Goal: Use online tool/utility: Utilize a website feature to perform a specific function

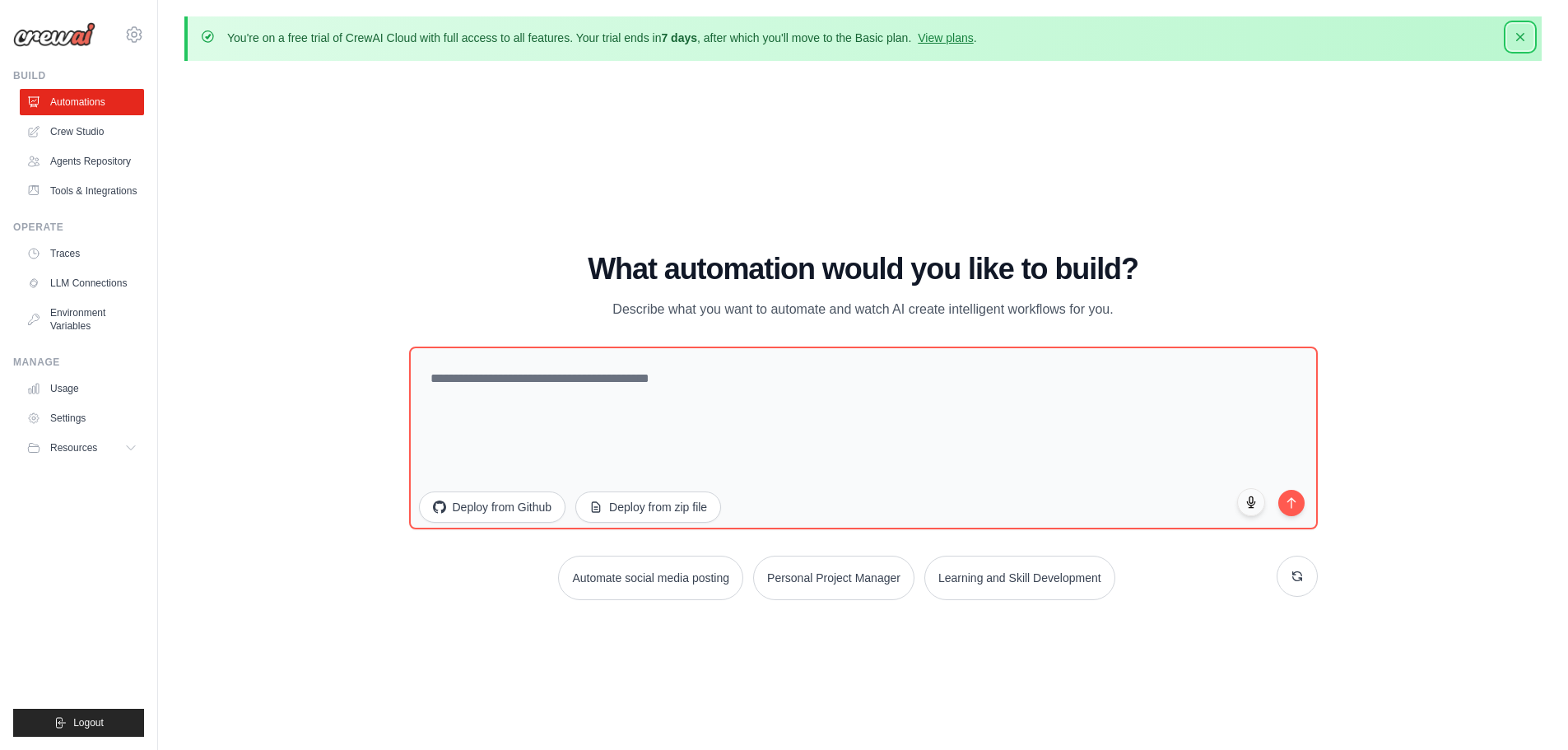
click at [1522, 41] on icon "button" at bounding box center [1521, 37] width 17 height 17
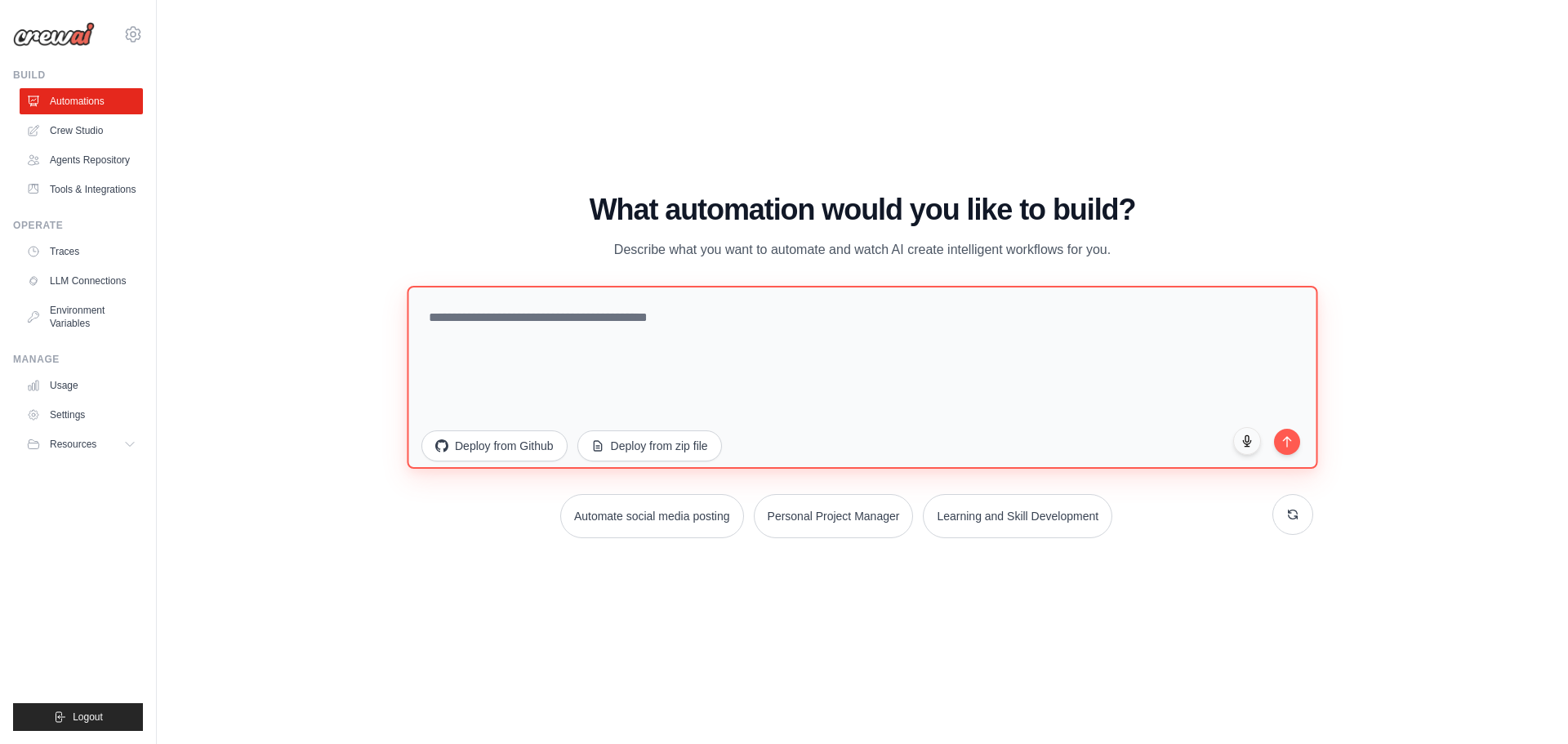
click at [676, 321] on textarea at bounding box center [862, 376] width 911 height 183
click at [631, 326] on textarea at bounding box center [862, 376] width 911 height 183
paste textarea "**********"
click at [433, 319] on textarea "**********" at bounding box center [862, 376] width 911 height 183
click at [430, 318] on textarea "**********" at bounding box center [862, 376] width 911 height 183
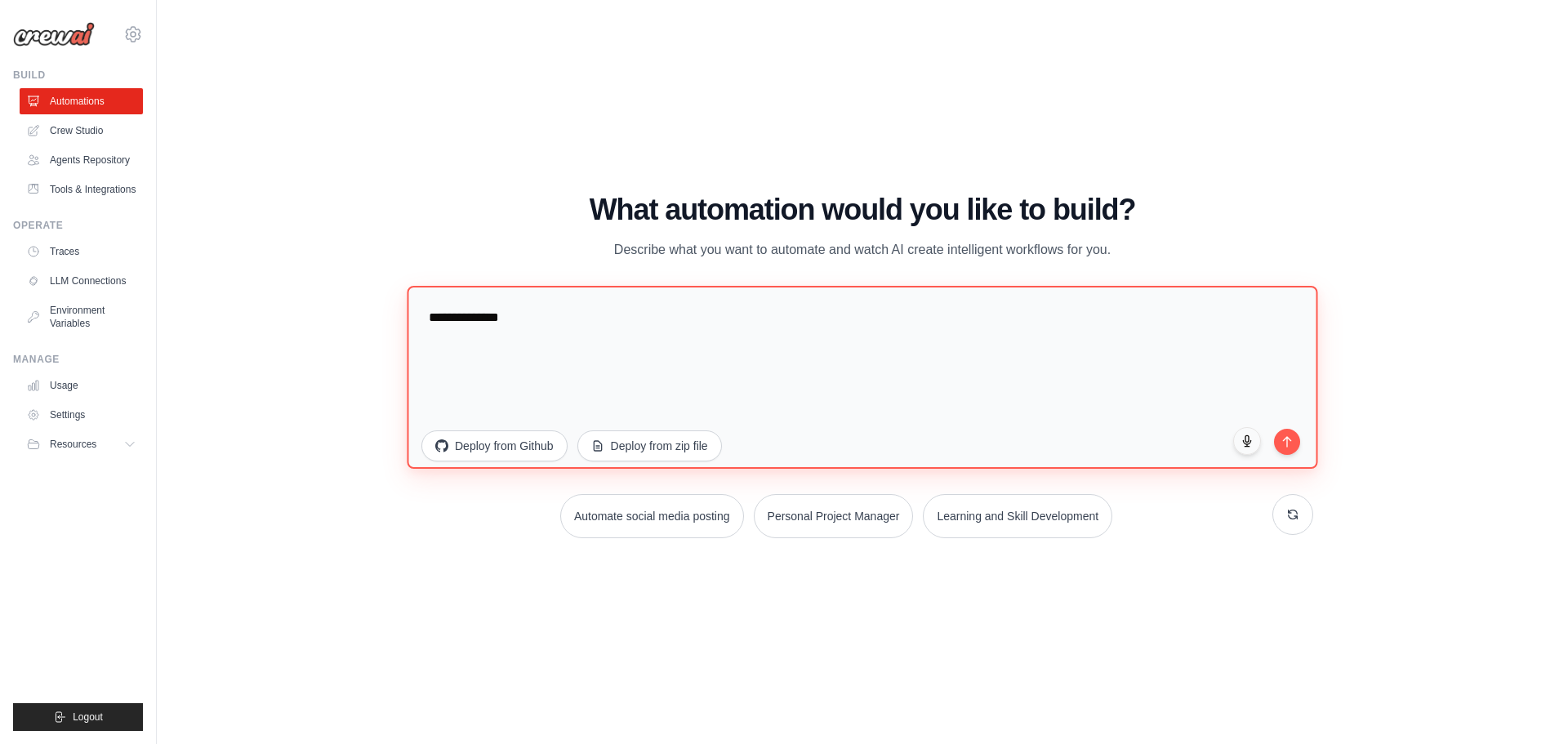
click at [430, 319] on textarea "**********" at bounding box center [862, 376] width 911 height 183
drag, startPoint x: 525, startPoint y: 328, endPoint x: 360, endPoint y: 319, distance: 165.2
click at [360, 319] on div "WALKTHROUGH See how [PERSON_NAME] works Try a prompt below to see how [PERSON_N…" at bounding box center [862, 372] width 1359 height 711
drag, startPoint x: 590, startPoint y: 320, endPoint x: 393, endPoint y: 319, distance: 197.0
click at [393, 319] on div "WALKTHROUGH See how [PERSON_NAME] works Try a prompt below to see how [PERSON_N…" at bounding box center [862, 372] width 941 height 358
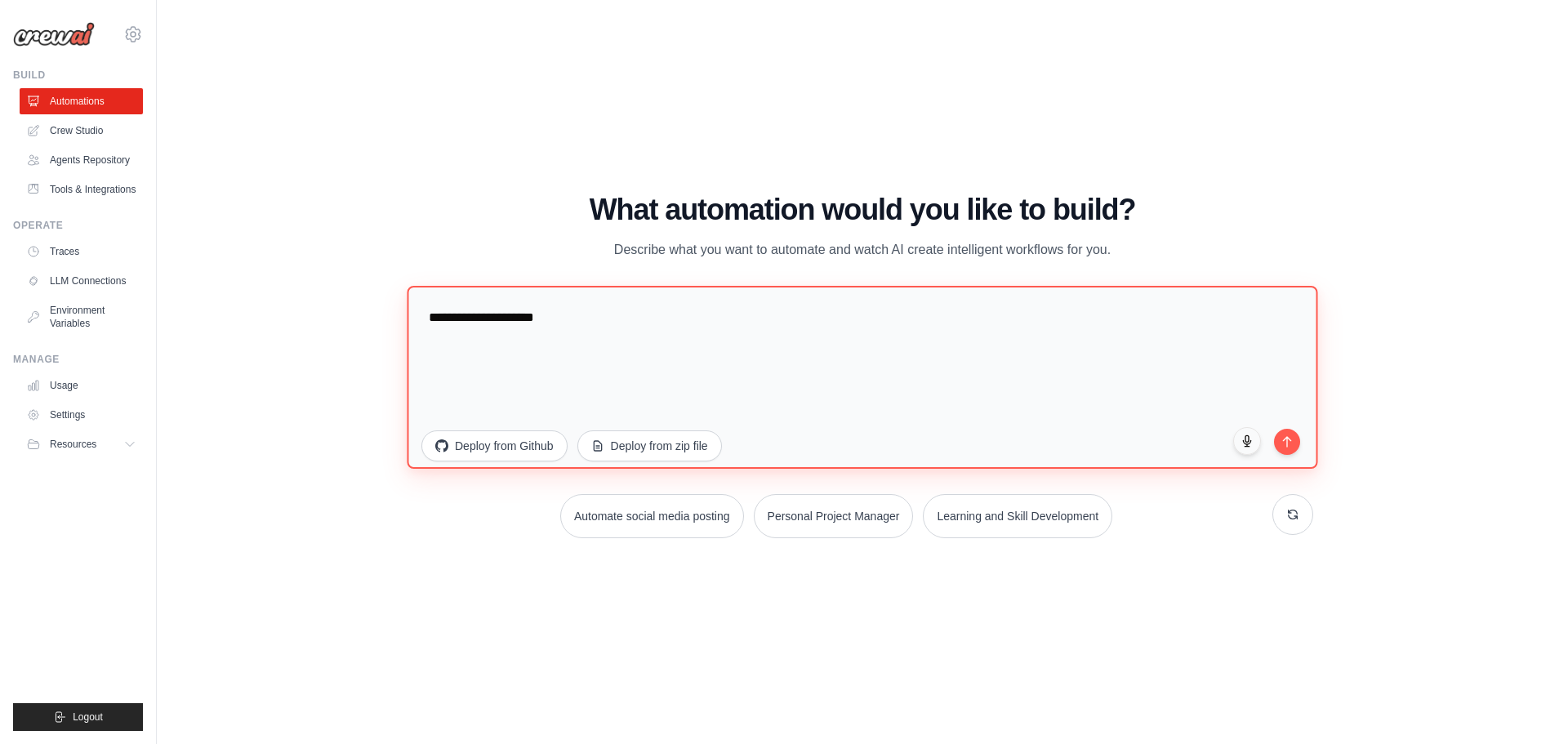
paste textarea "**********"
type textarea "**********"
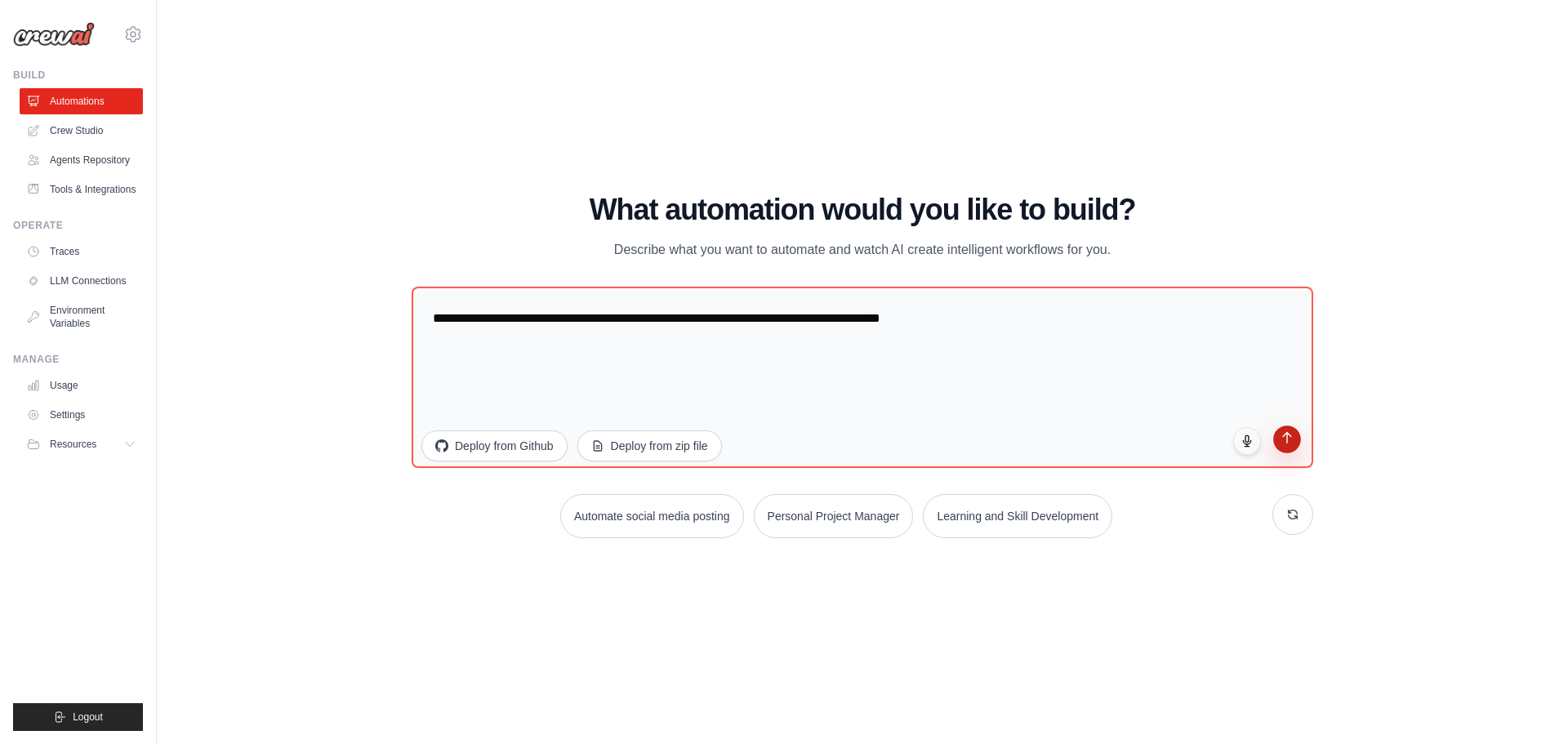
click at [1294, 439] on icon "submit" at bounding box center [1287, 437] width 14 height 14
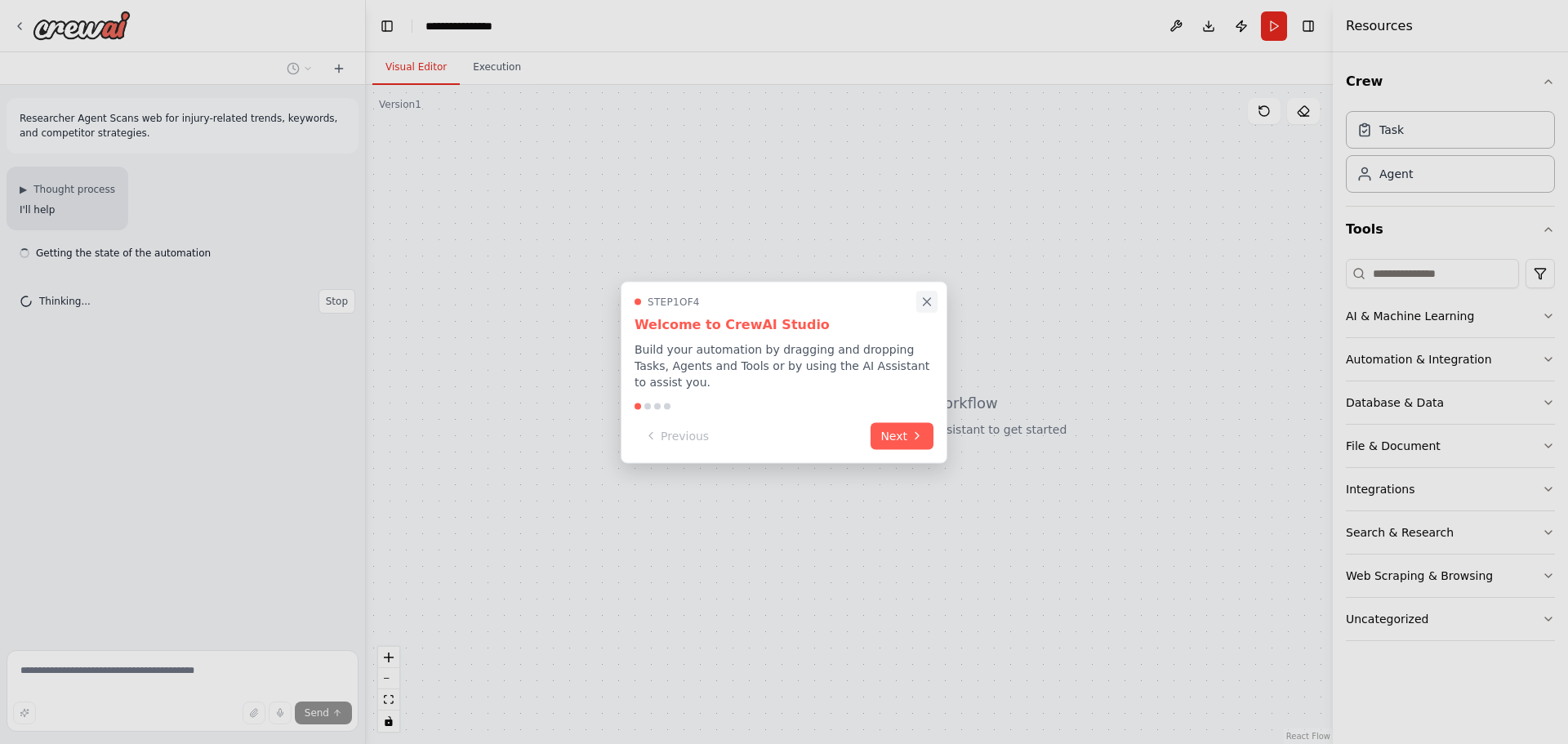
click at [927, 309] on icon "Close walkthrough" at bounding box center [927, 301] width 15 height 15
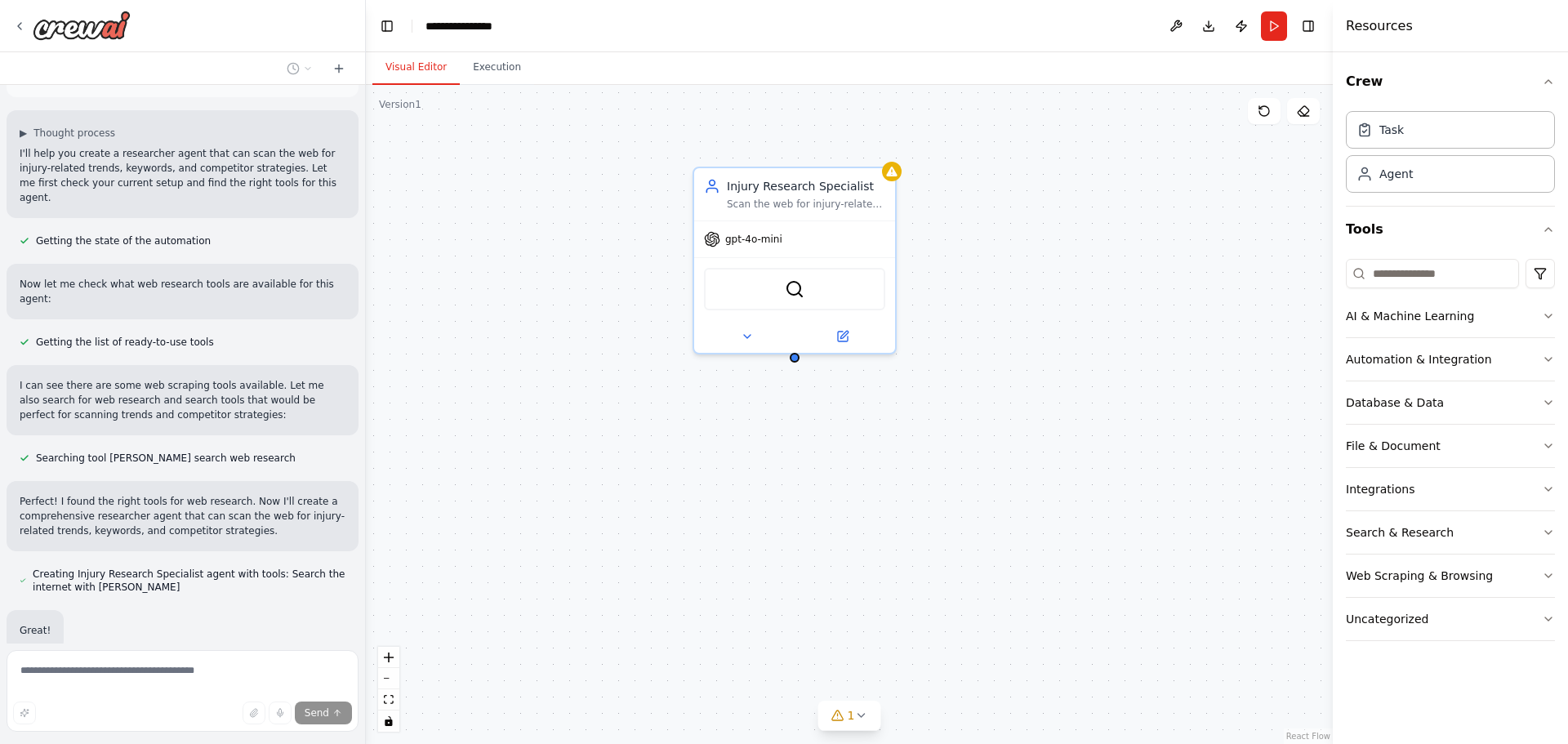
scroll to position [95, 0]
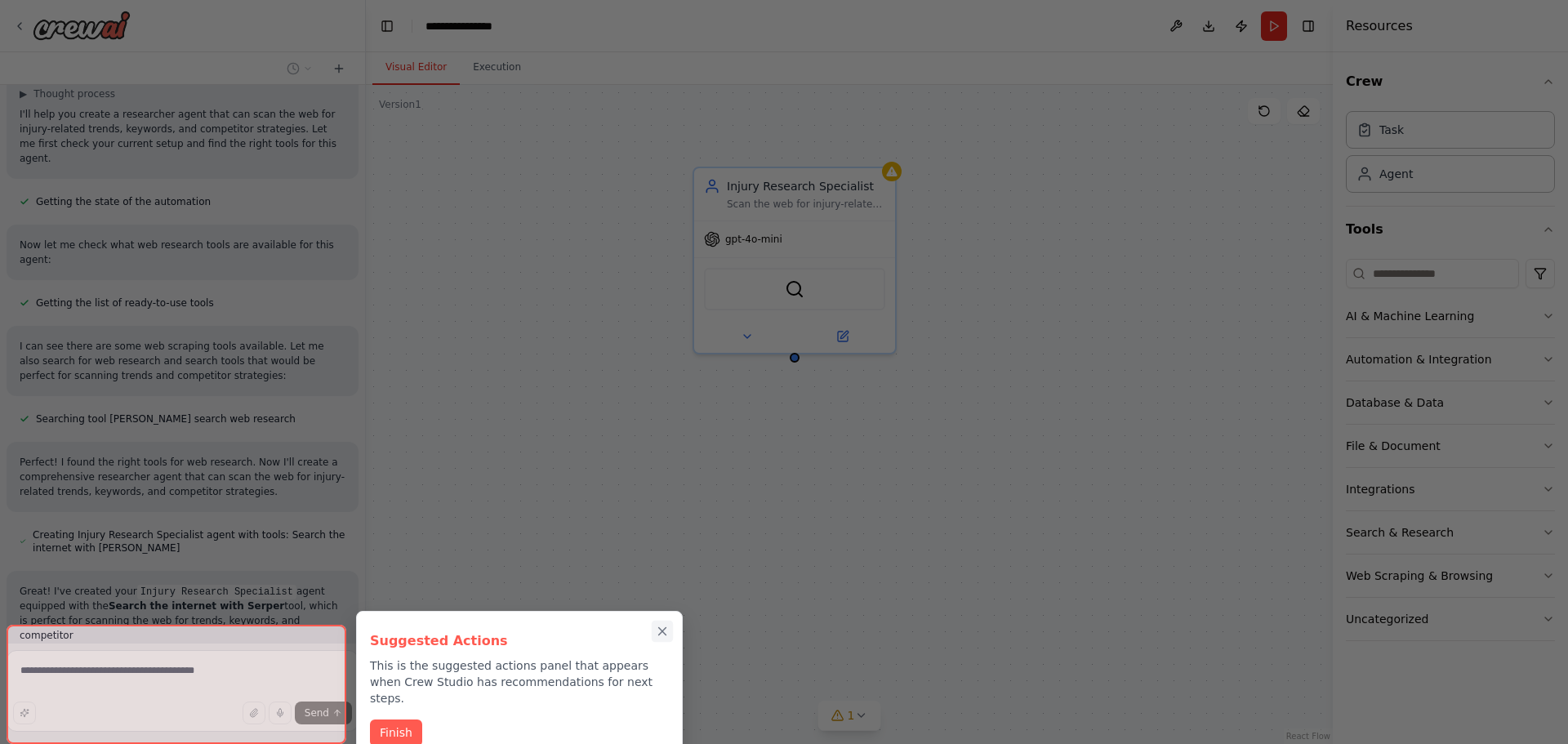
click at [661, 631] on icon "Close walkthrough" at bounding box center [663, 631] width 15 height 15
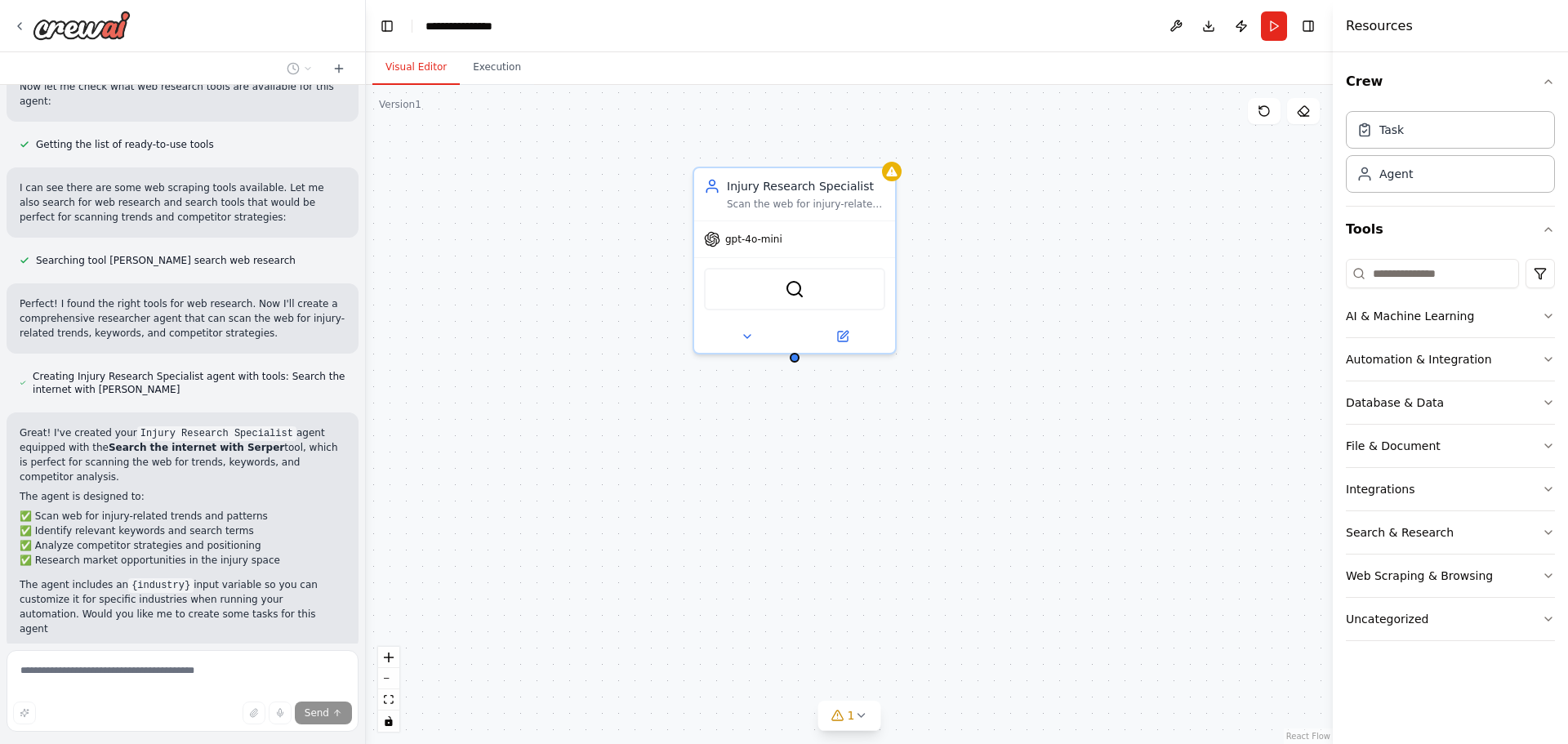
scroll to position [259, 0]
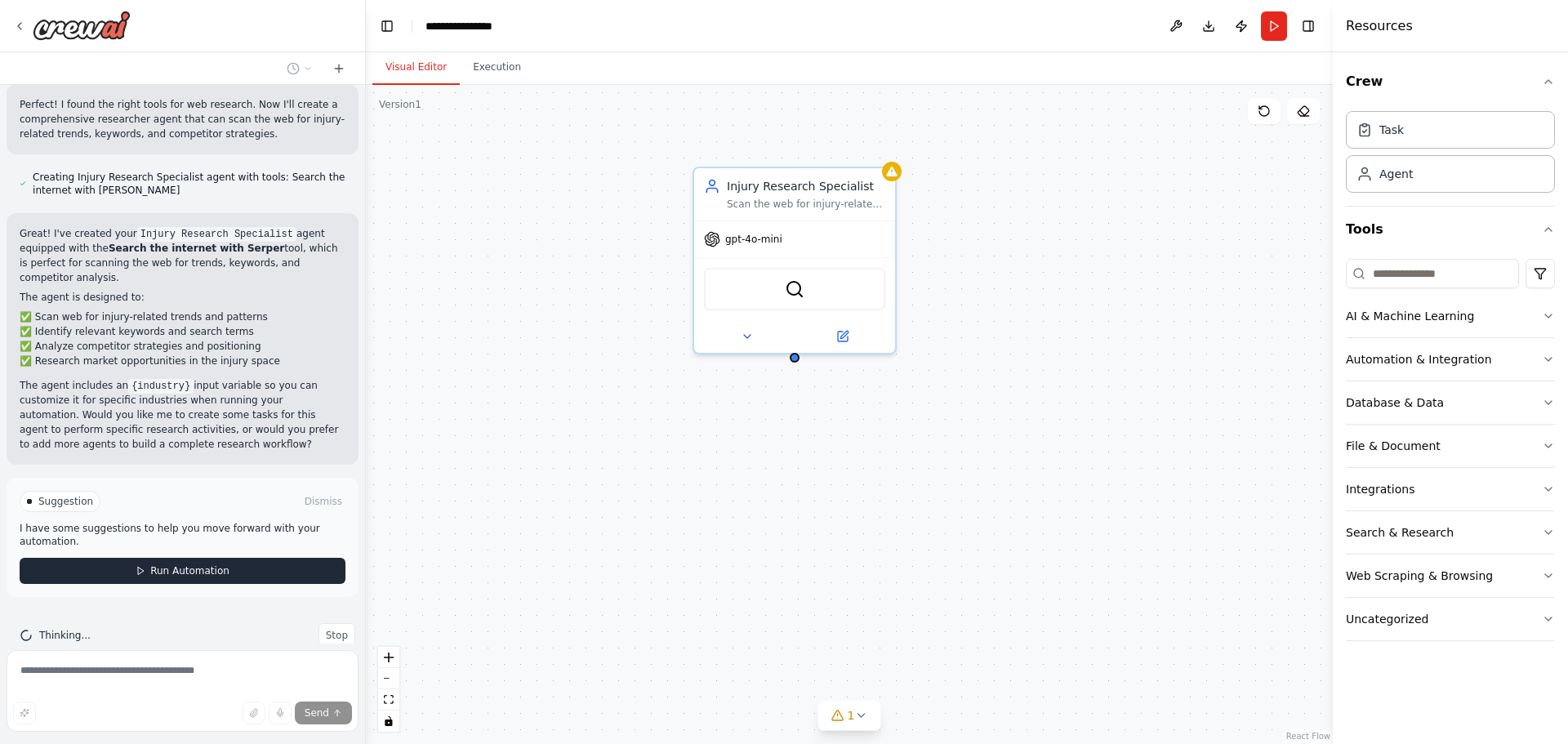
click at [154, 558] on button "Run Automation" at bounding box center [183, 571] width 326 height 26
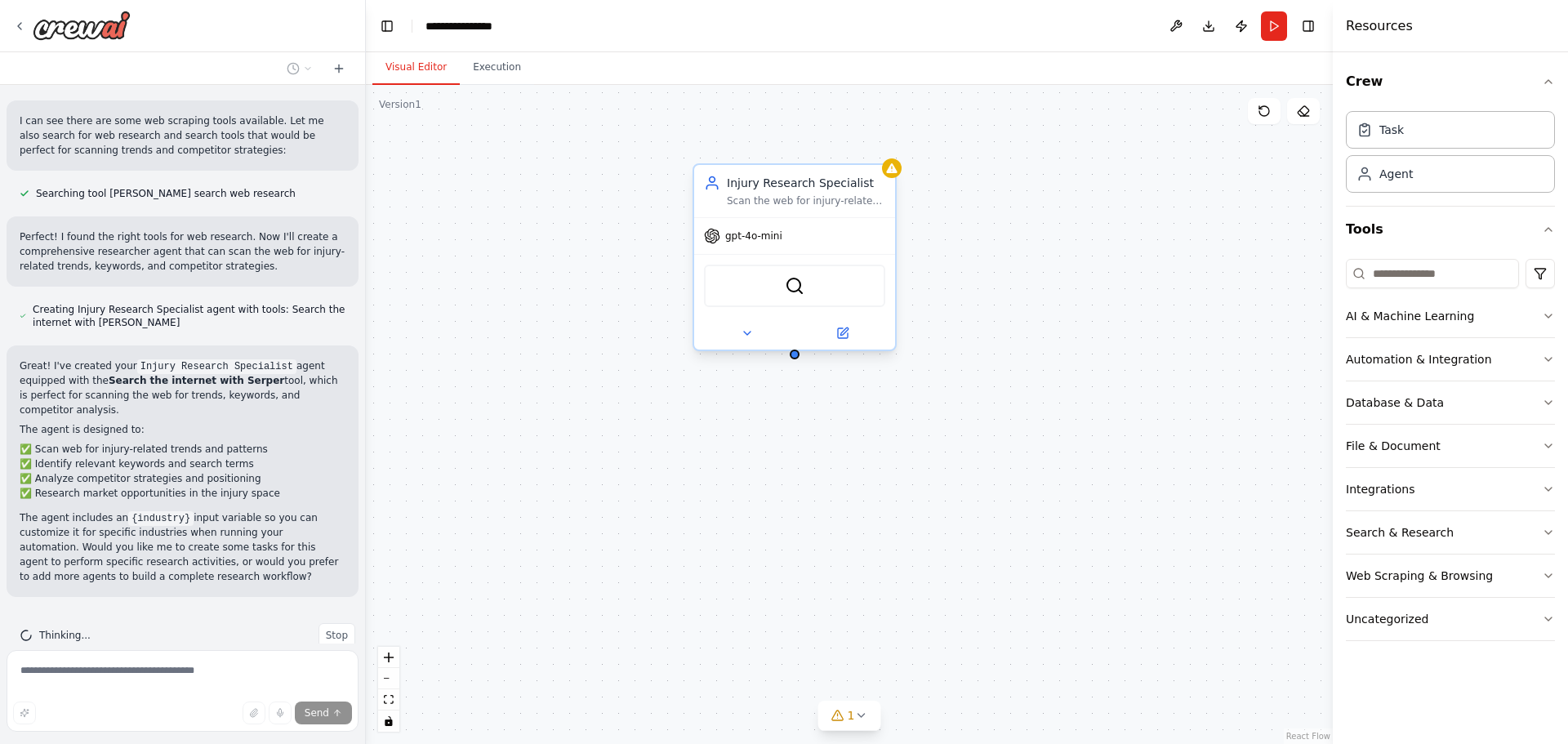
click at [782, 292] on div "SerperDevTool" at bounding box center [794, 286] width 181 height 43
drag, startPoint x: 798, startPoint y: 364, endPoint x: 814, endPoint y: 355, distance: 18.4
click at [814, 355] on div "Injury Research Specialist Scan the web for injury-related trends, keywords, an…" at bounding box center [849, 414] width 967 height 659
drag, startPoint x: 810, startPoint y: 347, endPoint x: 817, endPoint y: 398, distance: 51.5
click at [817, 398] on div "Injury Research Specialist Scan the web for injury-related trends, keywords, an…" at bounding box center [849, 414] width 967 height 659
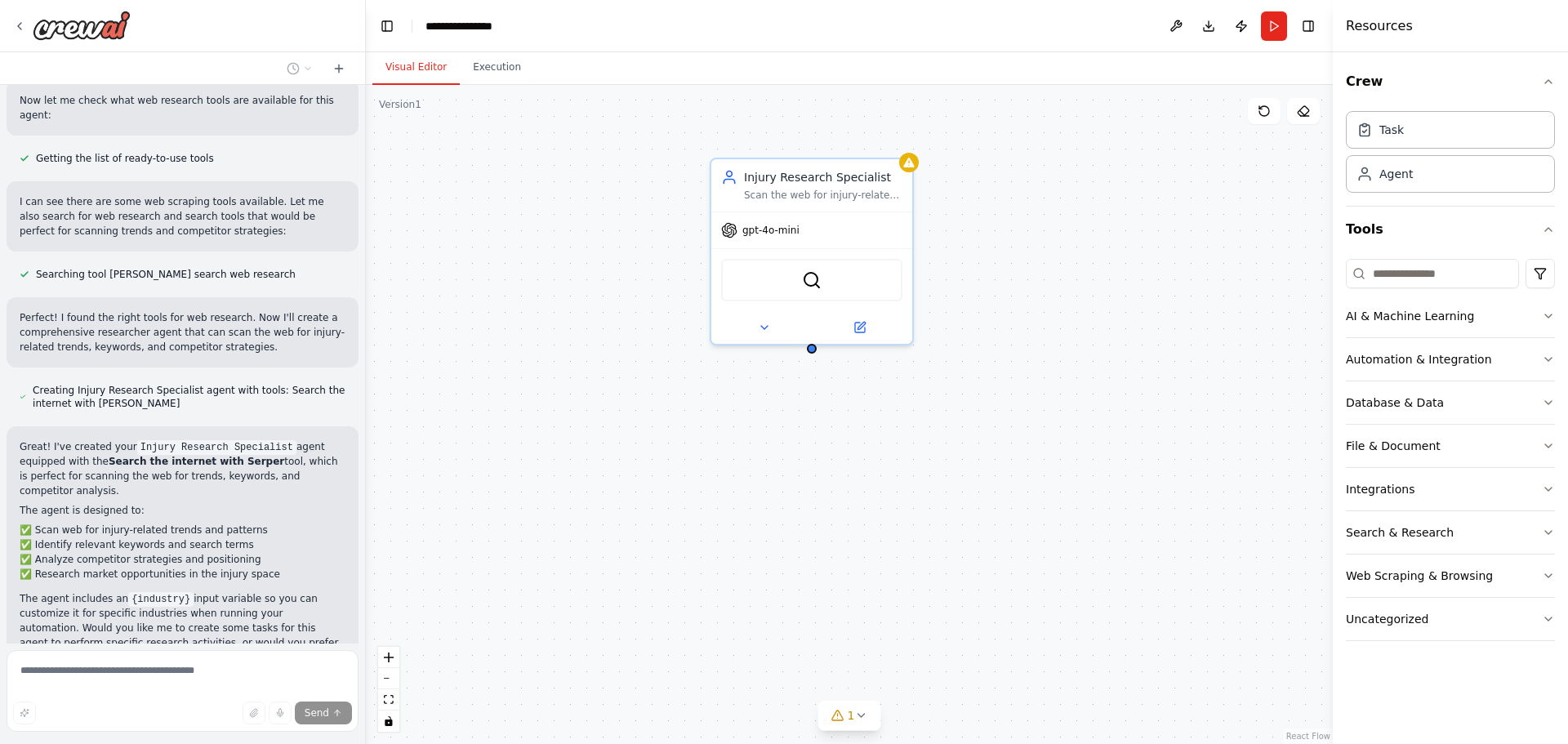
scroll to position [239, 0]
drag, startPoint x: 812, startPoint y: 346, endPoint x: 813, endPoint y: 425, distance: 79.0
click at [813, 425] on div "Injury Research Specialist Scan the web for injury-related trends, keywords, an…" at bounding box center [849, 414] width 967 height 659
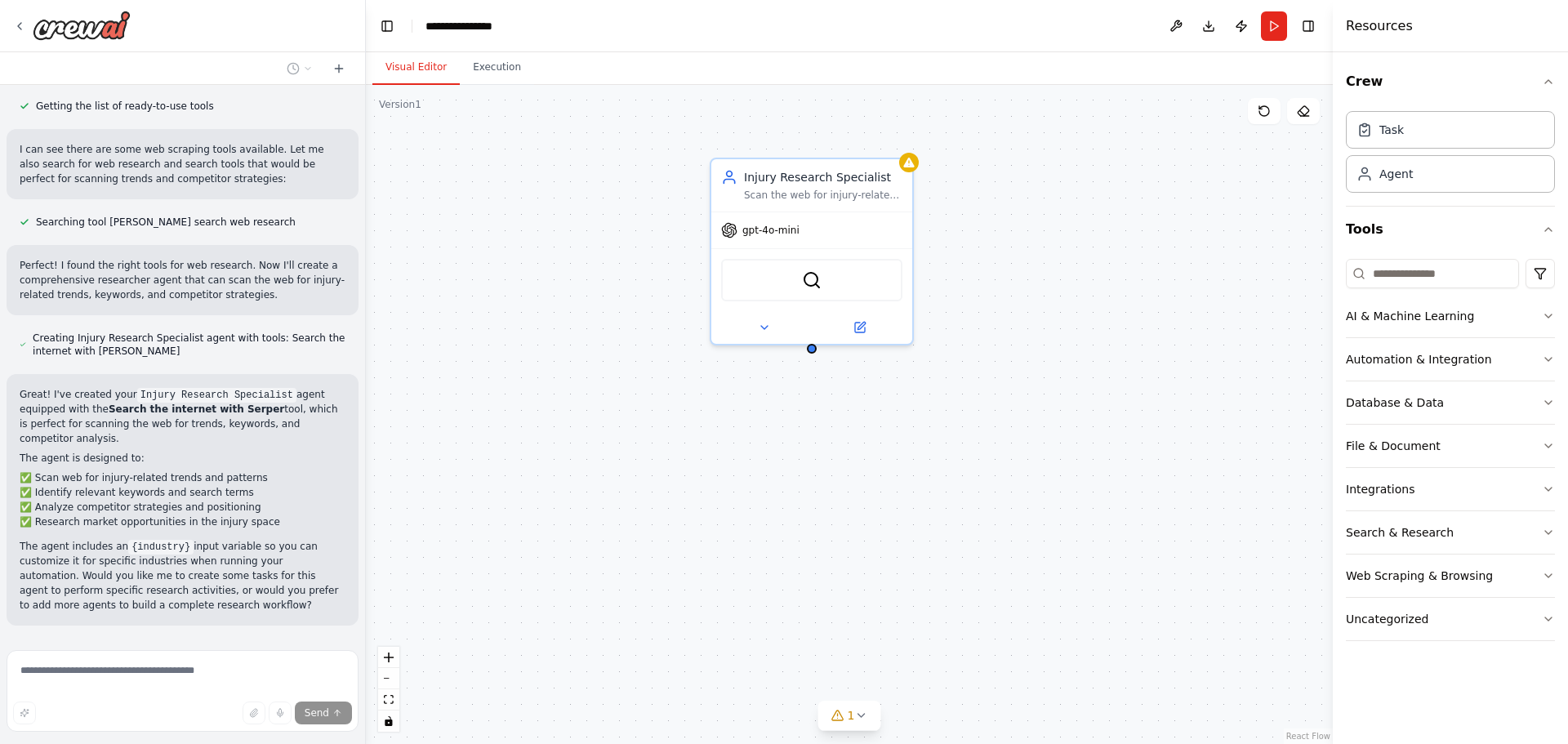
scroll to position [321, 0]
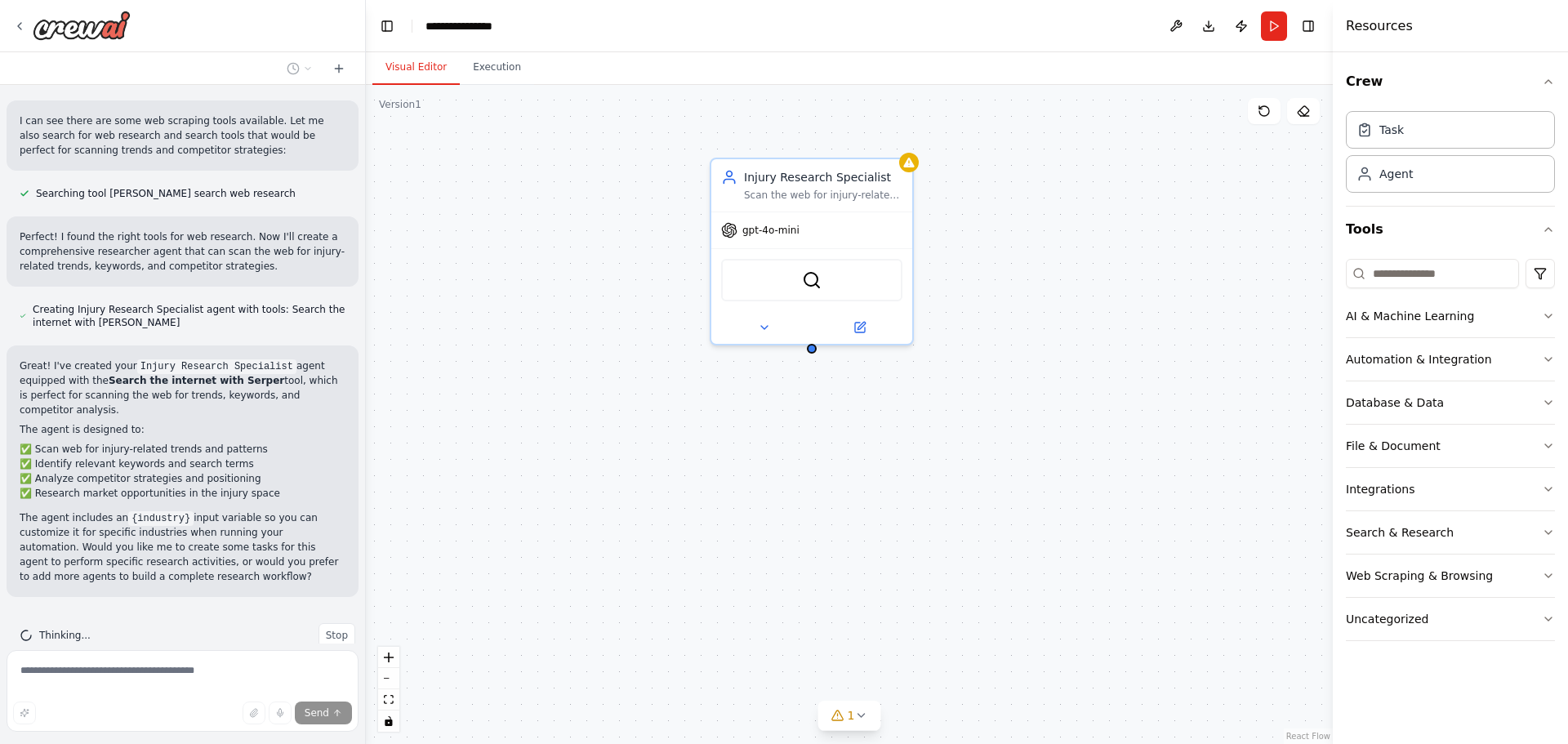
click at [301, 623] on div "Thinking... Stop" at bounding box center [188, 635] width 336 height 25
click at [327, 629] on span "Stop" at bounding box center [337, 635] width 22 height 13
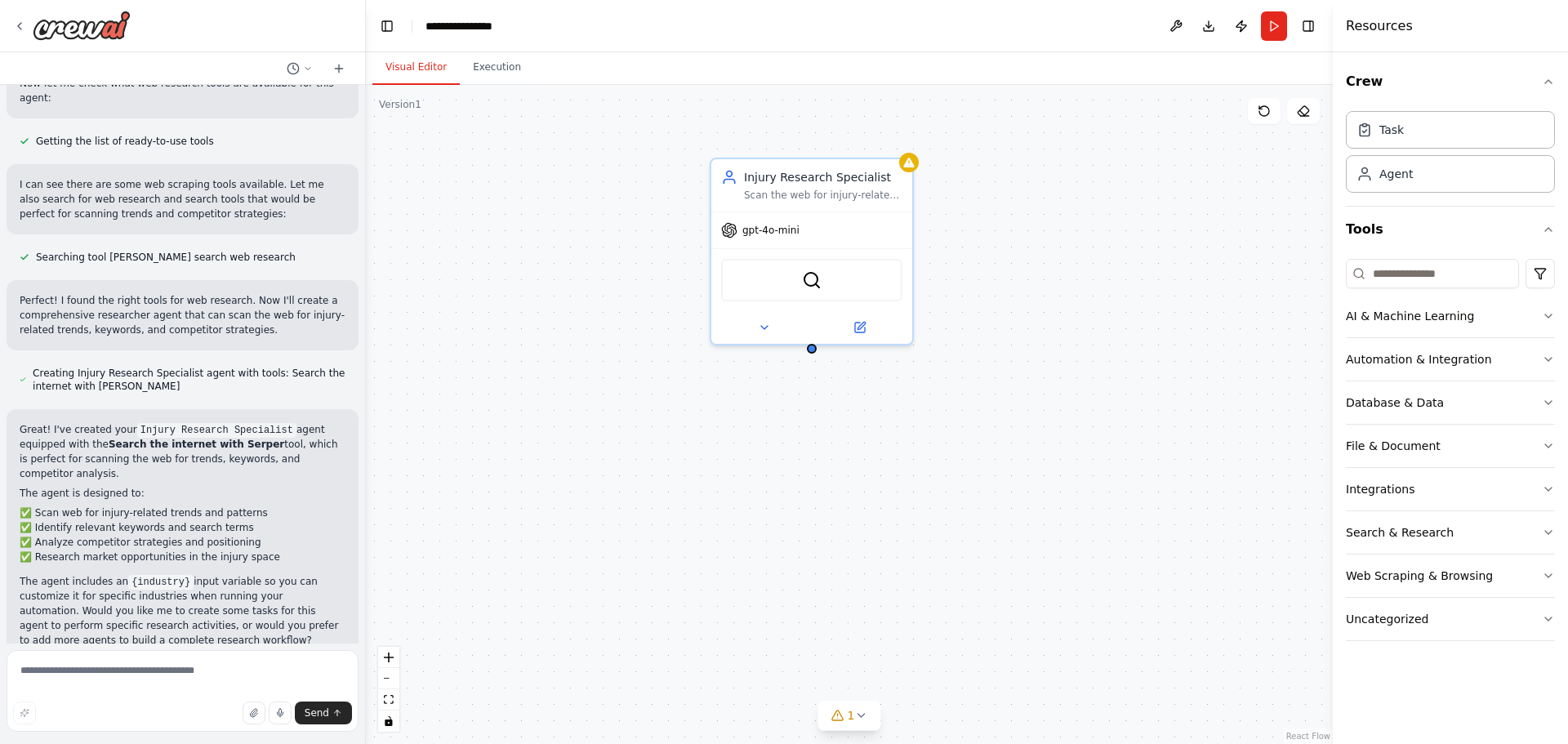
click at [333, 602] on p "The agent includes an {industry} input variable so you can customize it for spe…" at bounding box center [183, 611] width 326 height 73
click at [129, 672] on textarea at bounding box center [183, 691] width 352 height 81
paste textarea "**********"
type textarea "**********"
click at [313, 709] on span "Send" at bounding box center [317, 713] width 25 height 13
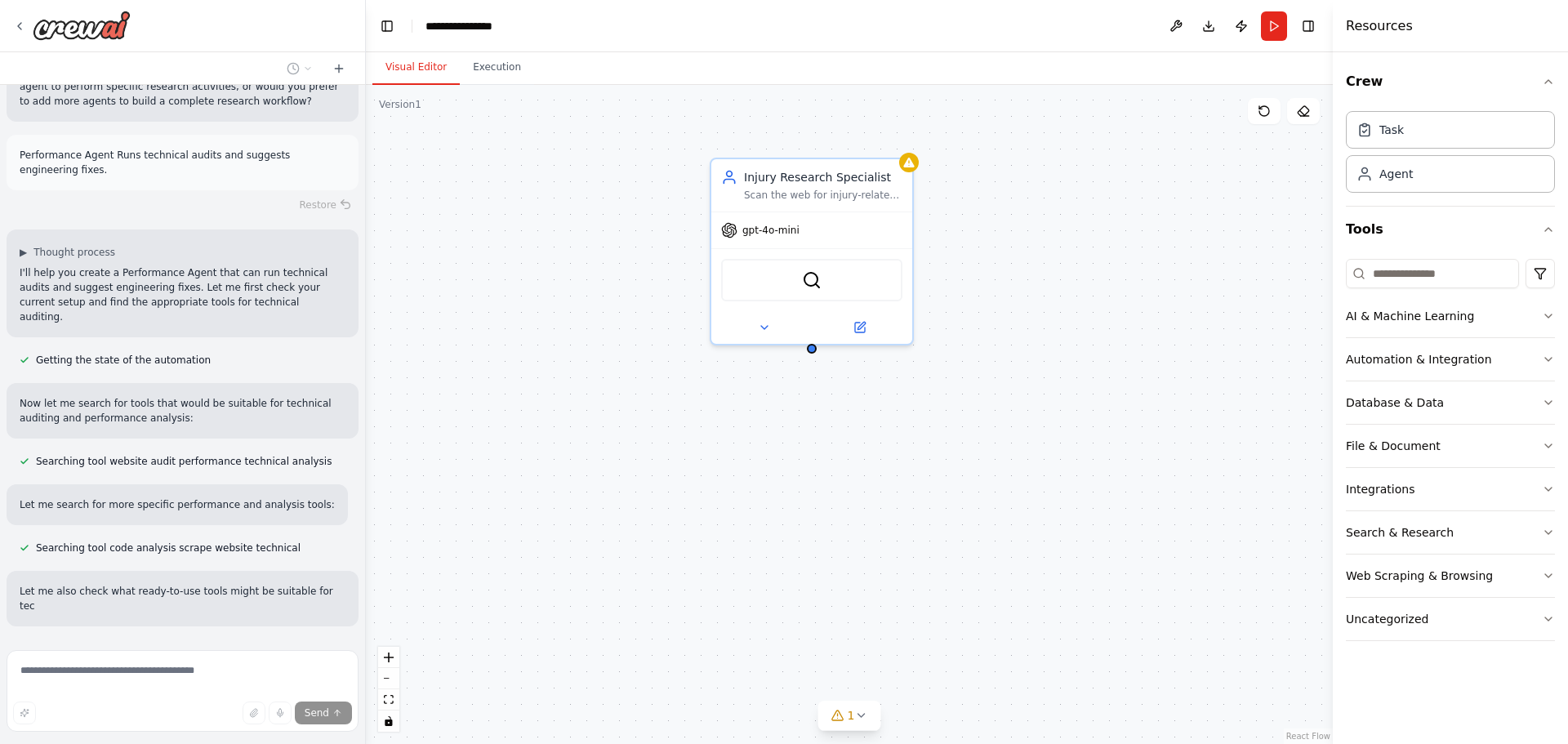
scroll to position [844, 0]
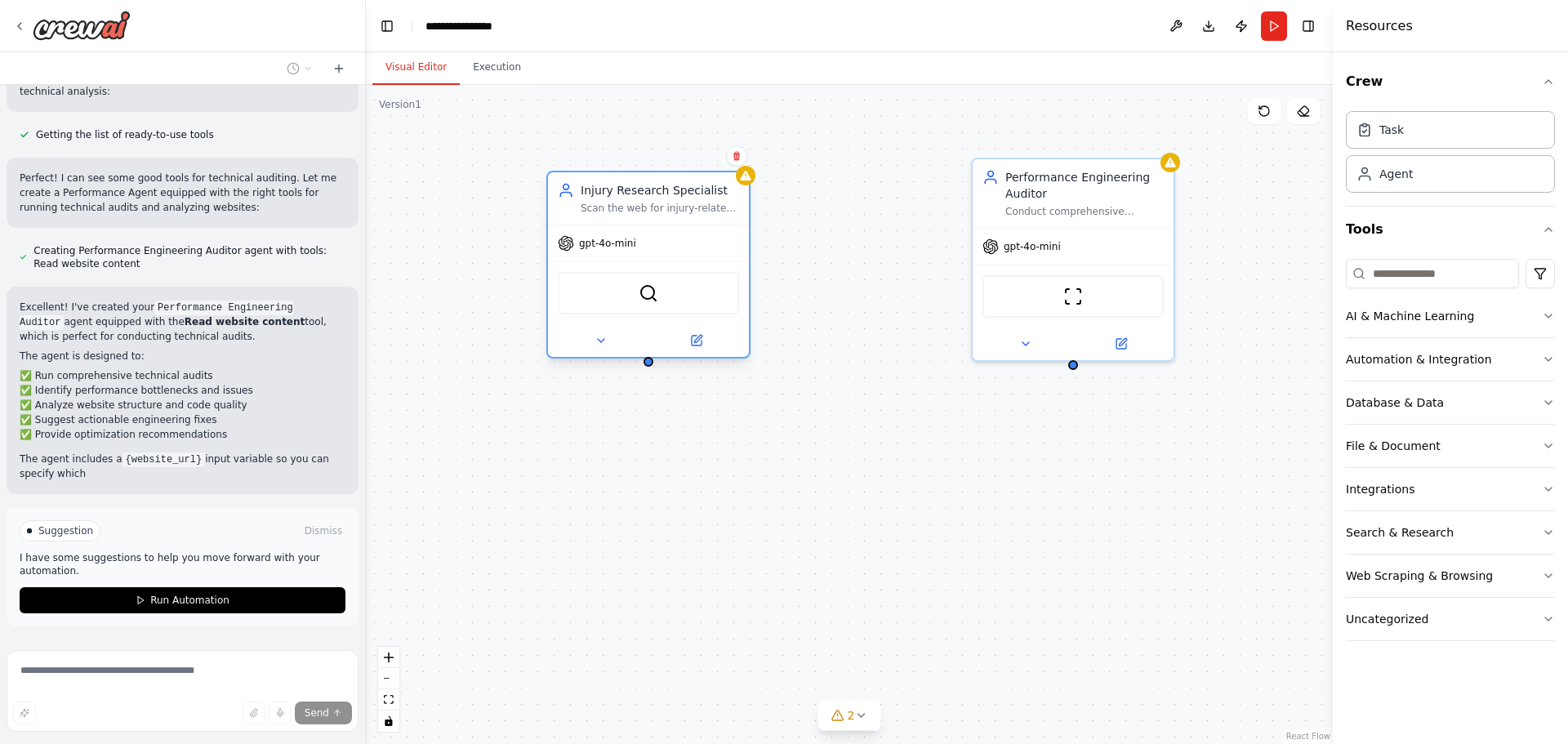
drag, startPoint x: 837, startPoint y: 188, endPoint x: 672, endPoint y: 206, distance: 166.0
click at [672, 206] on div "Scan the web for injury-related trends, keywords, and competitor strategies in …" at bounding box center [660, 208] width 159 height 13
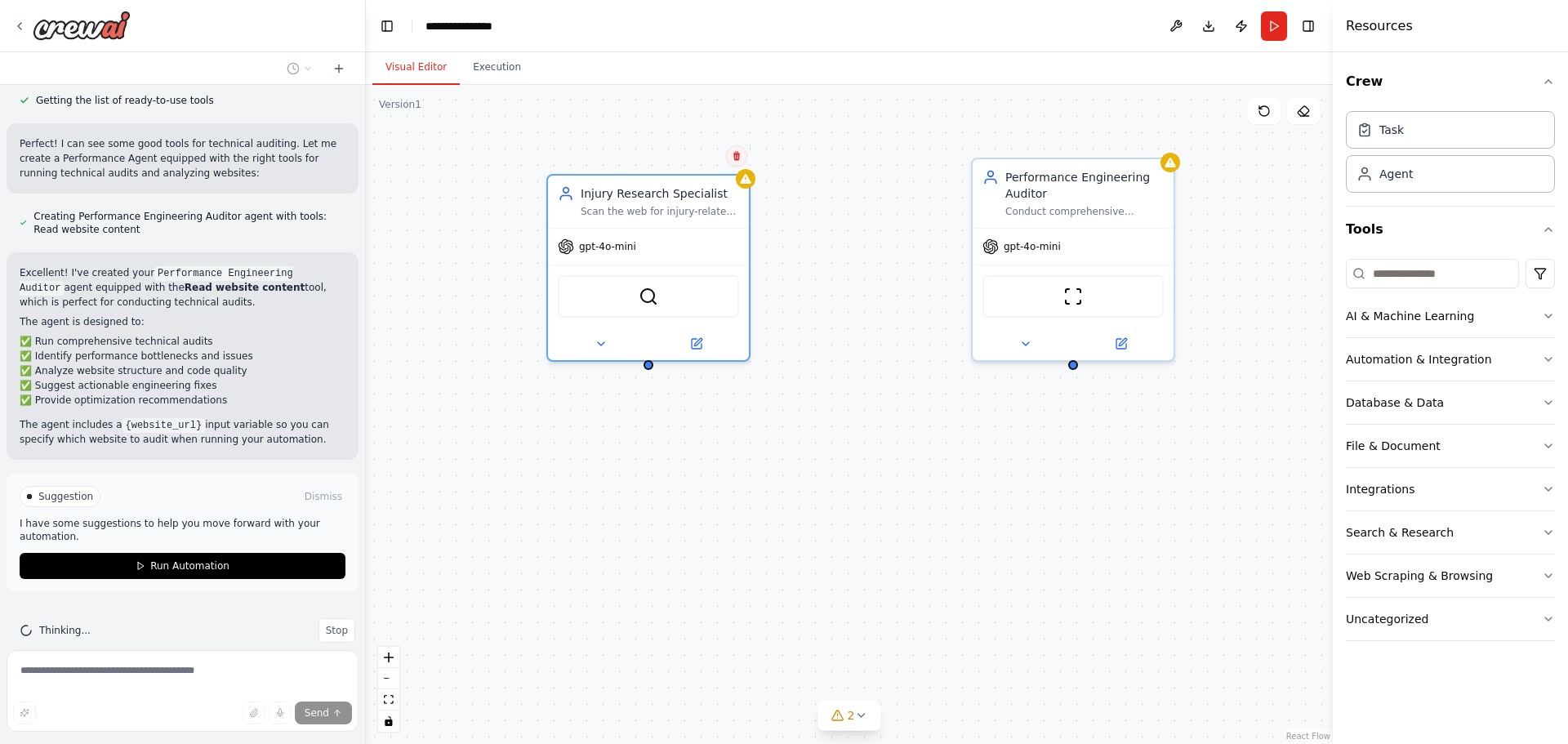
click at [737, 161] on button at bounding box center [737, 156] width 21 height 21
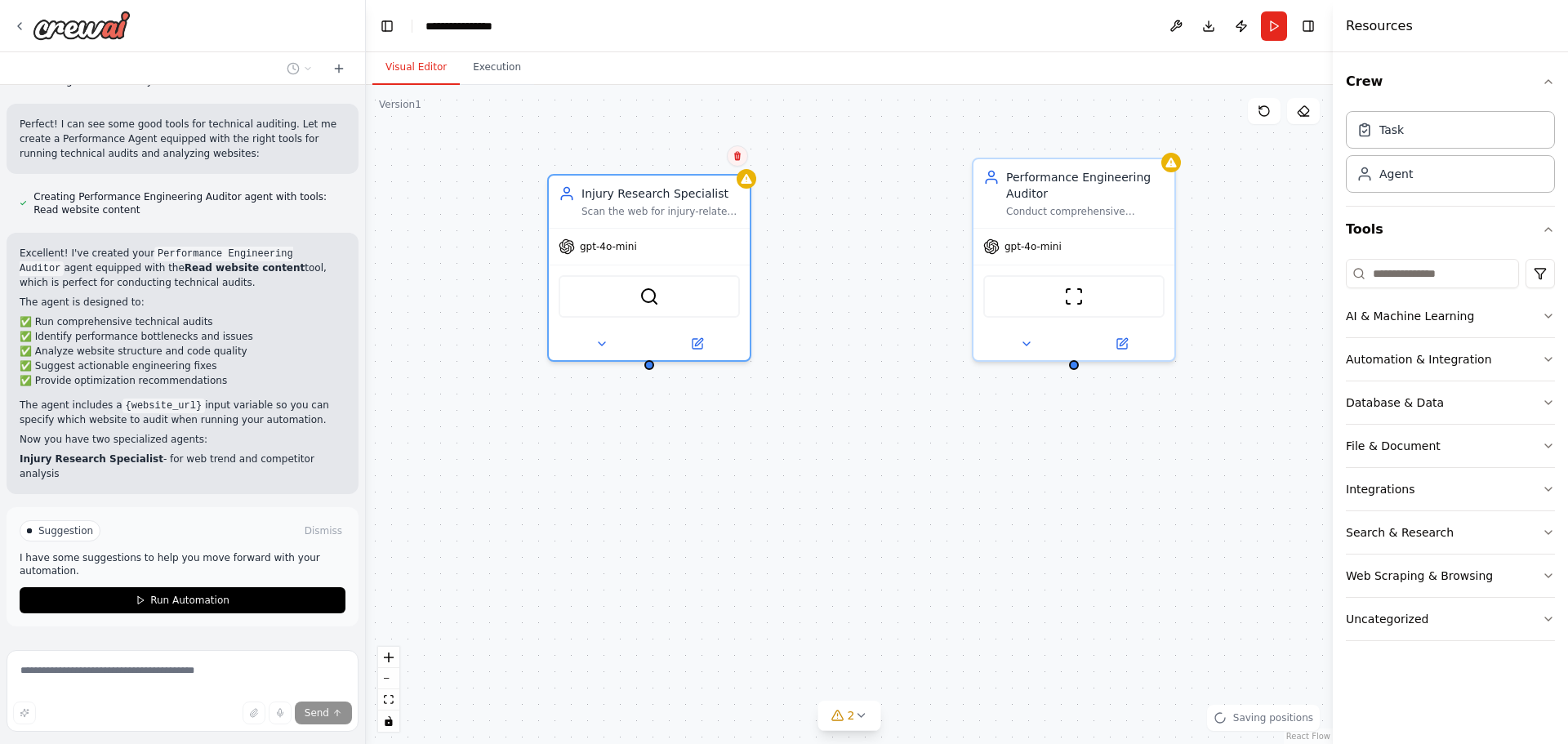
scroll to position [1379, 0]
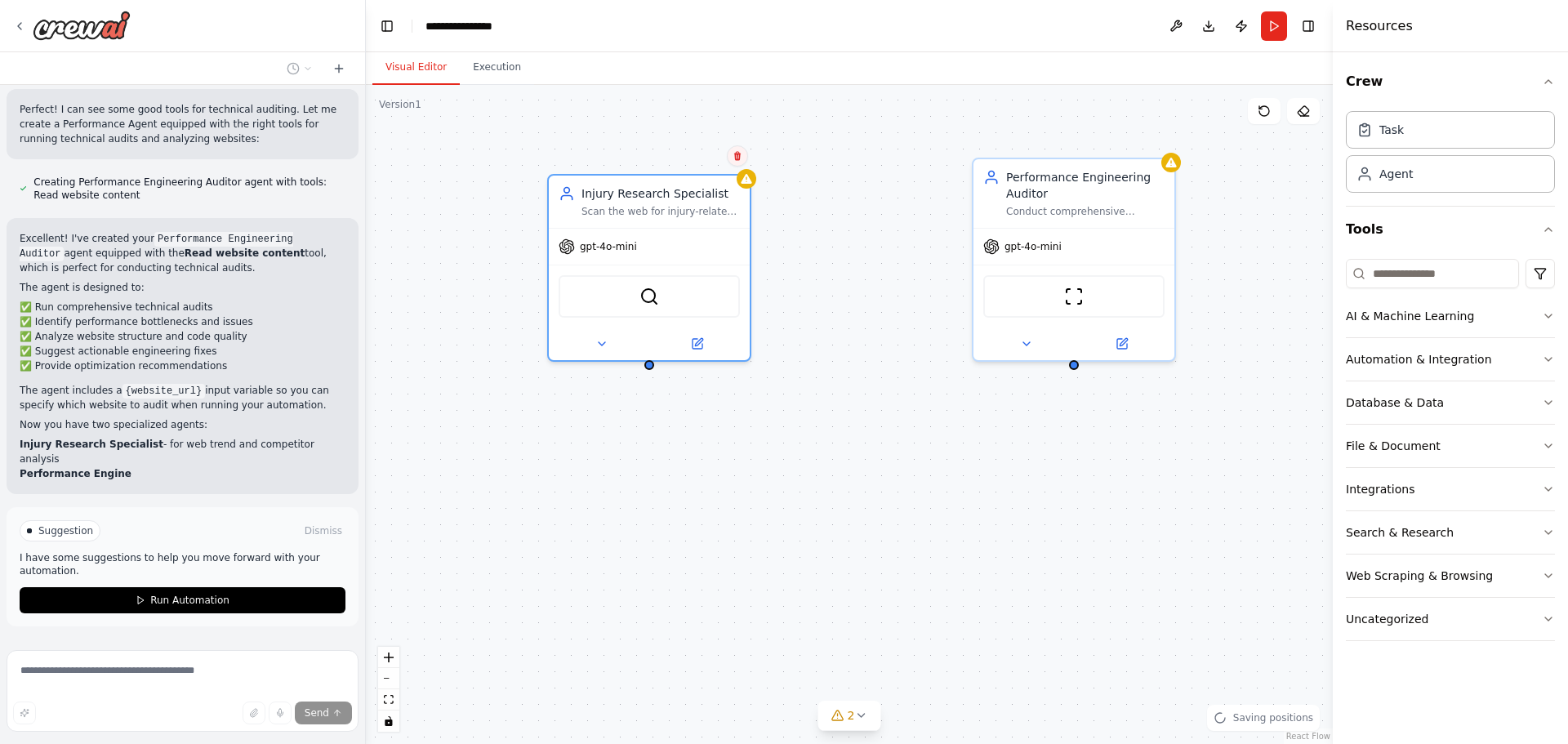
click at [736, 161] on button at bounding box center [737, 156] width 21 height 21
click at [736, 156] on icon at bounding box center [737, 156] width 7 height 9
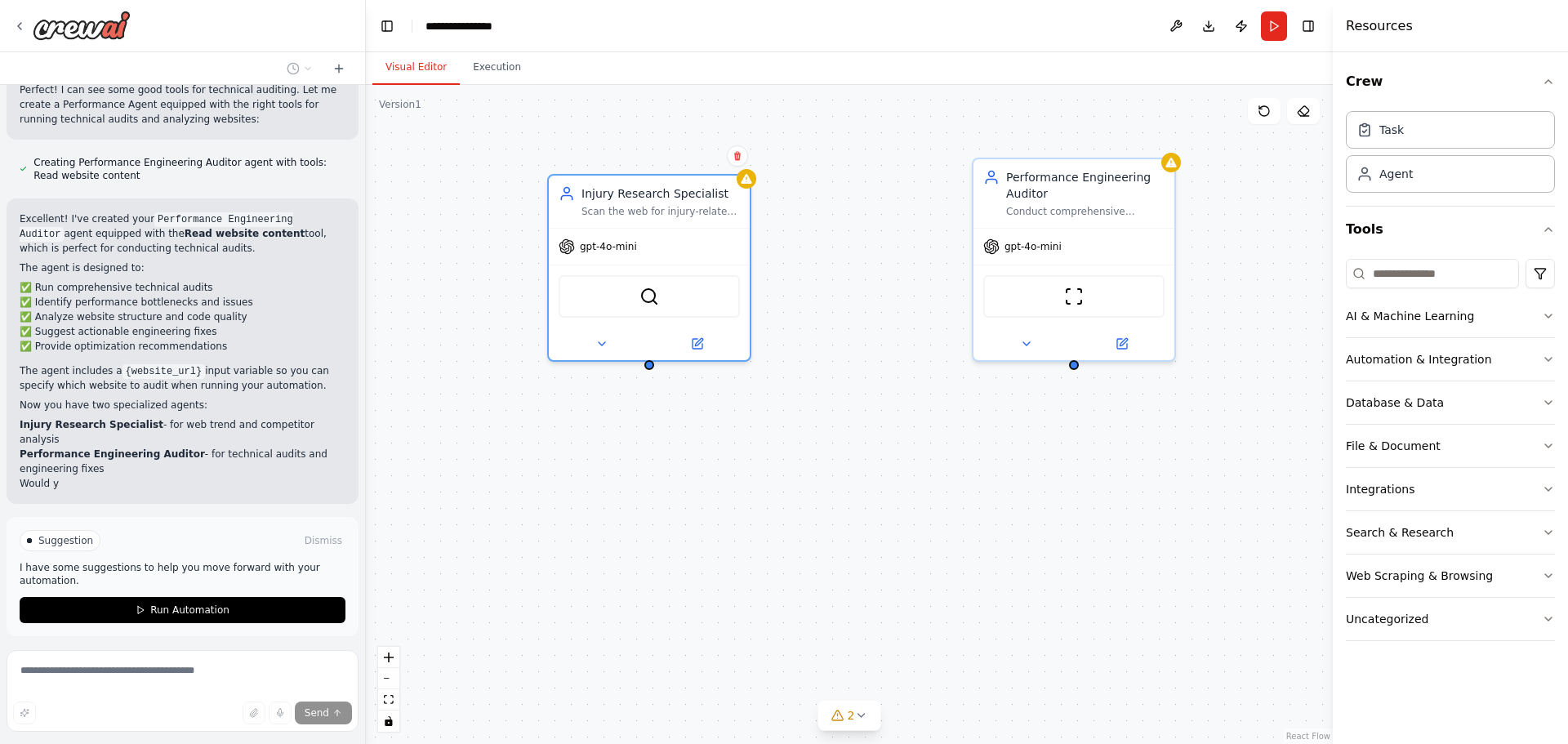
scroll to position [1409, 0]
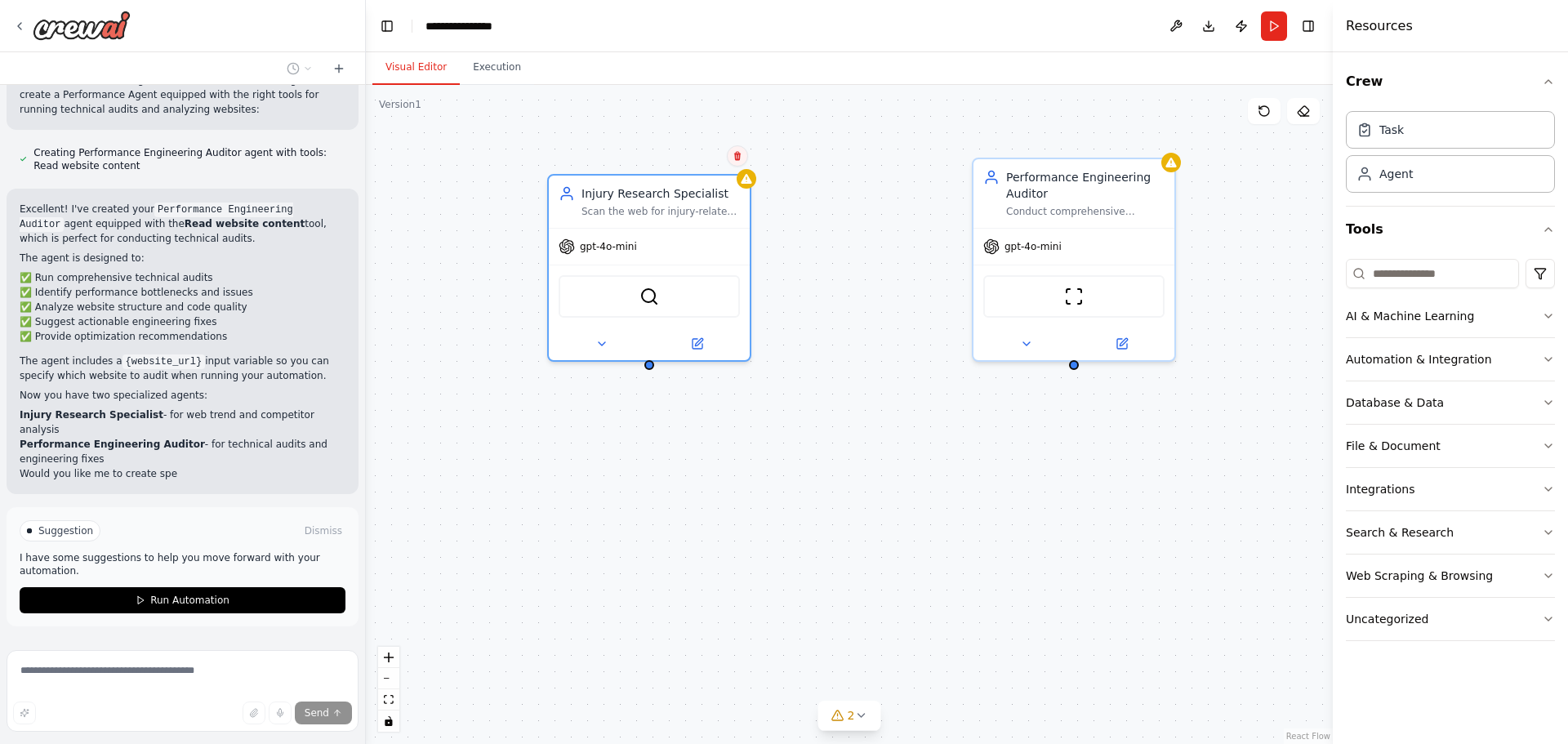
click at [736, 160] on button at bounding box center [737, 156] width 21 height 21
click at [735, 157] on icon at bounding box center [738, 155] width 10 height 10
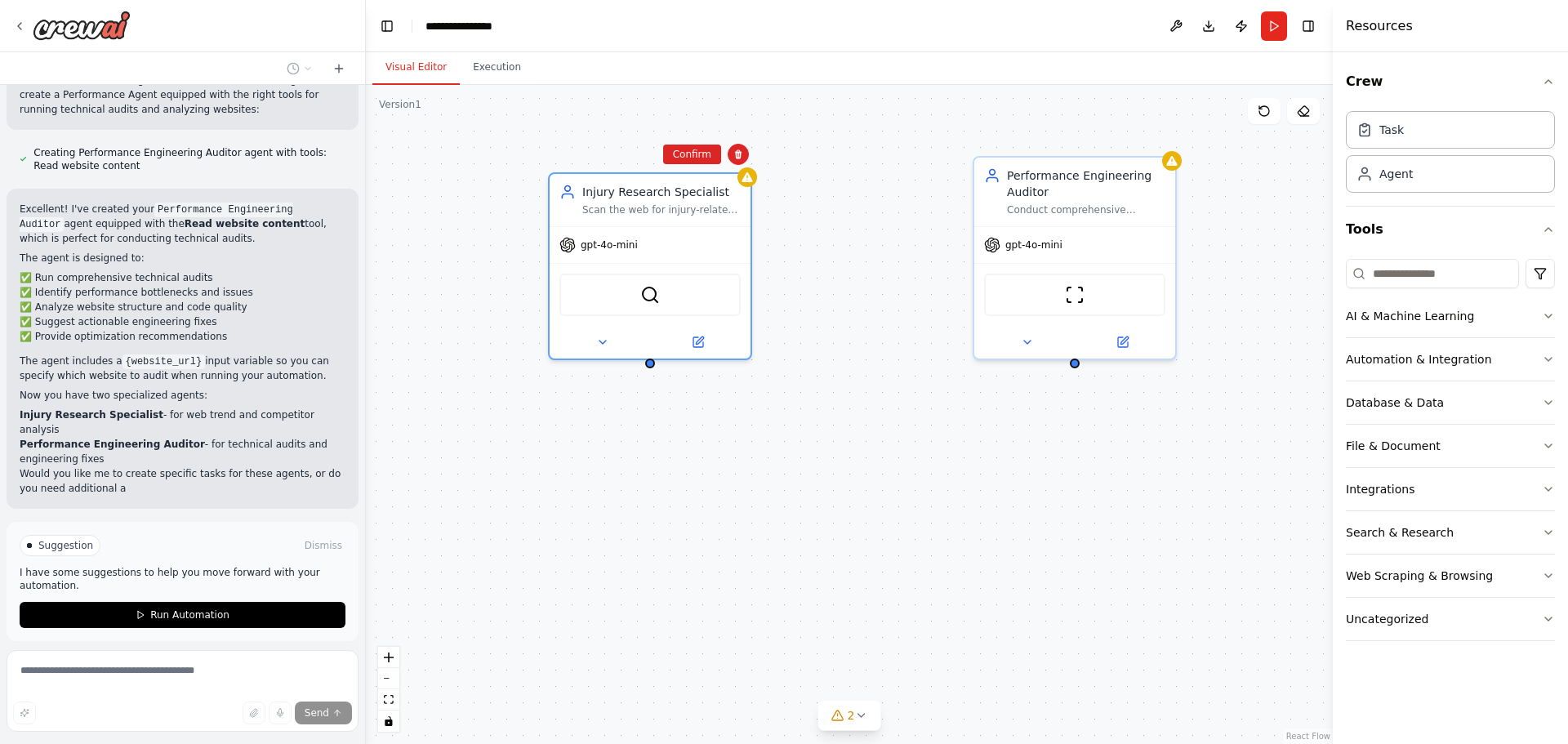
scroll to position [1424, 0]
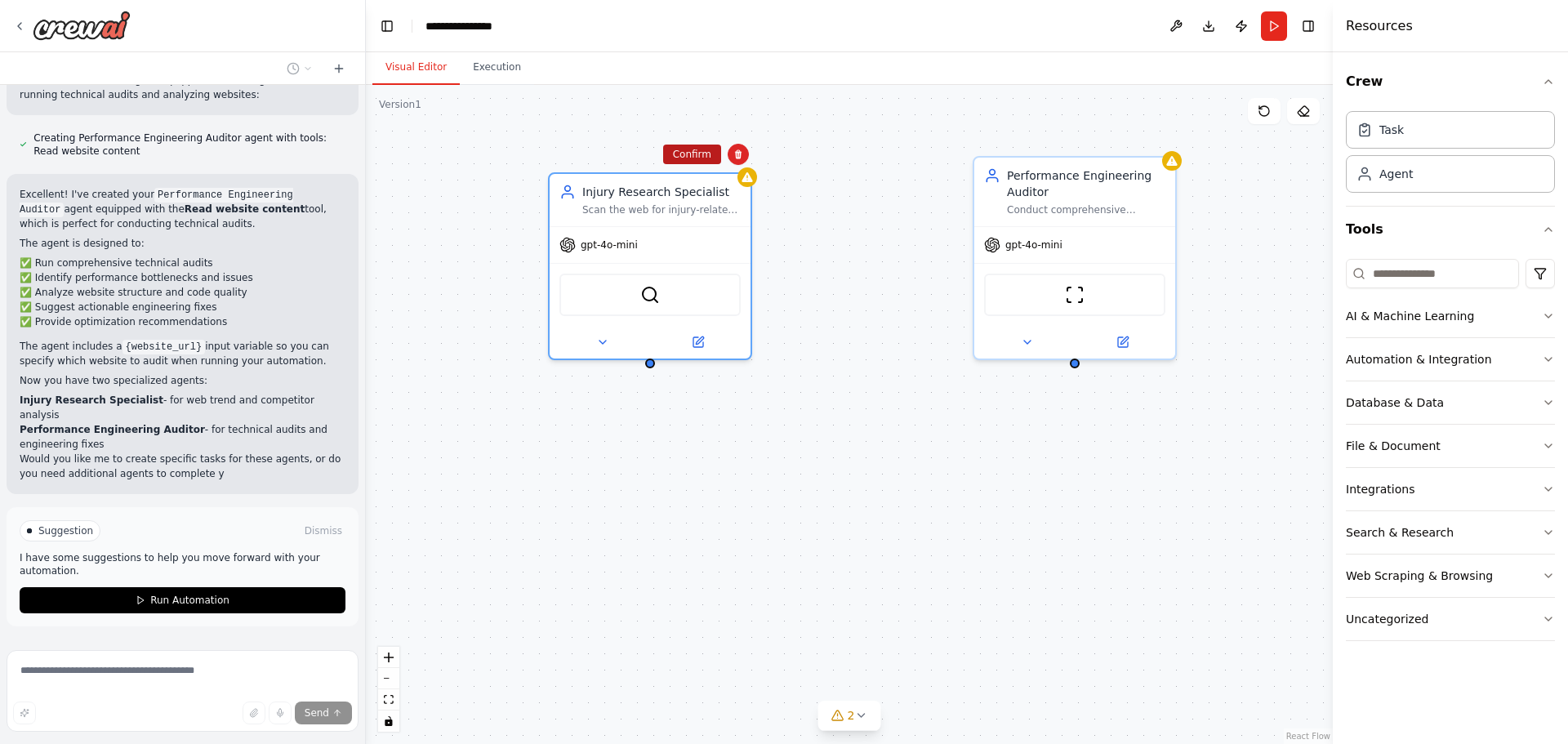
click at [708, 155] on button "Confirm" at bounding box center [692, 155] width 58 height 20
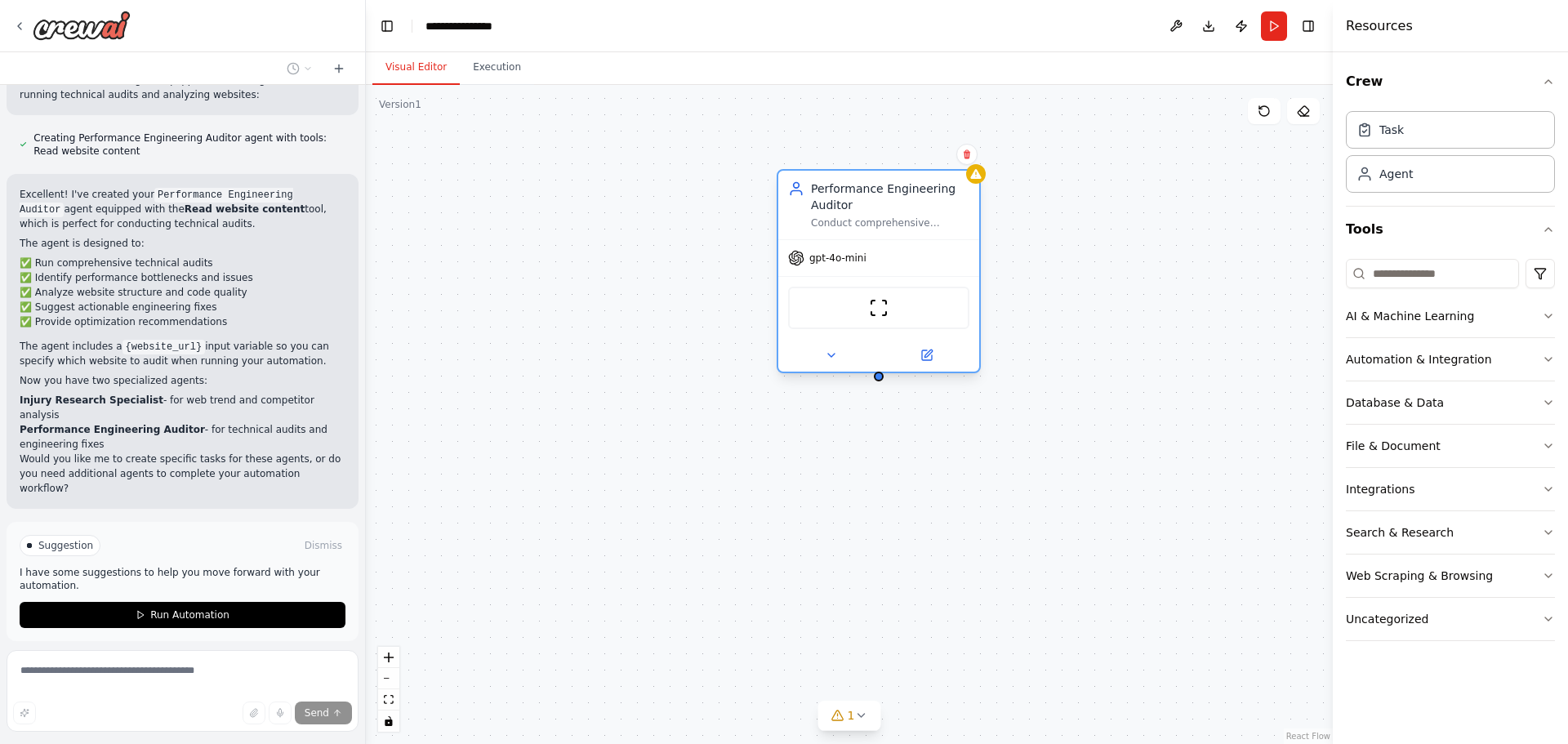
drag, startPoint x: 1045, startPoint y: 171, endPoint x: 857, endPoint y: 181, distance: 188.3
click at [857, 181] on div "Performance Engineering Auditor" at bounding box center [890, 197] width 159 height 33
click at [1451, 311] on div "AI & Machine Learning" at bounding box center [1410, 316] width 128 height 16
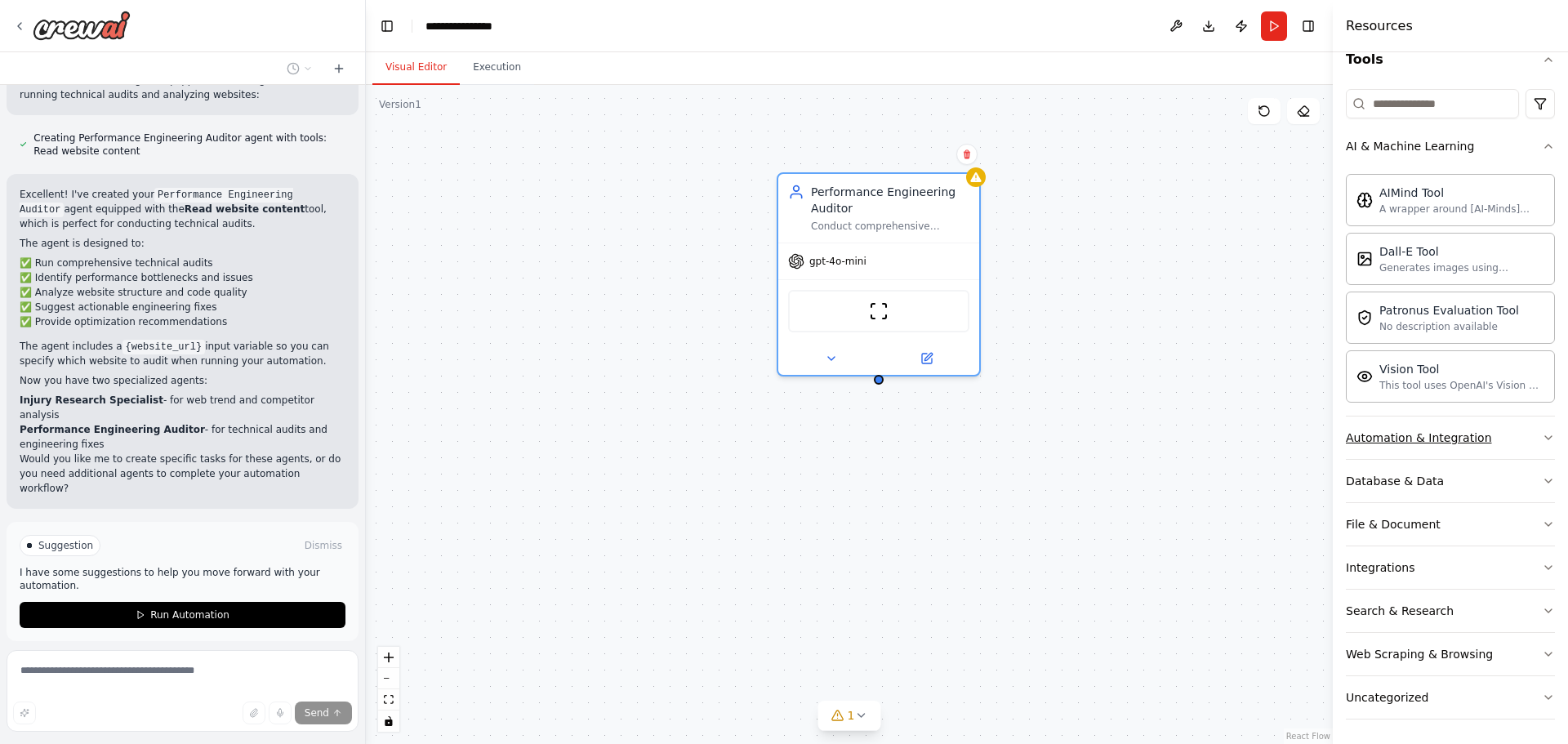
scroll to position [171, 0]
click at [1438, 553] on button "Integrations" at bounding box center [1450, 566] width 209 height 43
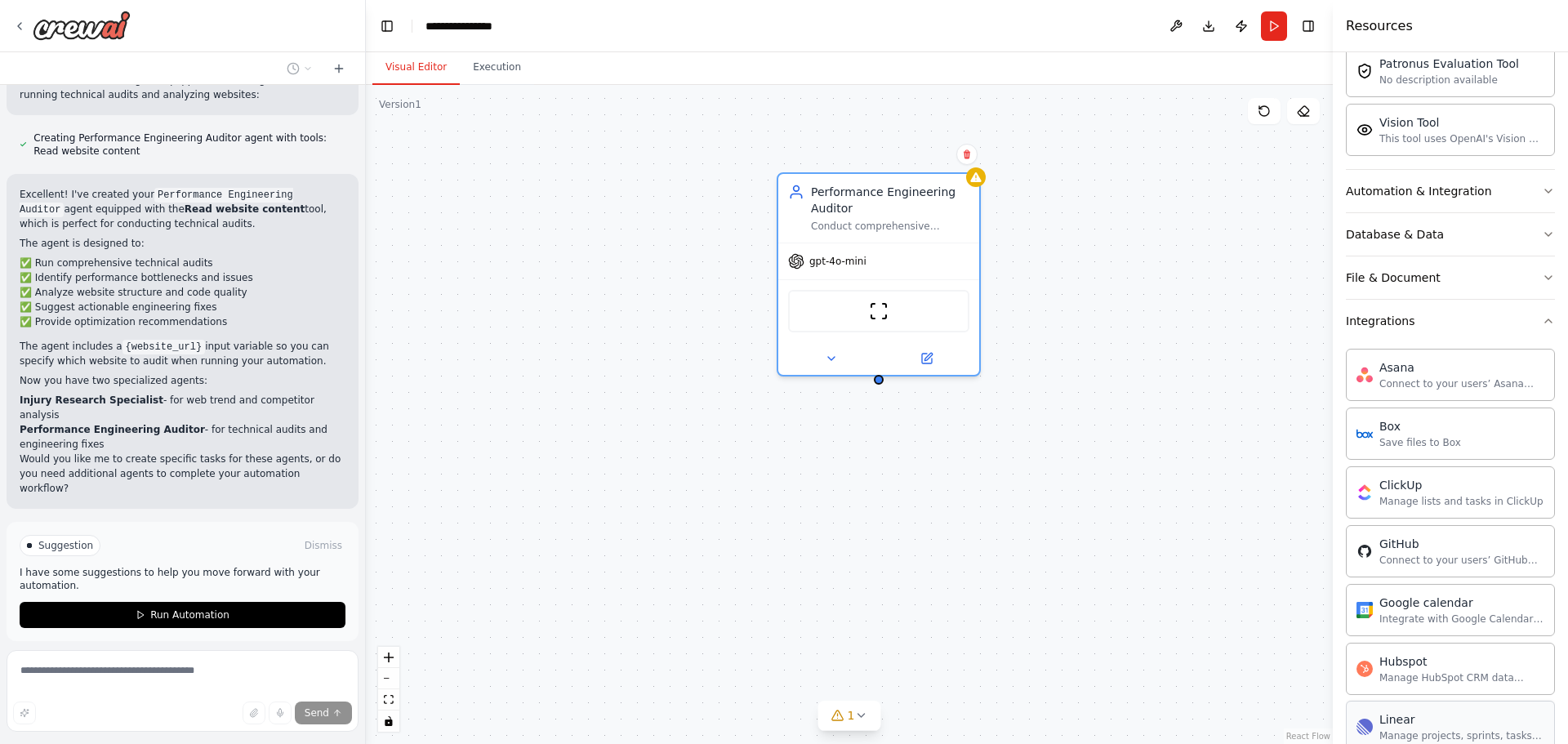
scroll to position [253, 0]
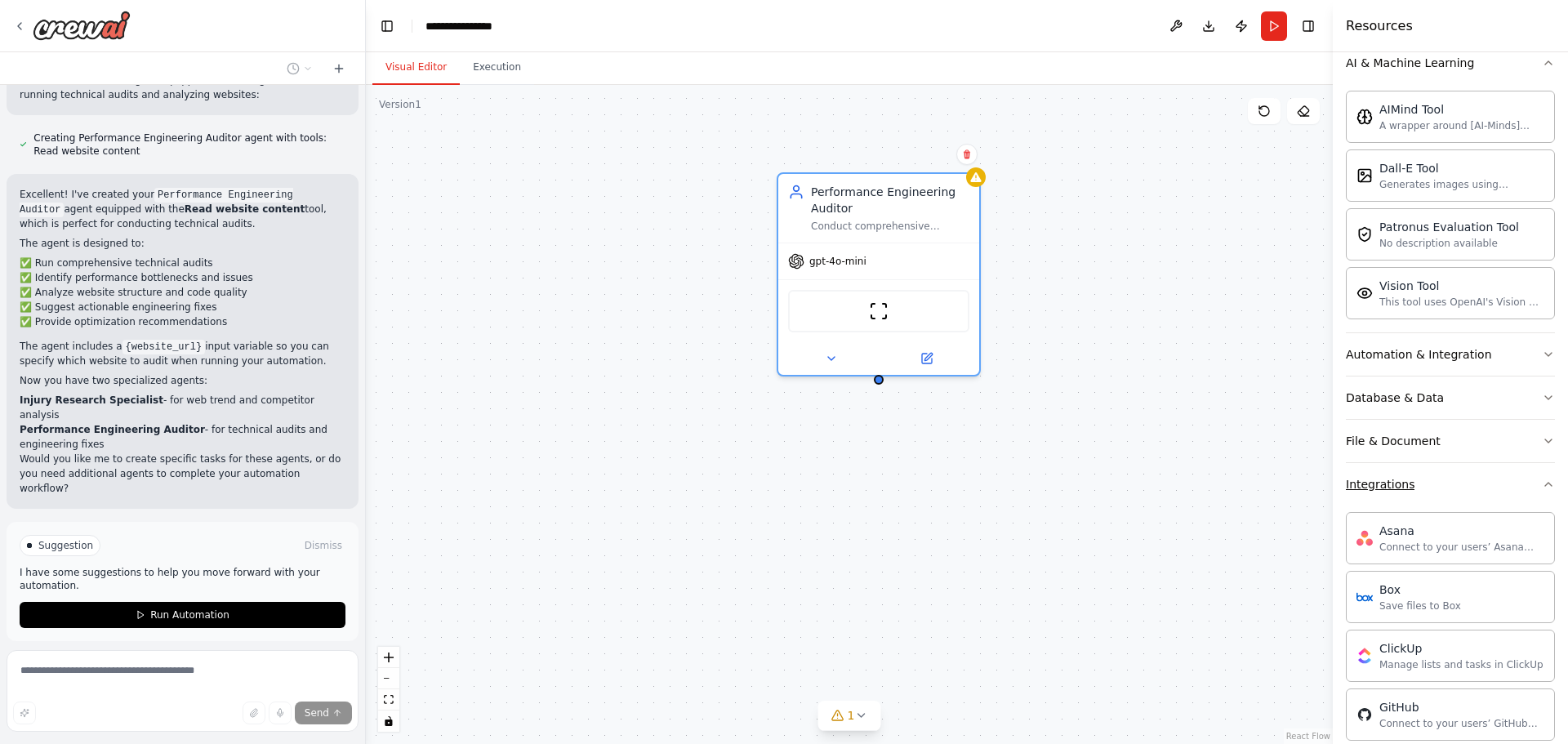
click at [1449, 486] on button "Integrations" at bounding box center [1450, 485] width 209 height 43
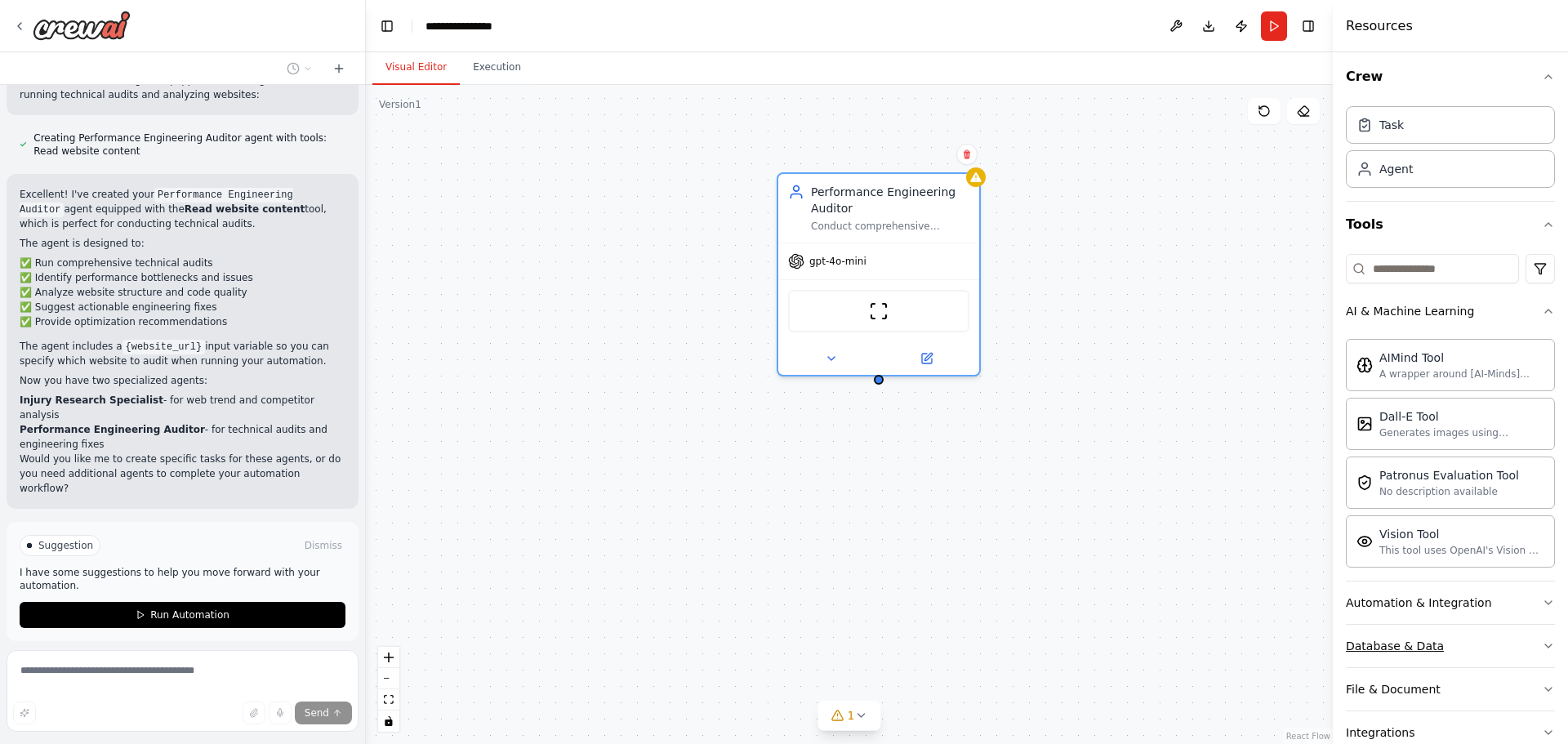
scroll to position [0, 0]
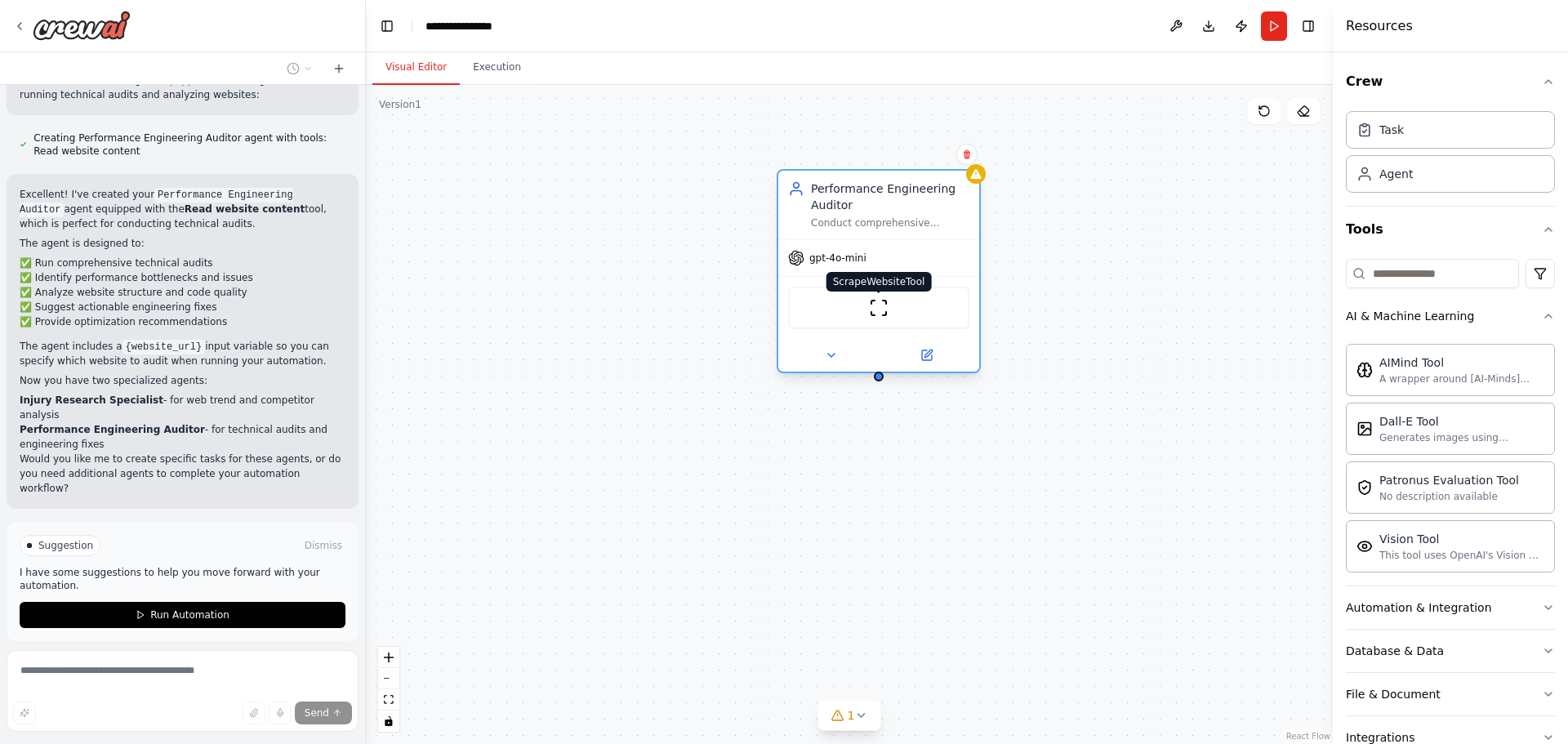
click at [877, 310] on img at bounding box center [879, 308] width 20 height 20
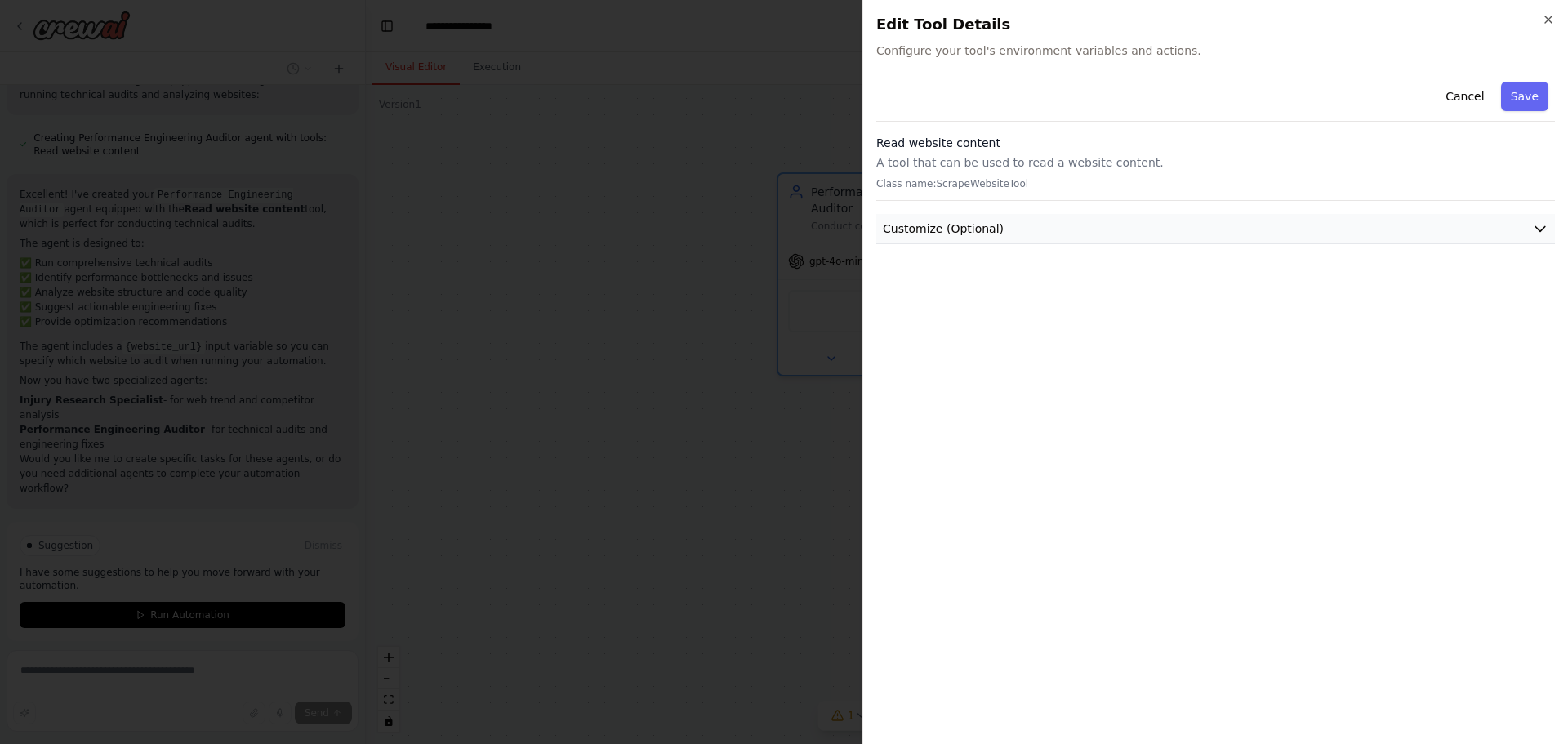
click at [1154, 234] on button "Customize (Optional)" at bounding box center [1216, 229] width 679 height 30
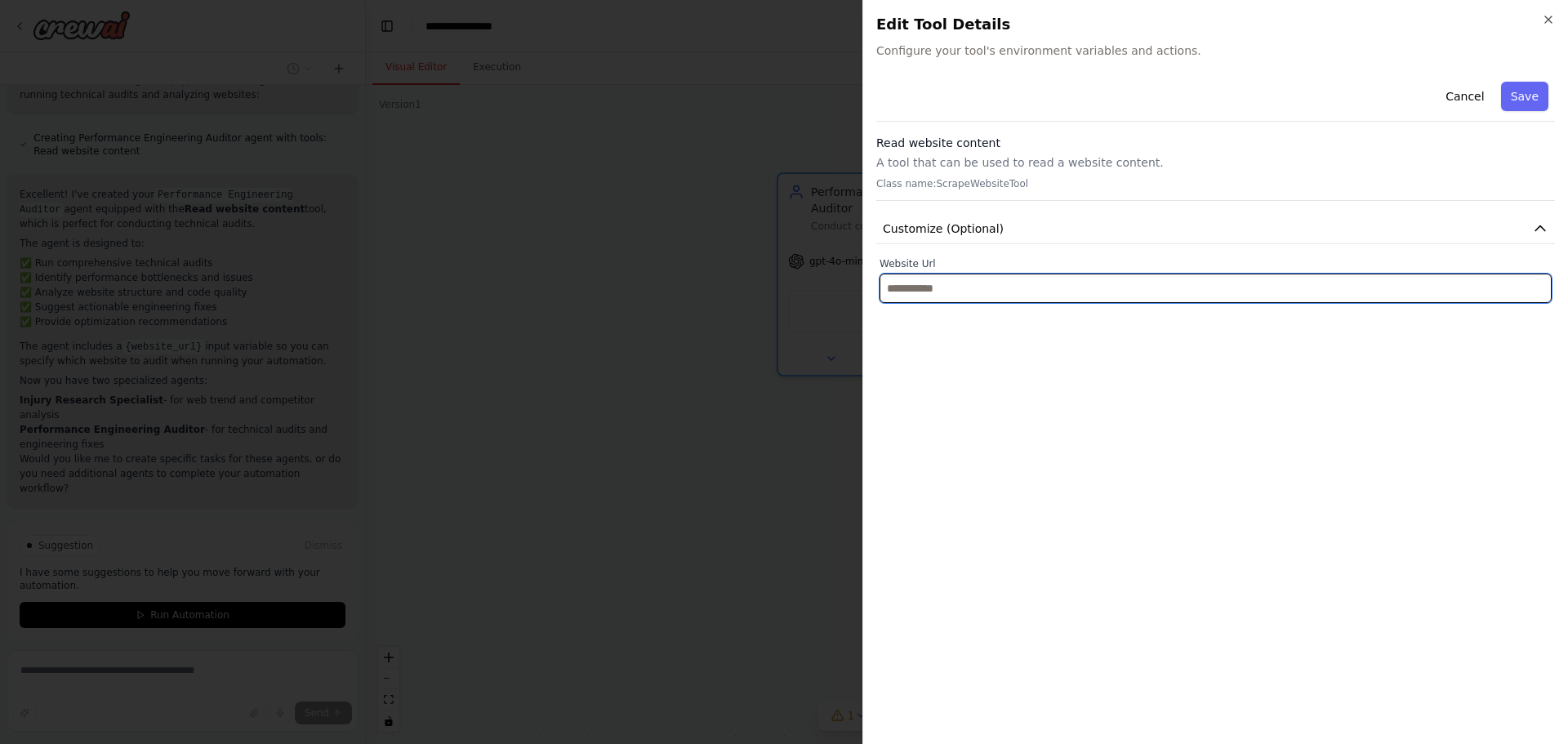
click at [978, 295] on input "text" at bounding box center [1216, 288] width 672 height 30
paste input "**********"
type input "**********"
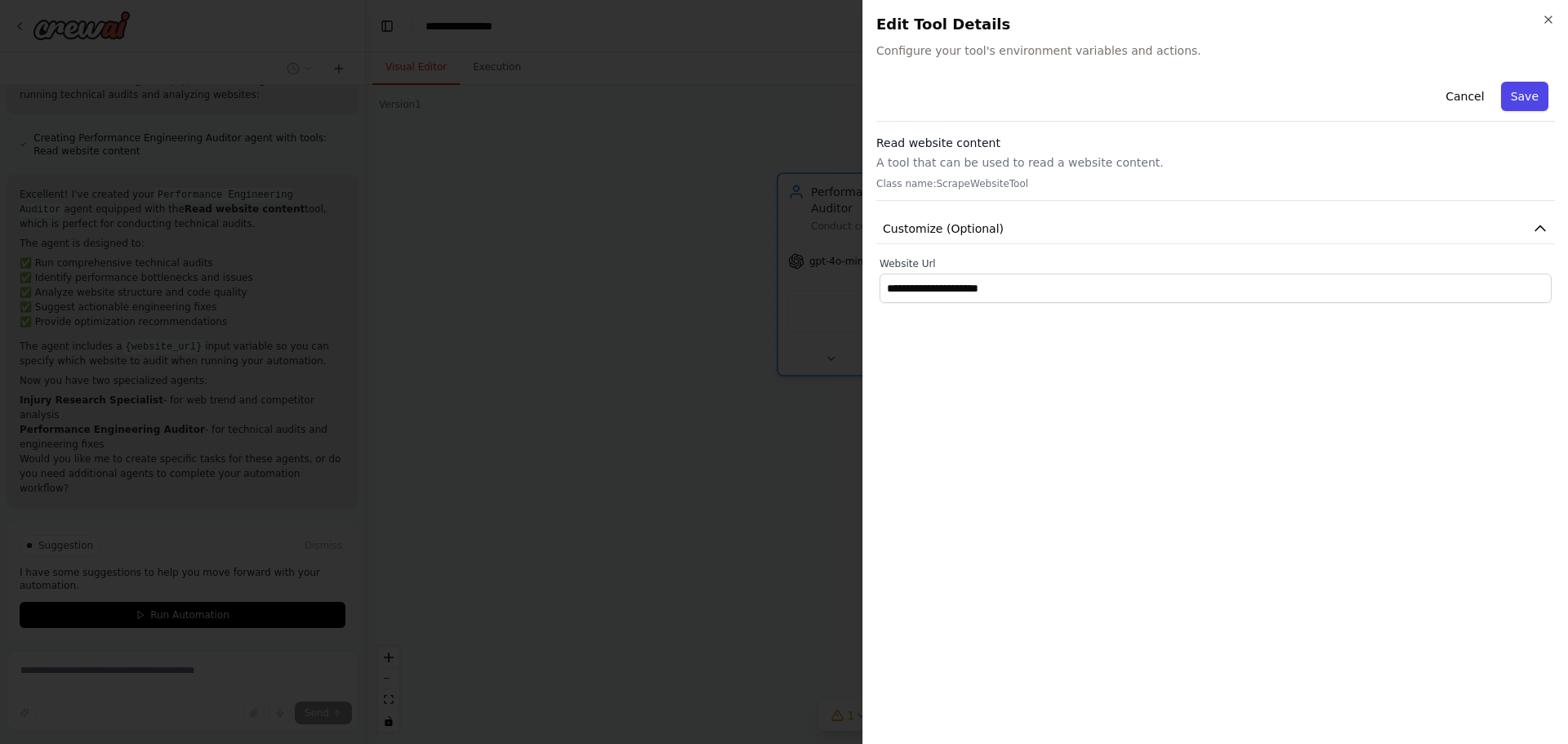
click at [1515, 93] on button "Save" at bounding box center [1525, 96] width 48 height 30
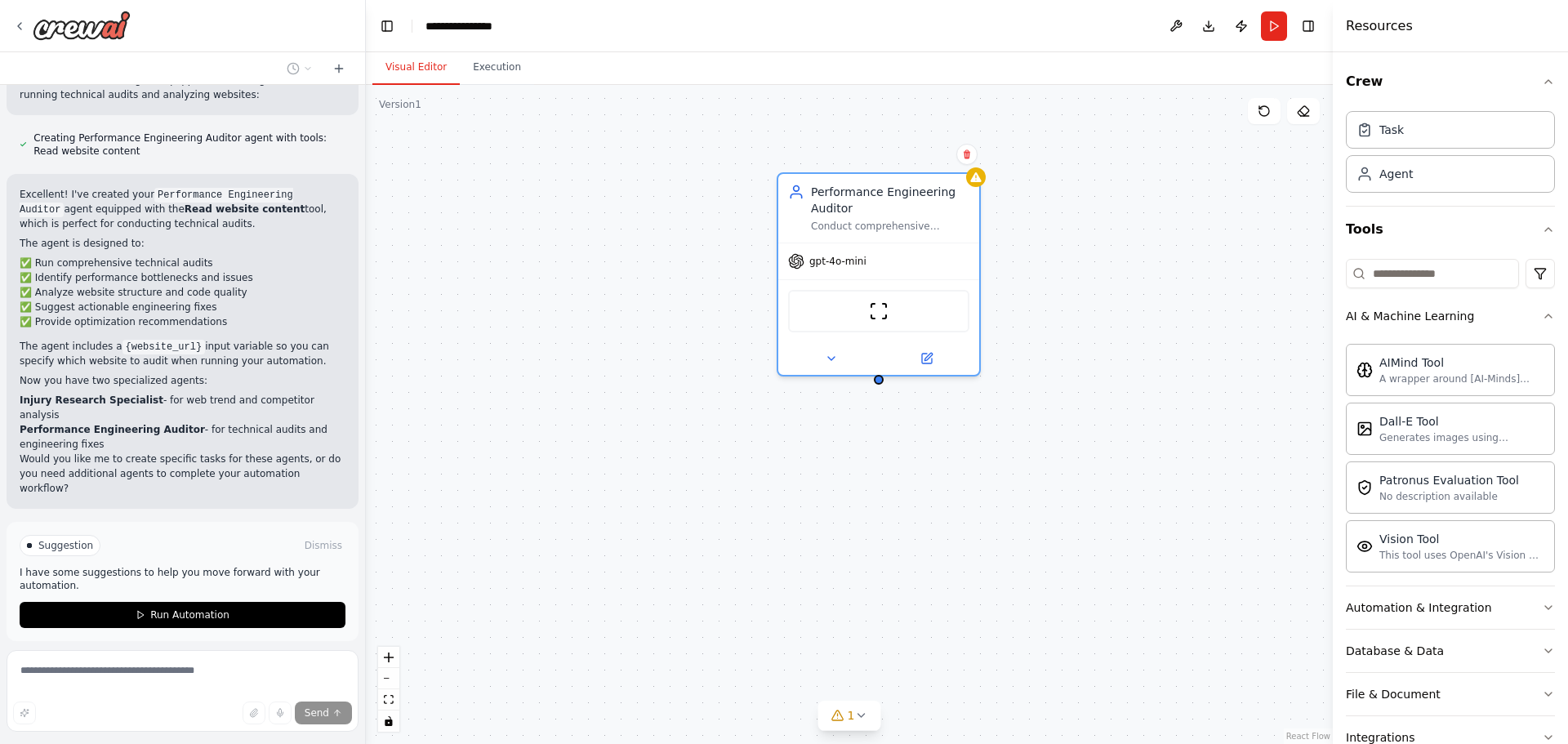
click at [703, 289] on div "Performance Engineering Auditor Conduct comprehensive technical audits of {webs…" at bounding box center [849, 414] width 967 height 659
click at [858, 238] on div "Performance Engineering Auditor Conduct comprehensive technical audits of {webs…" at bounding box center [879, 204] width 201 height 68
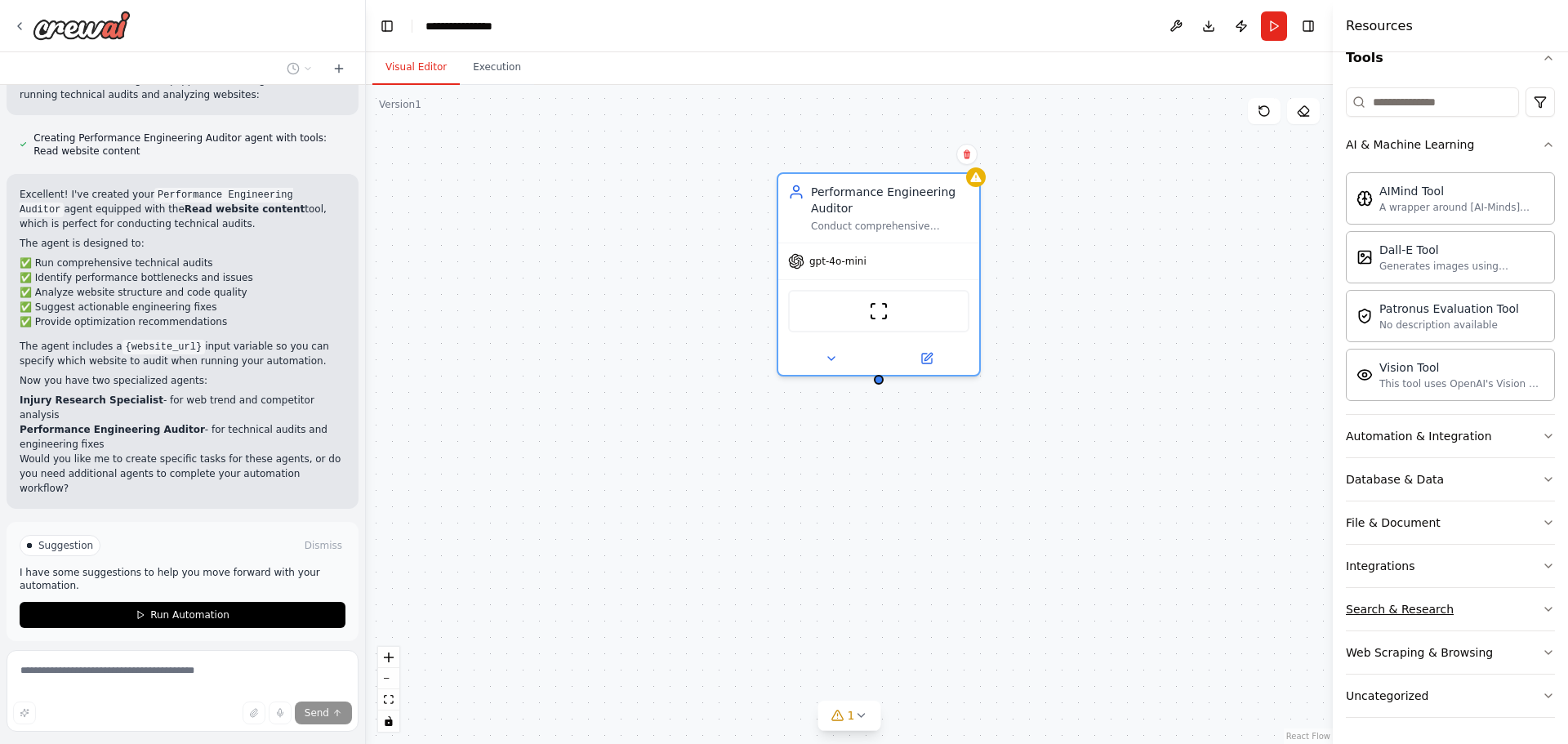
click at [1483, 609] on button "Search & Research" at bounding box center [1450, 610] width 209 height 43
click at [1403, 609] on div "Search & Research" at bounding box center [1399, 609] width 108 height 16
click at [1422, 598] on button "Search & Research" at bounding box center [1450, 610] width 209 height 43
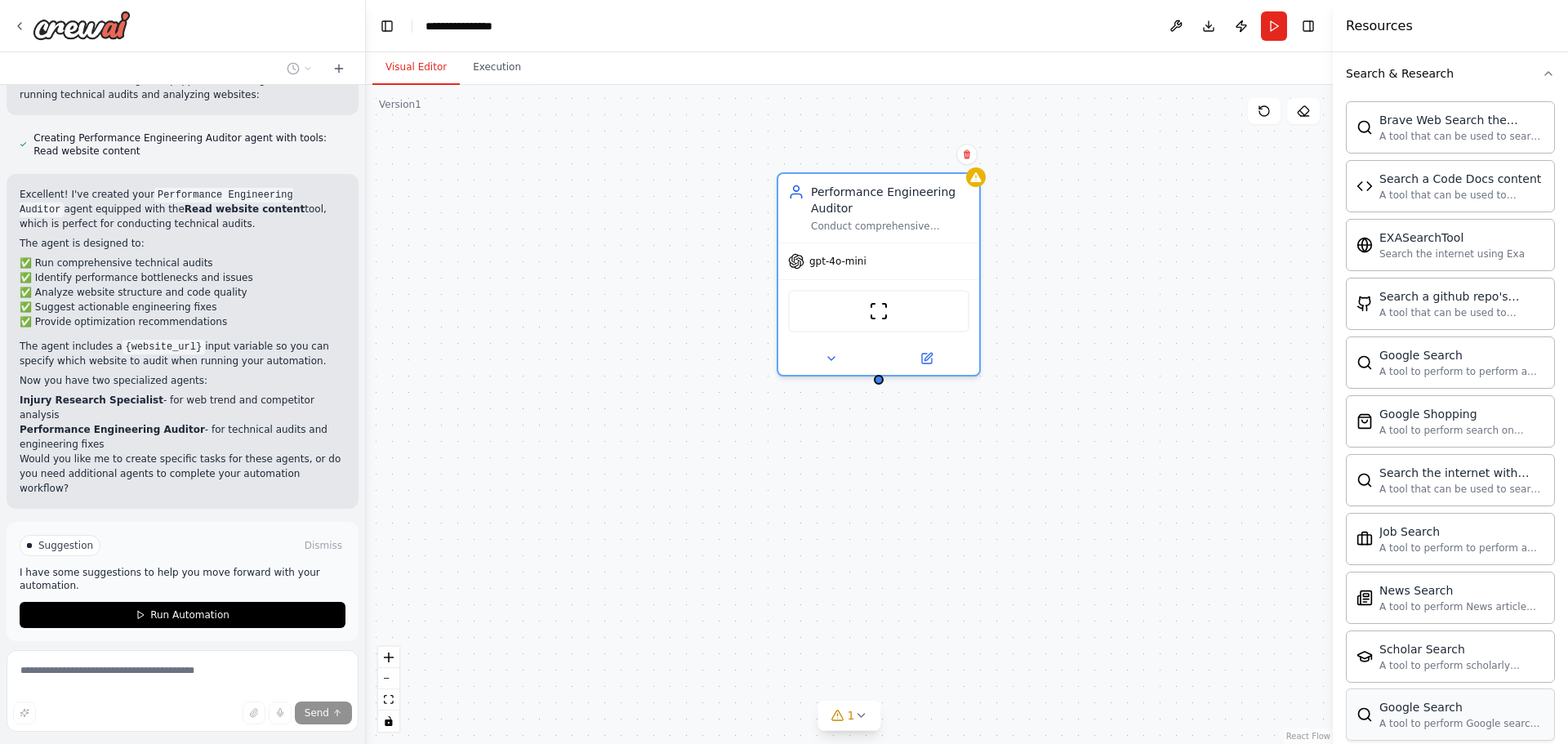
scroll to position [0, 0]
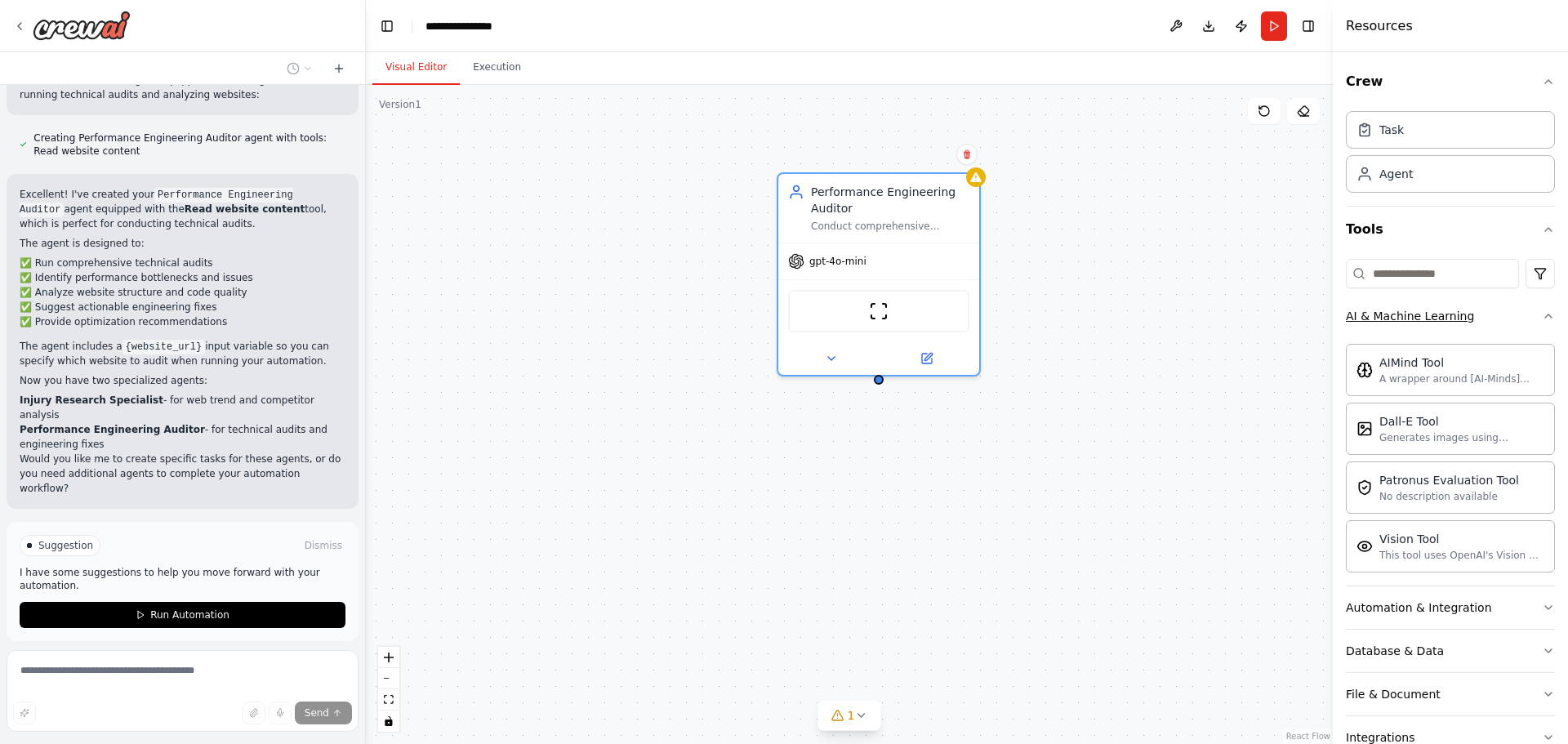
click at [1542, 314] on icon "button" at bounding box center [1549, 316] width 13 height 13
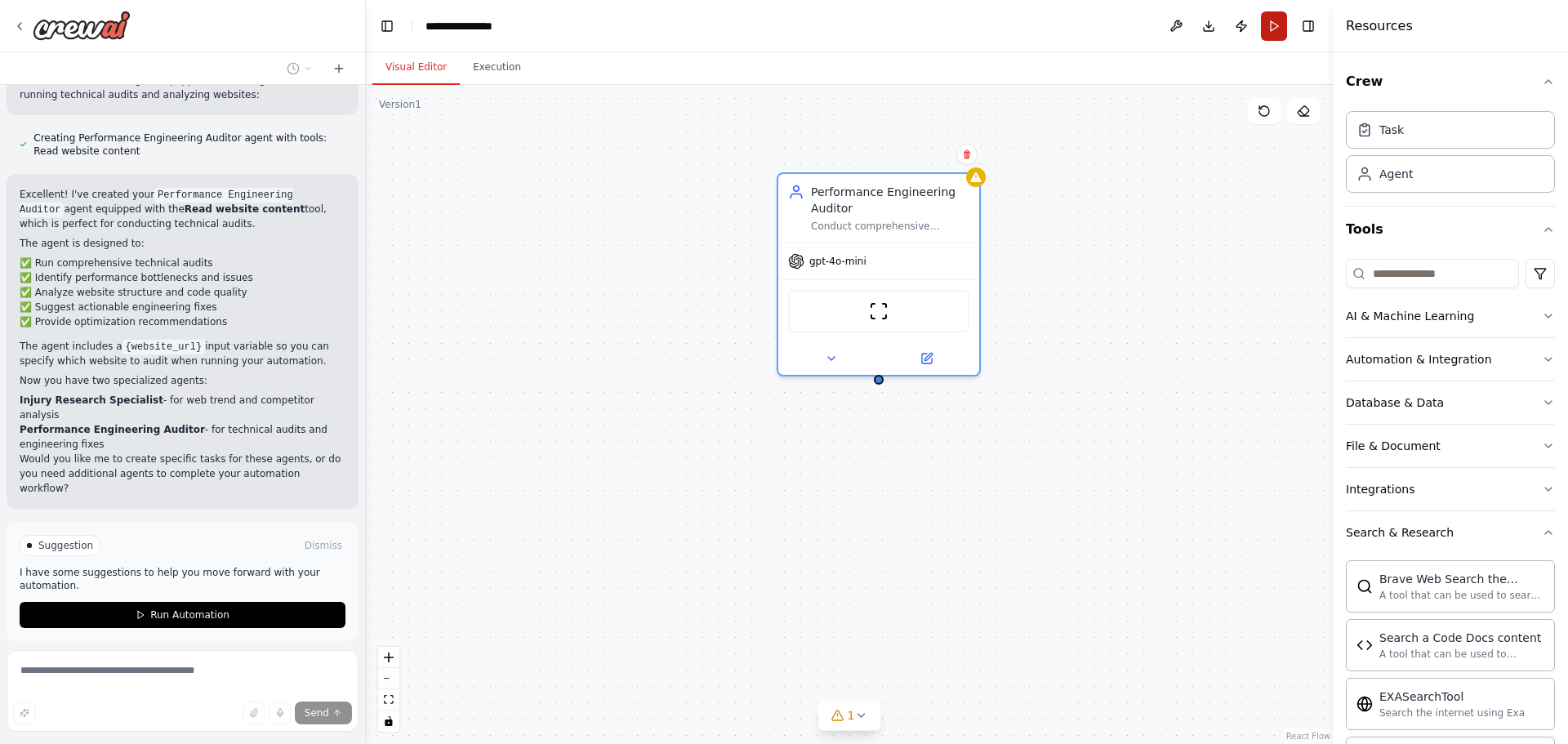
click at [1269, 26] on button "Run" at bounding box center [1274, 26] width 26 height 30
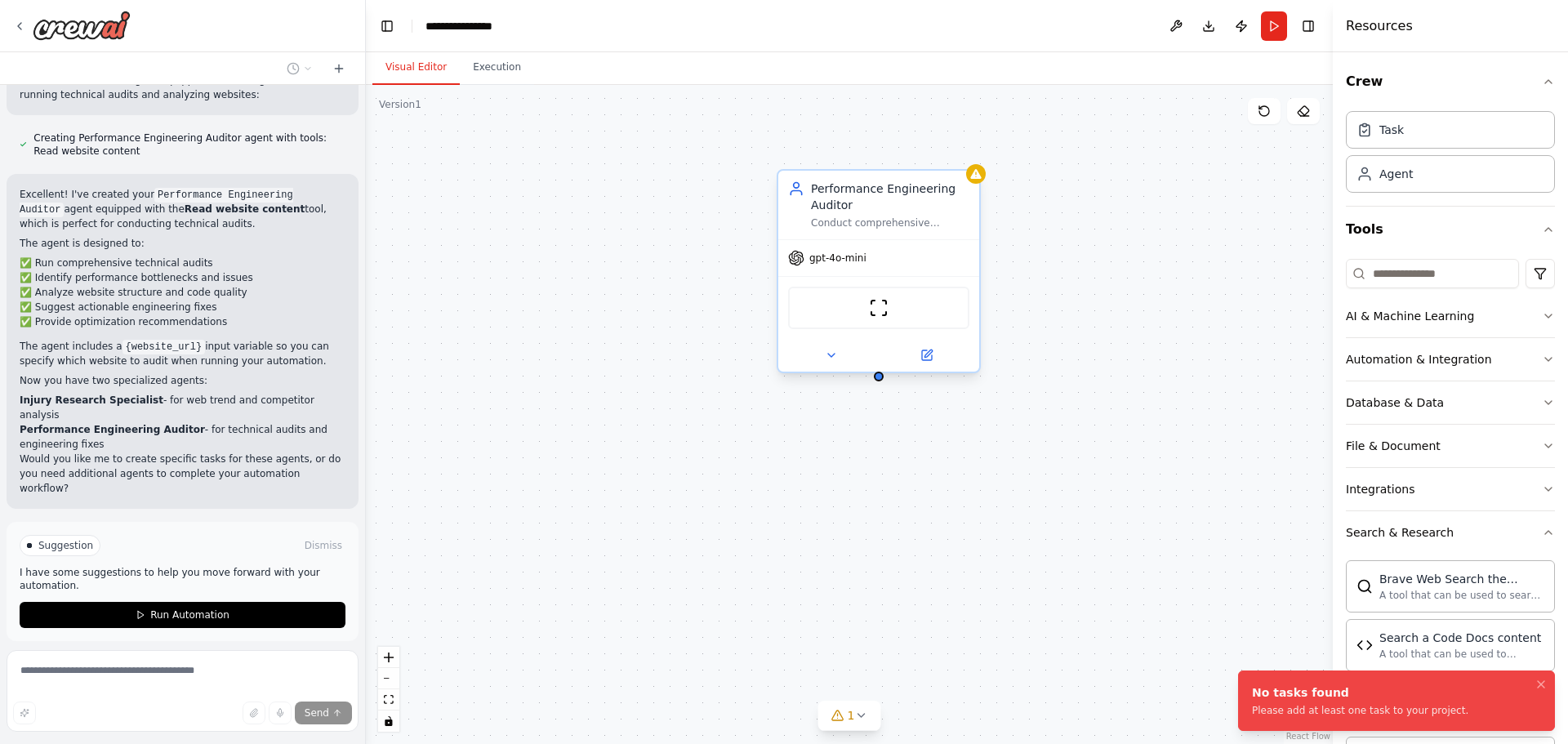
click at [892, 302] on div "ScrapeWebsiteTool" at bounding box center [879, 308] width 181 height 43
click at [886, 311] on img at bounding box center [879, 308] width 20 height 20
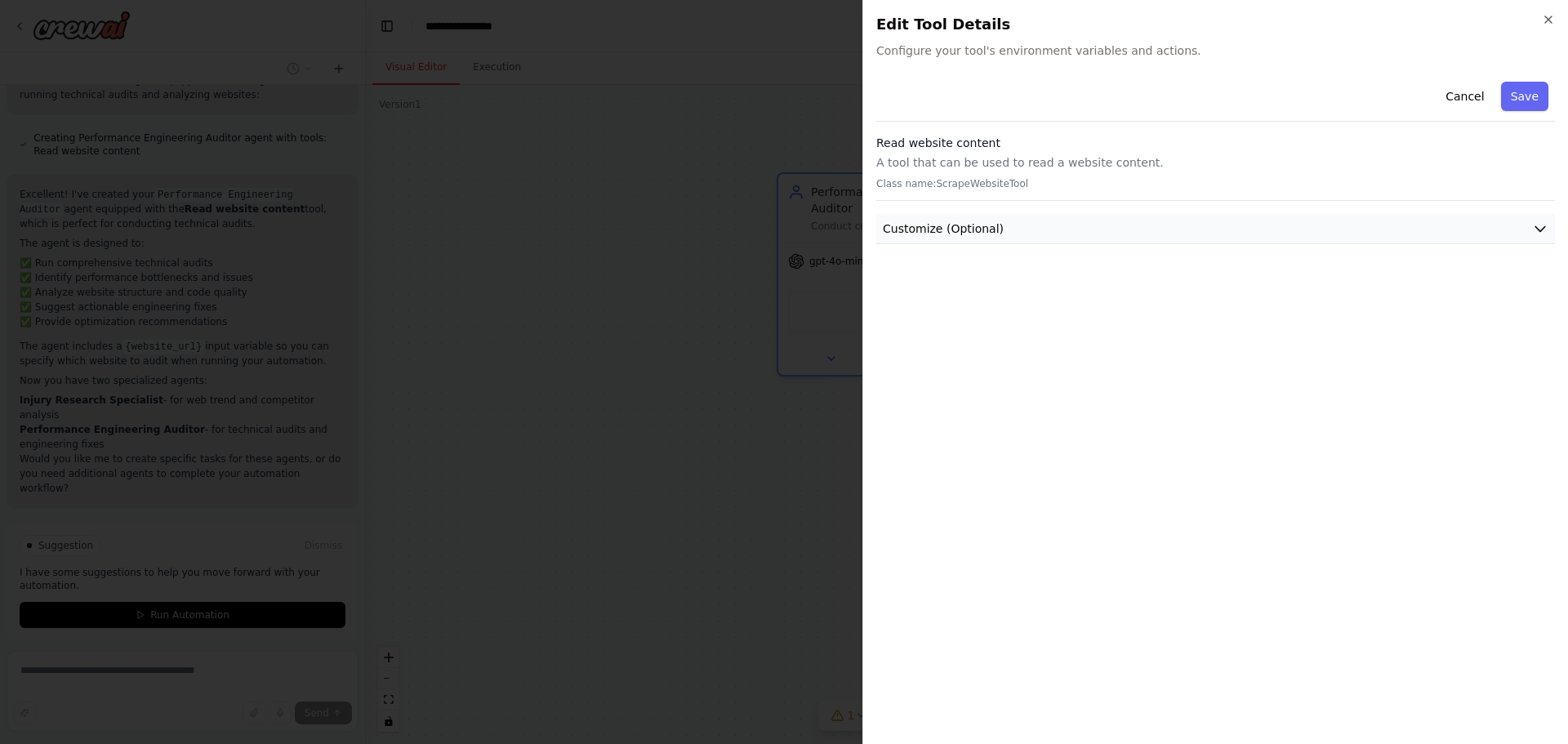
click at [996, 221] on button "Customize (Optional)" at bounding box center [1216, 229] width 679 height 30
click at [1526, 97] on button "Save" at bounding box center [1525, 96] width 48 height 30
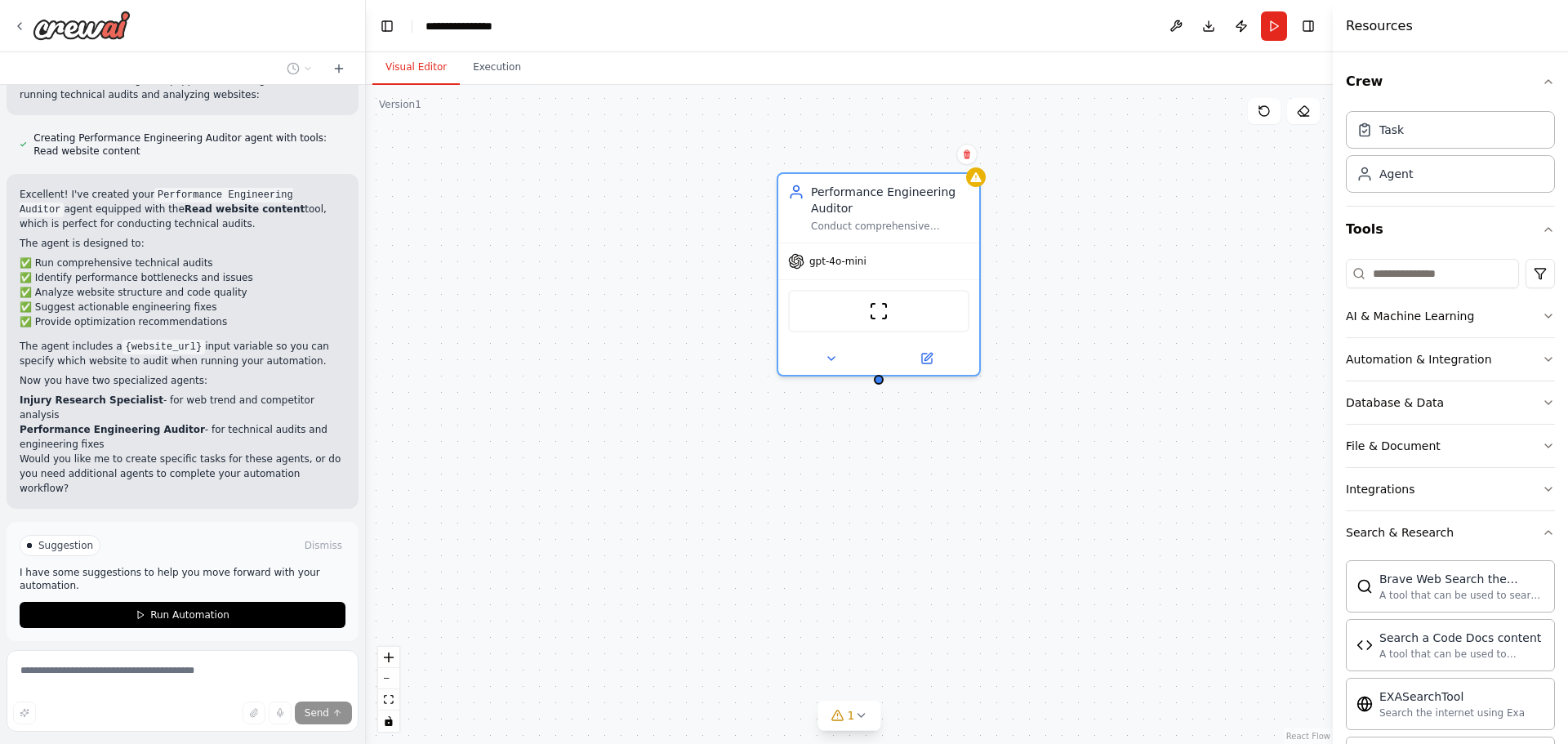
click at [335, 673] on span "Stop" at bounding box center [337, 680] width 22 height 13
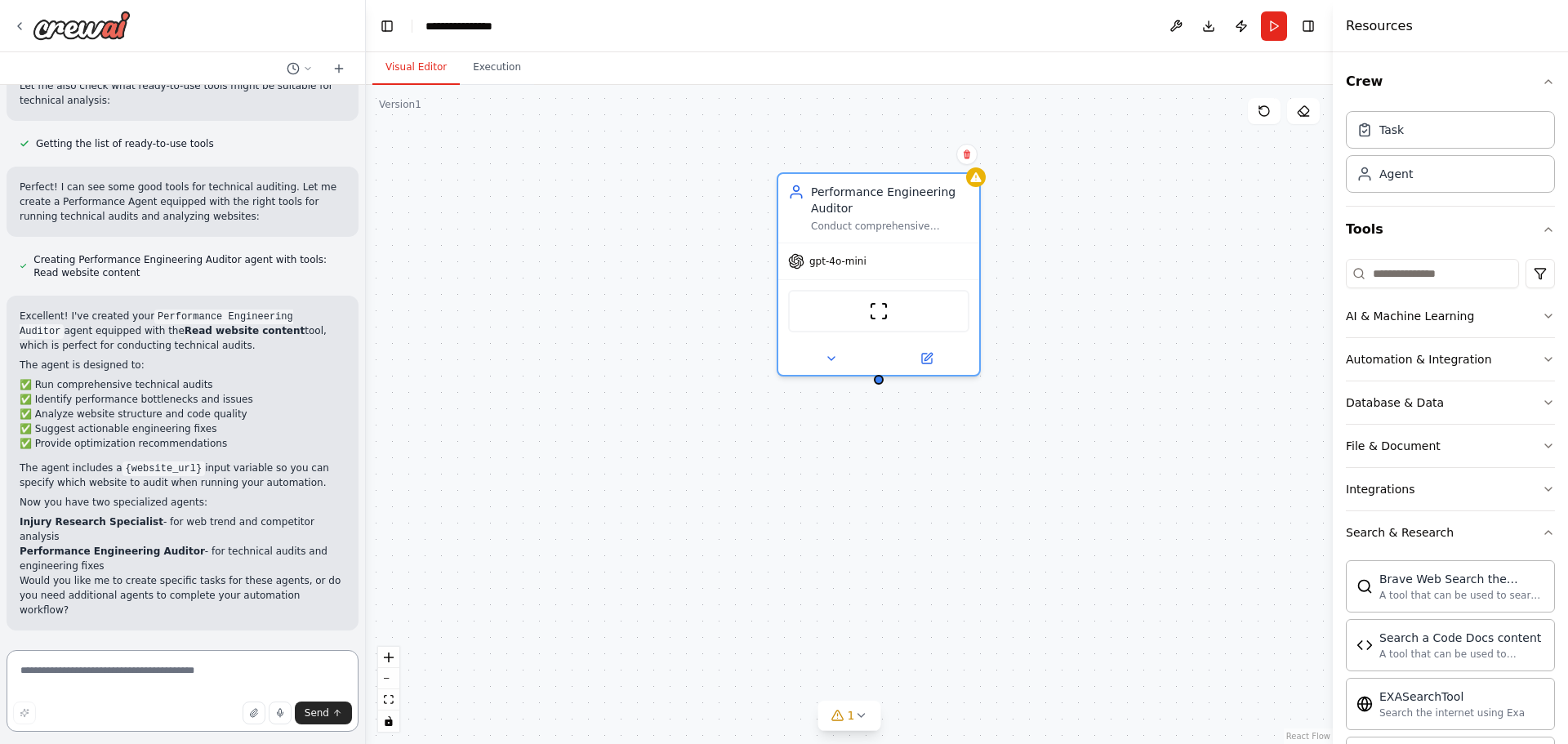
scroll to position [1228, 0]
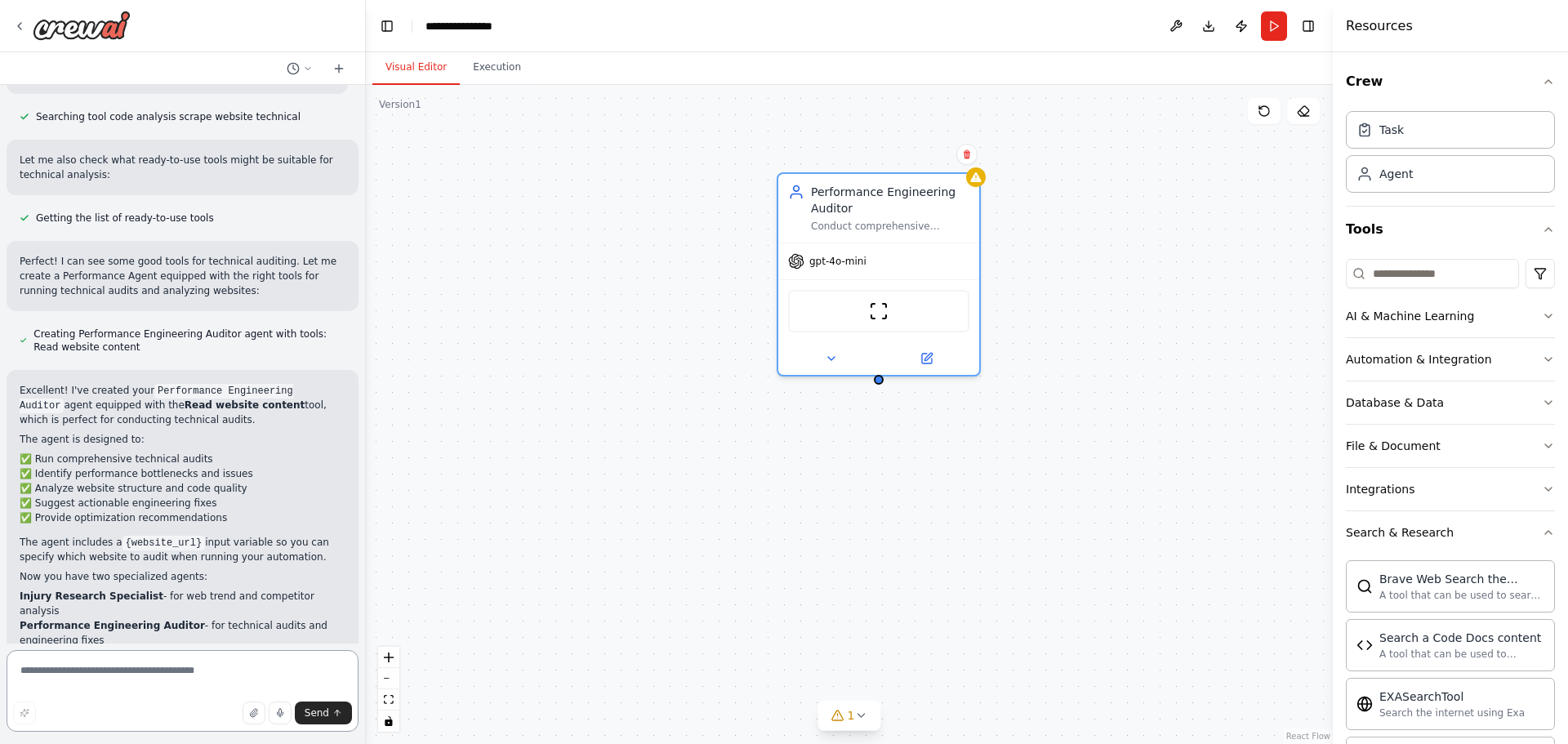
click at [123, 667] on textarea at bounding box center [183, 691] width 352 height 81
paste textarea "**********"
type textarea "**********"
click at [303, 706] on button "Send" at bounding box center [323, 713] width 57 height 23
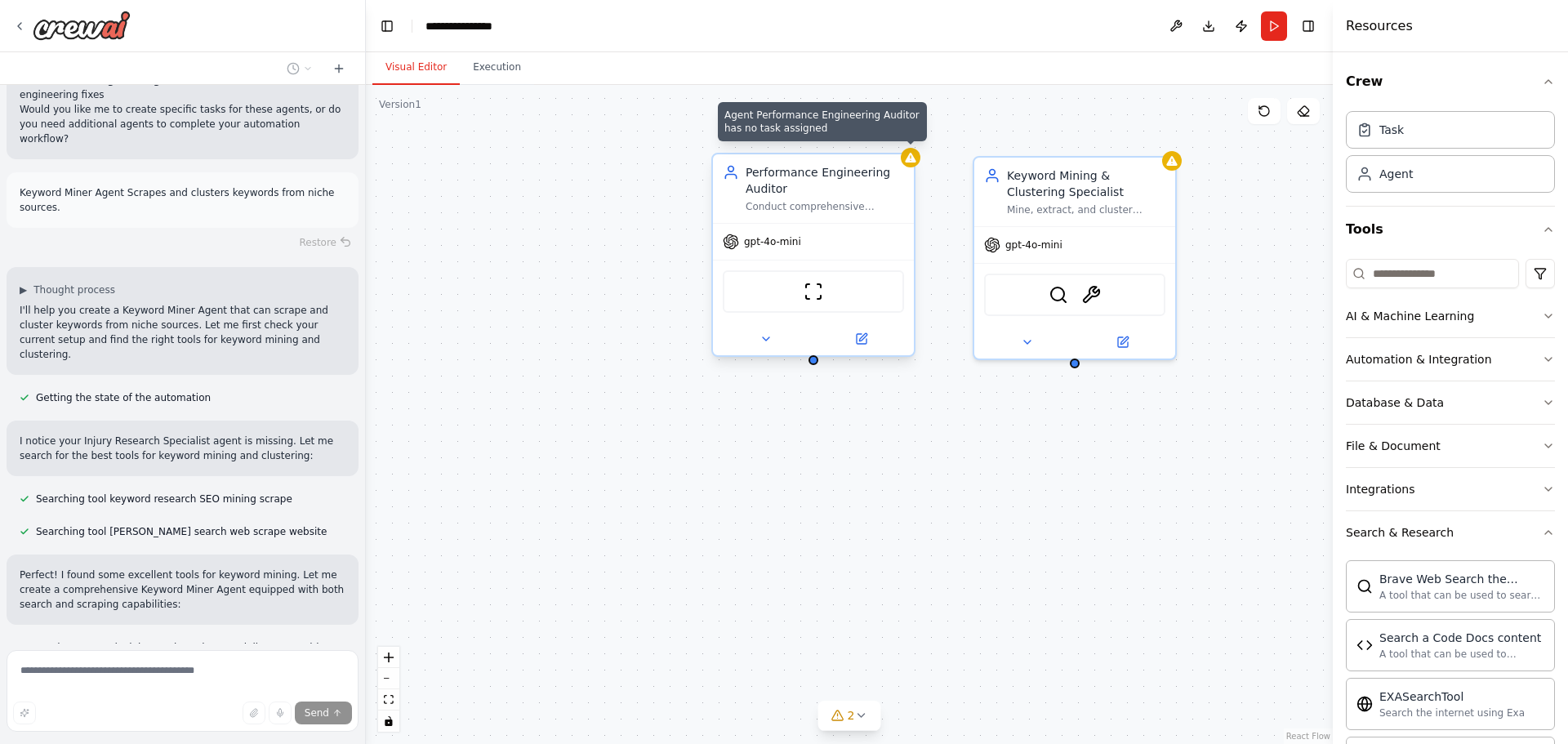
scroll to position [1788, 0]
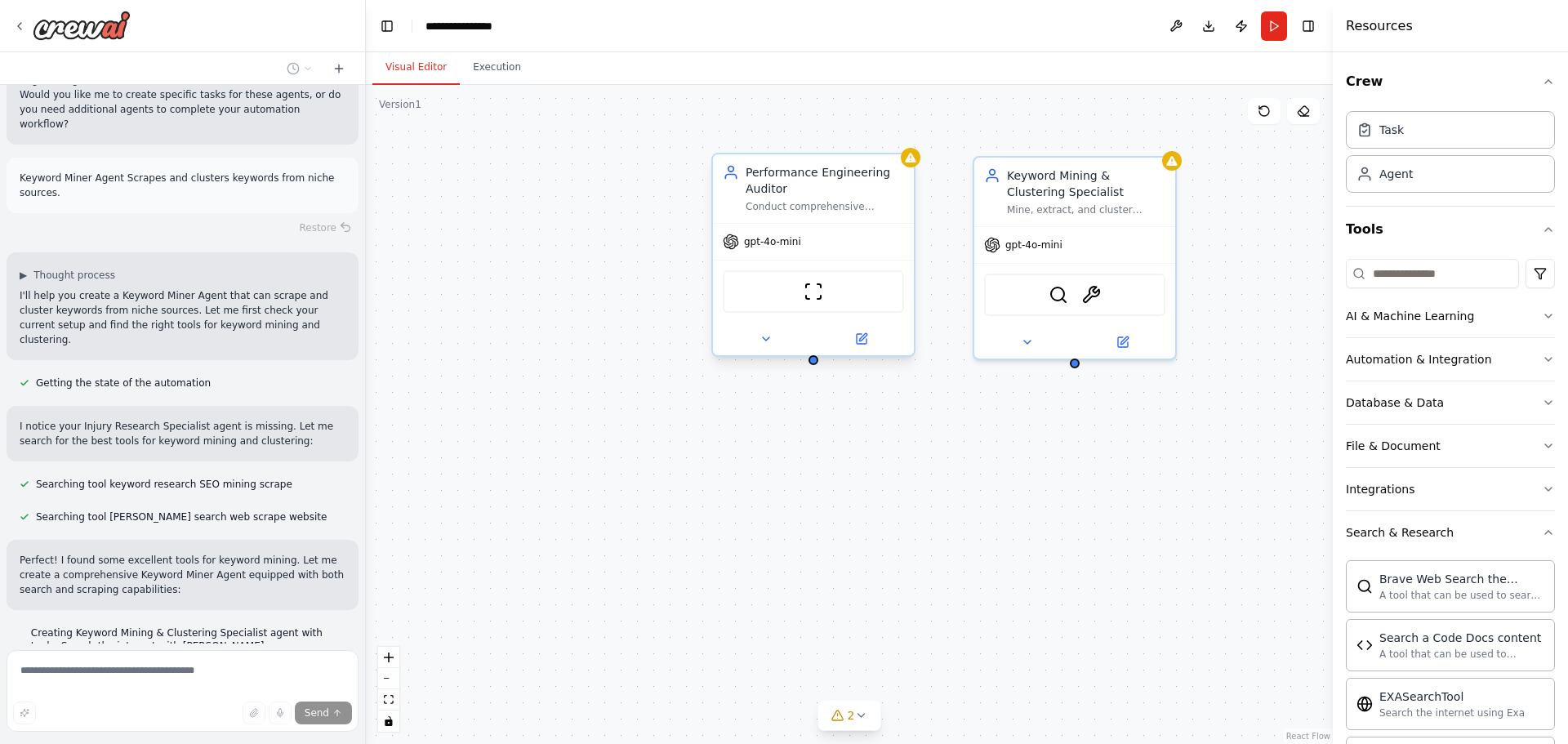
click at [710, 251] on div "Performance Engineering Auditor Conduct comprehensive technical audits of {webs…" at bounding box center [849, 414] width 967 height 659
drag, startPoint x: 797, startPoint y: 185, endPoint x: 728, endPoint y: 213, distance: 74.5
click at [746, 197] on div "Performance Engineering Auditor" at bounding box center [825, 180] width 159 height 33
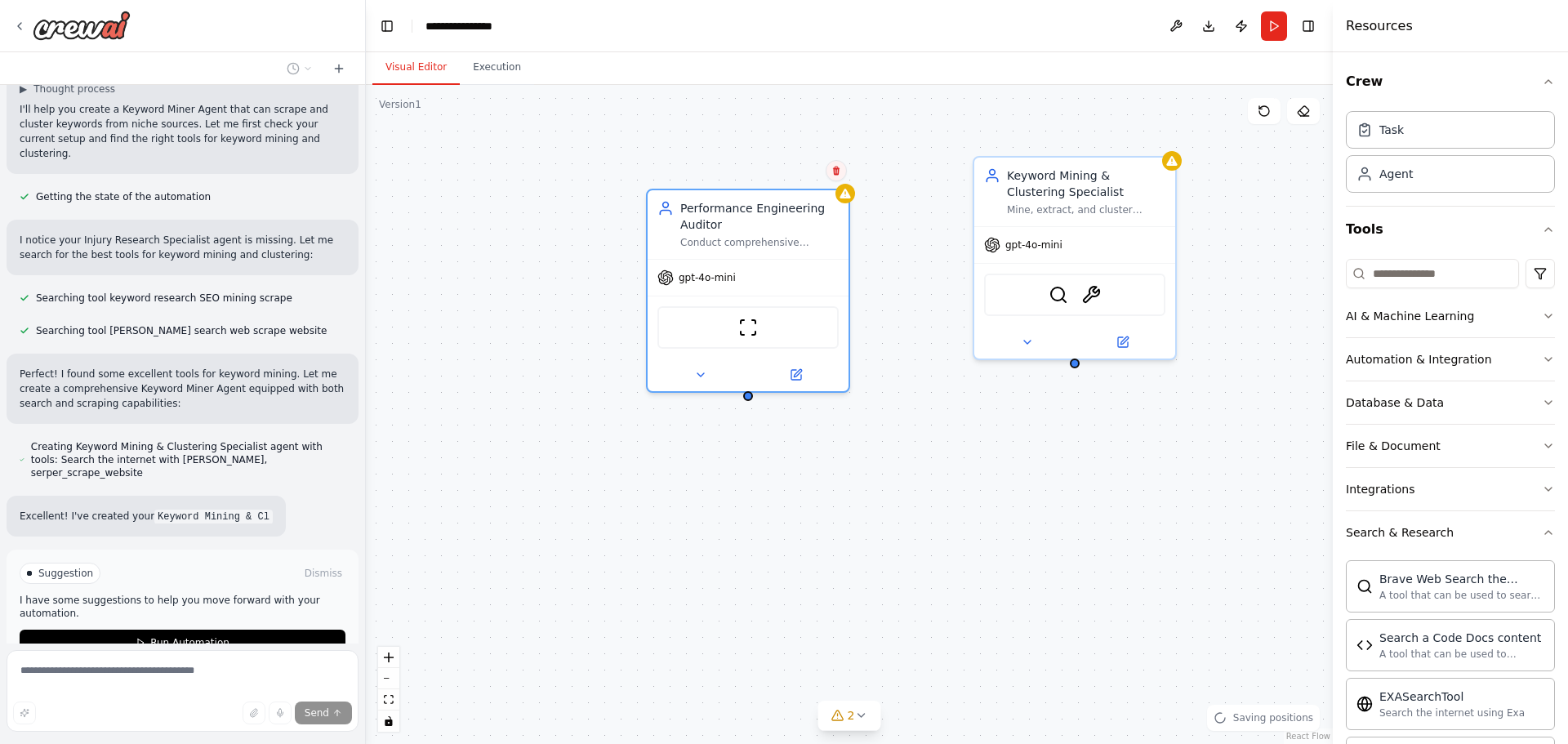
click at [836, 174] on icon at bounding box center [836, 170] width 7 height 9
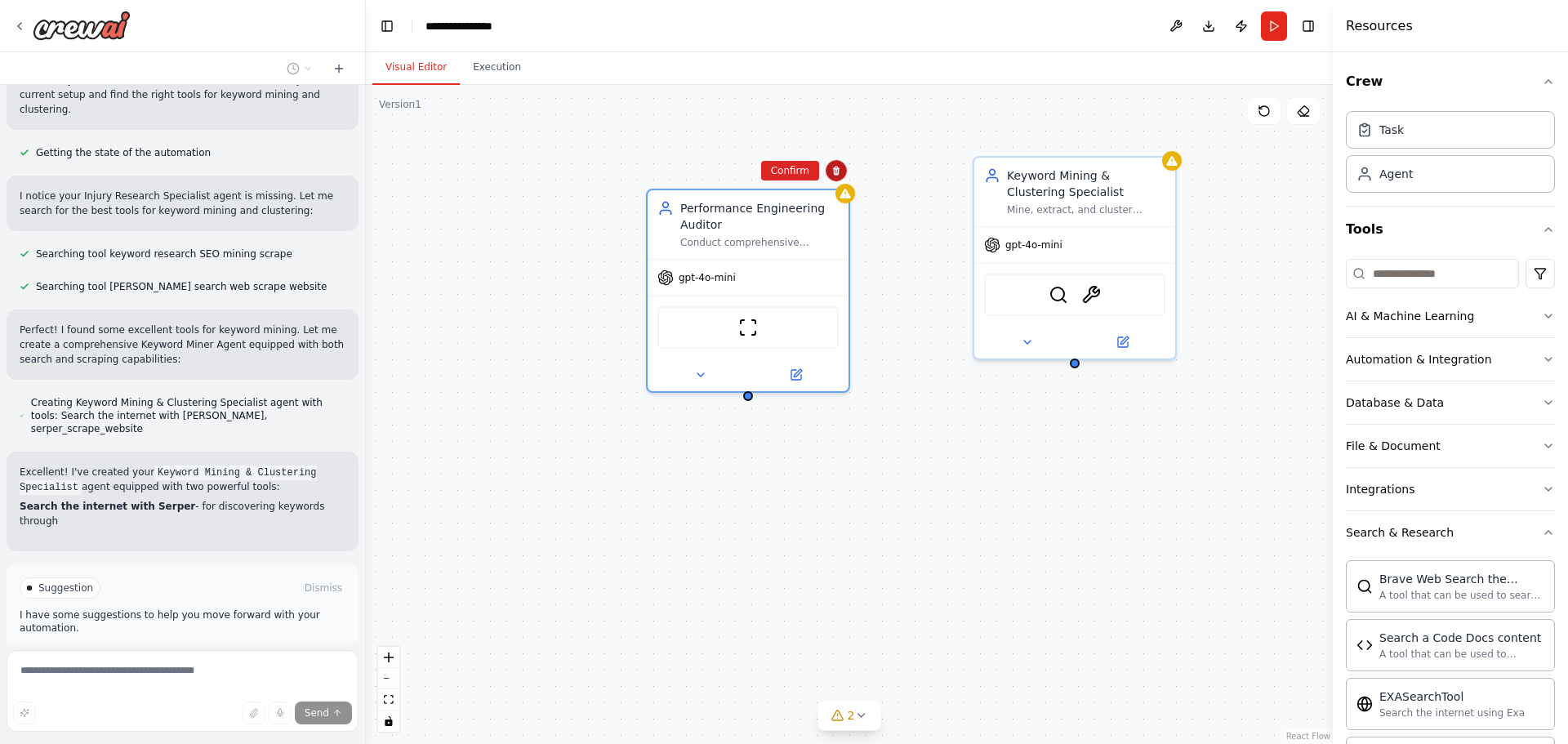
click at [836, 171] on icon at bounding box center [836, 170] width 7 height 9
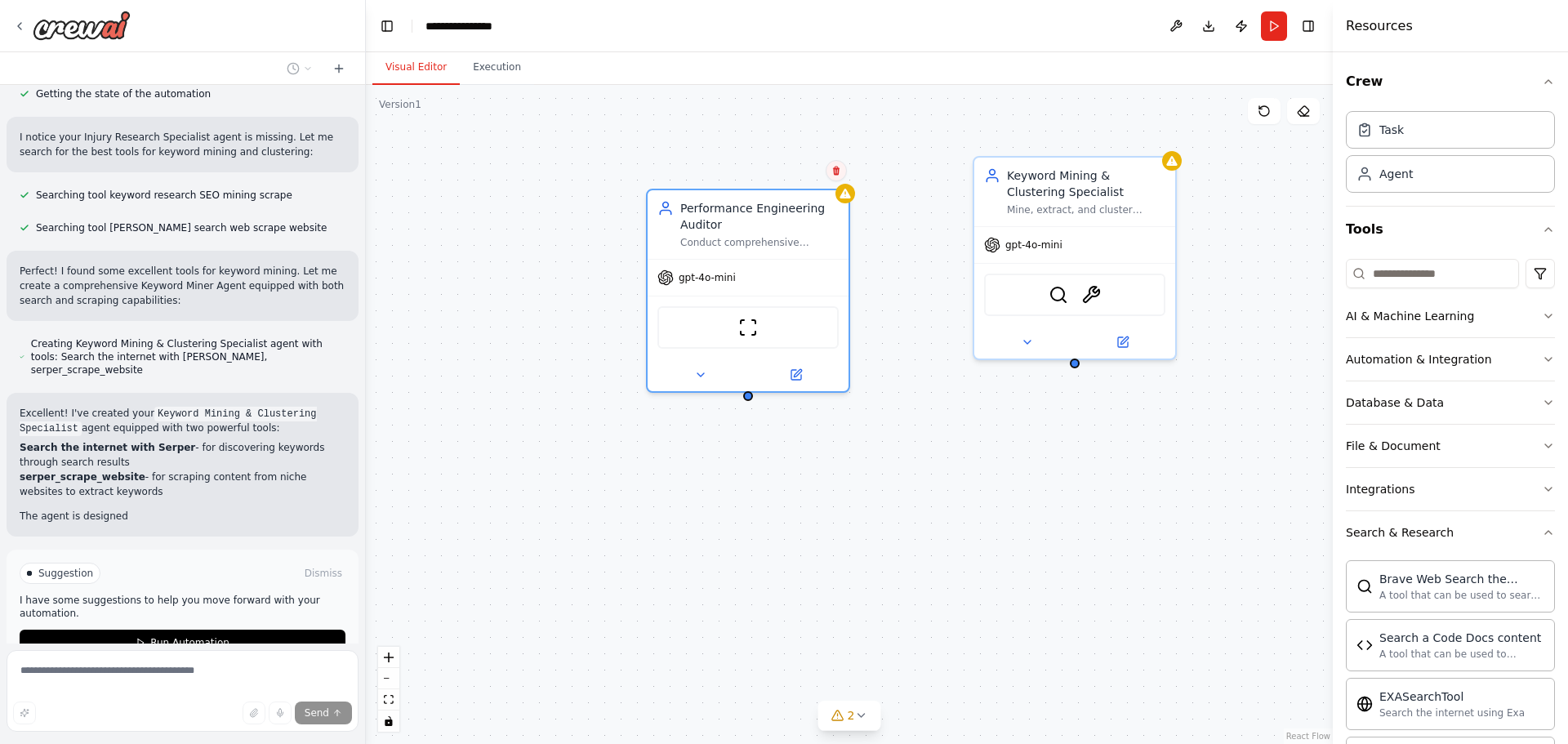
click at [838, 171] on icon at bounding box center [836, 170] width 7 height 9
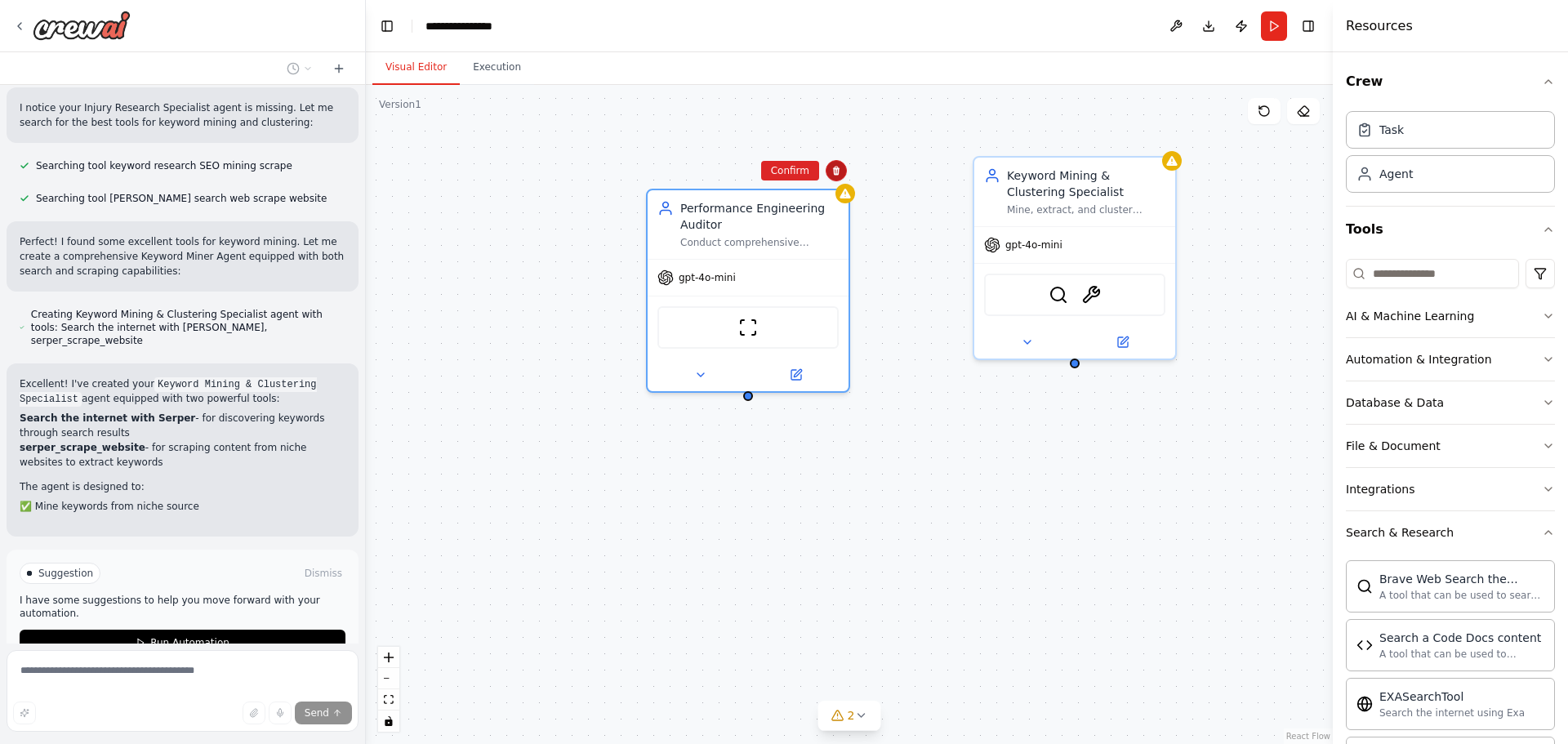
click at [833, 171] on icon at bounding box center [836, 170] width 10 height 10
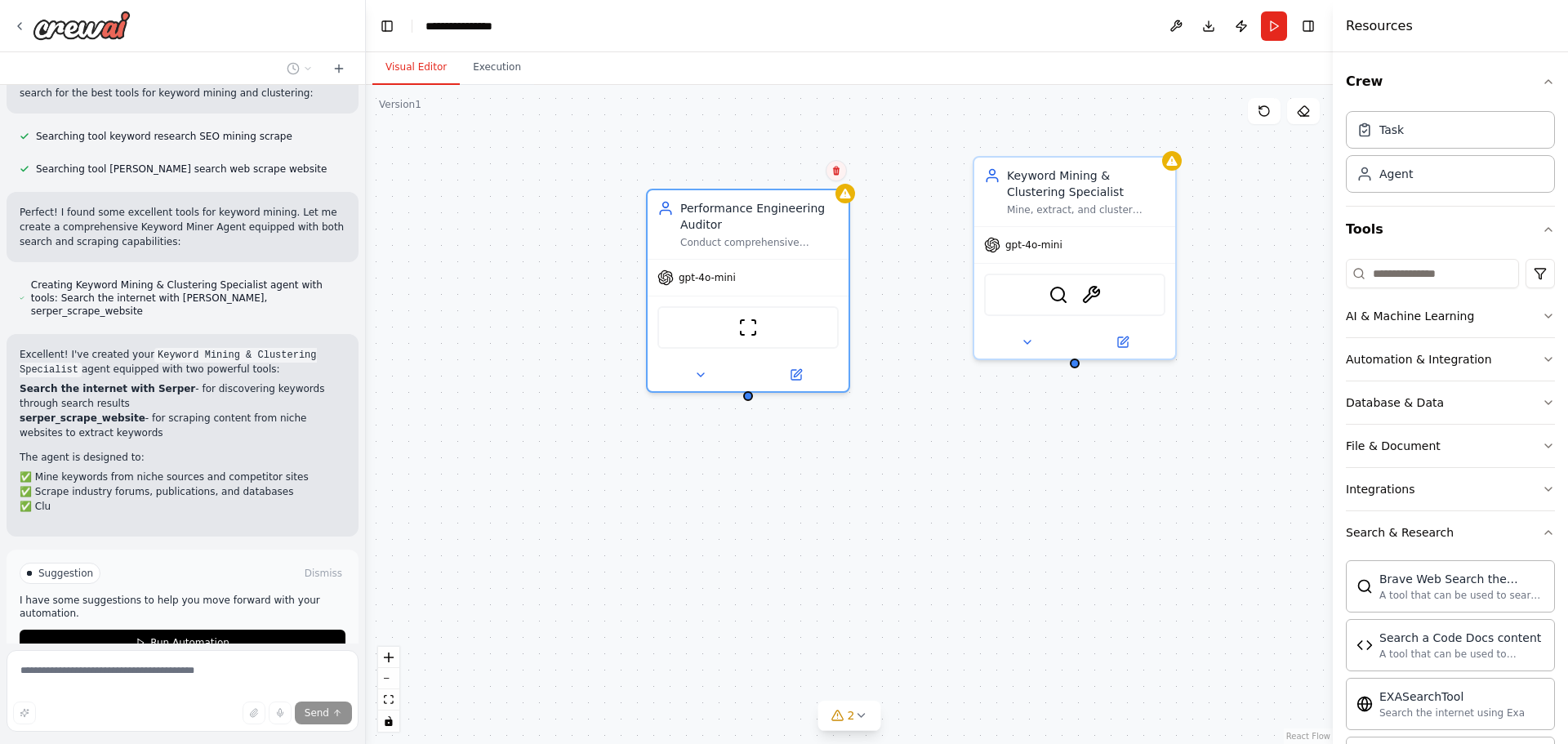
click at [832, 174] on icon at bounding box center [836, 170] width 10 height 10
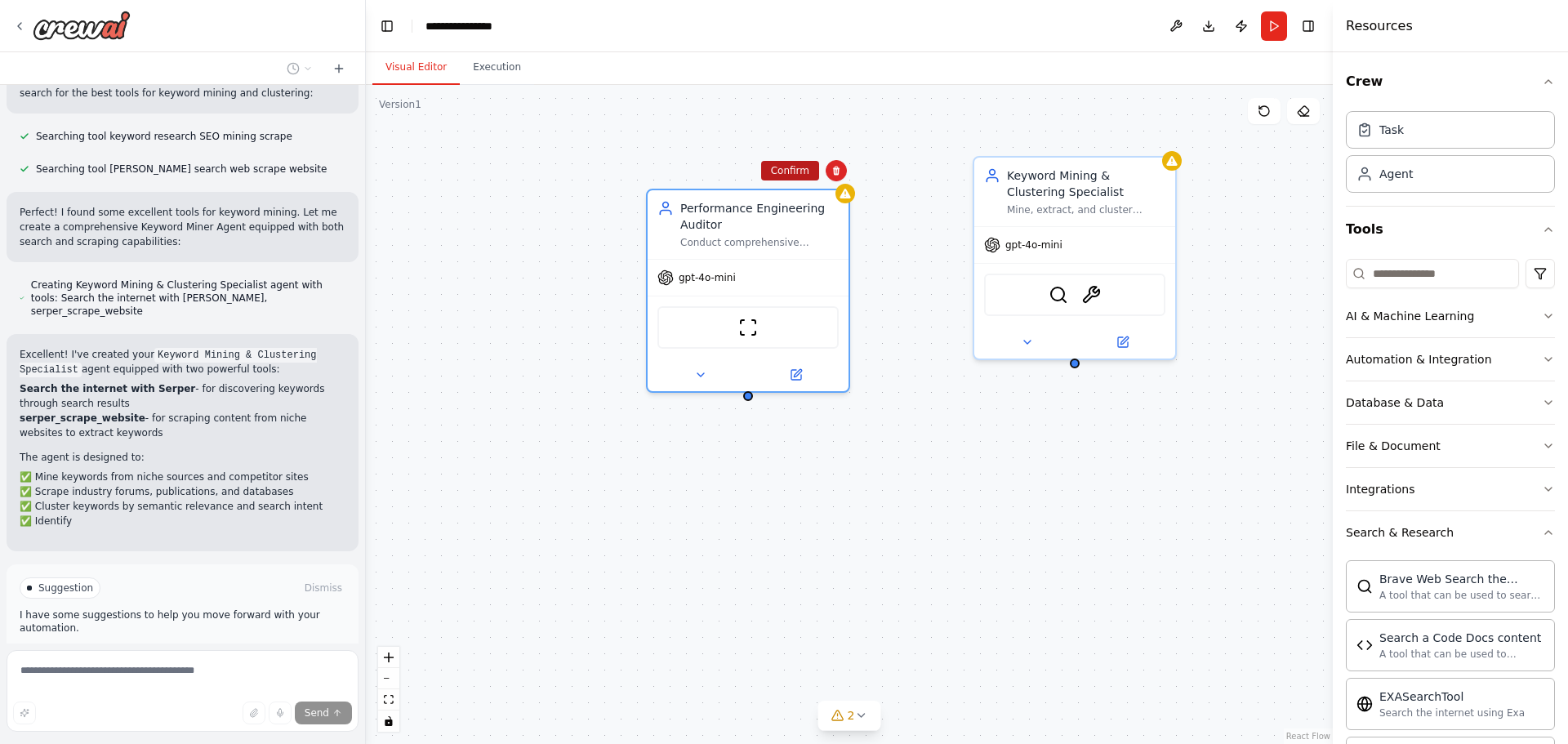
click at [796, 174] on button "Confirm" at bounding box center [790, 170] width 58 height 20
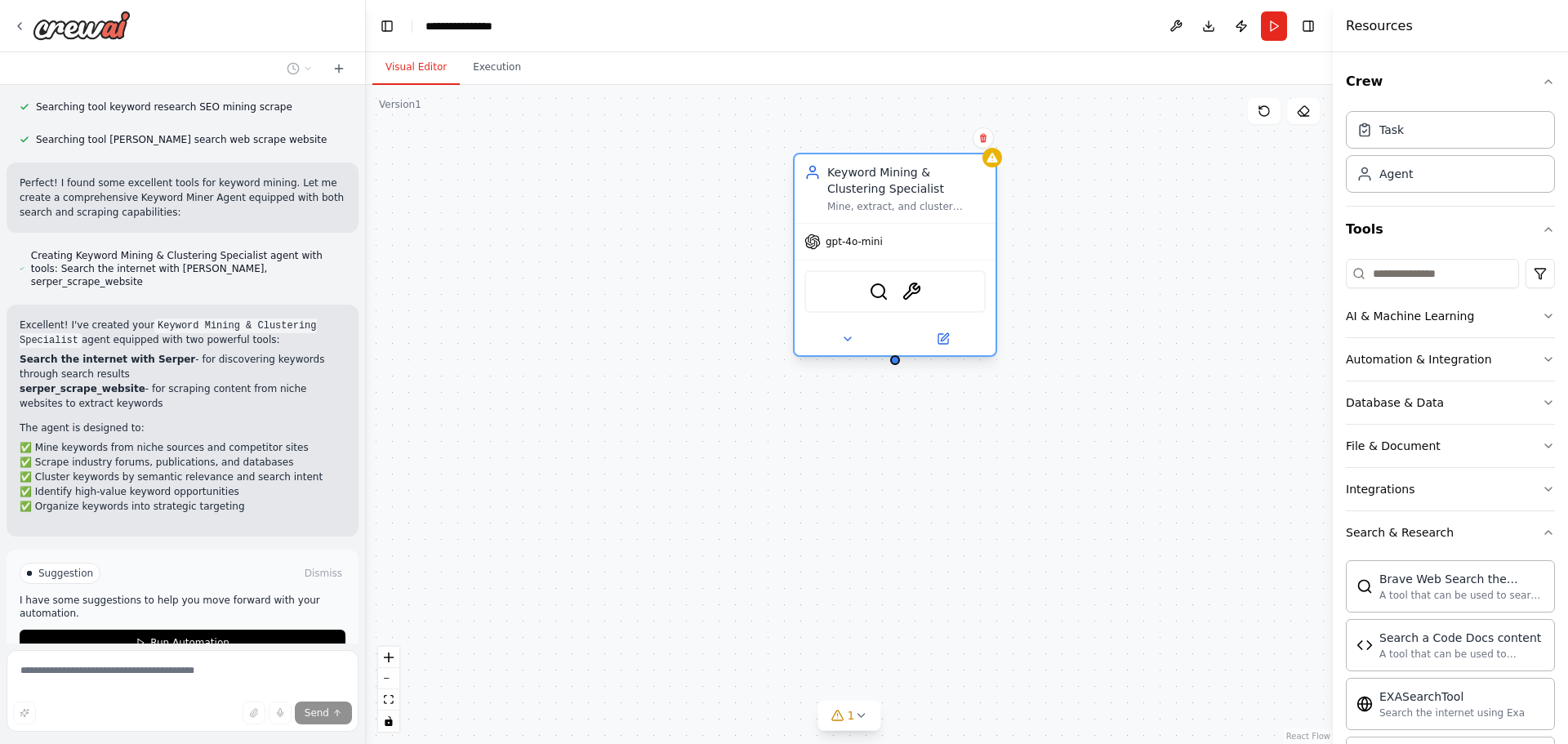
drag, startPoint x: 1049, startPoint y: 174, endPoint x: 864, endPoint y: 175, distance: 185.0
click at [864, 175] on div "Keyword Mining & Clustering Specialist" at bounding box center [906, 180] width 159 height 33
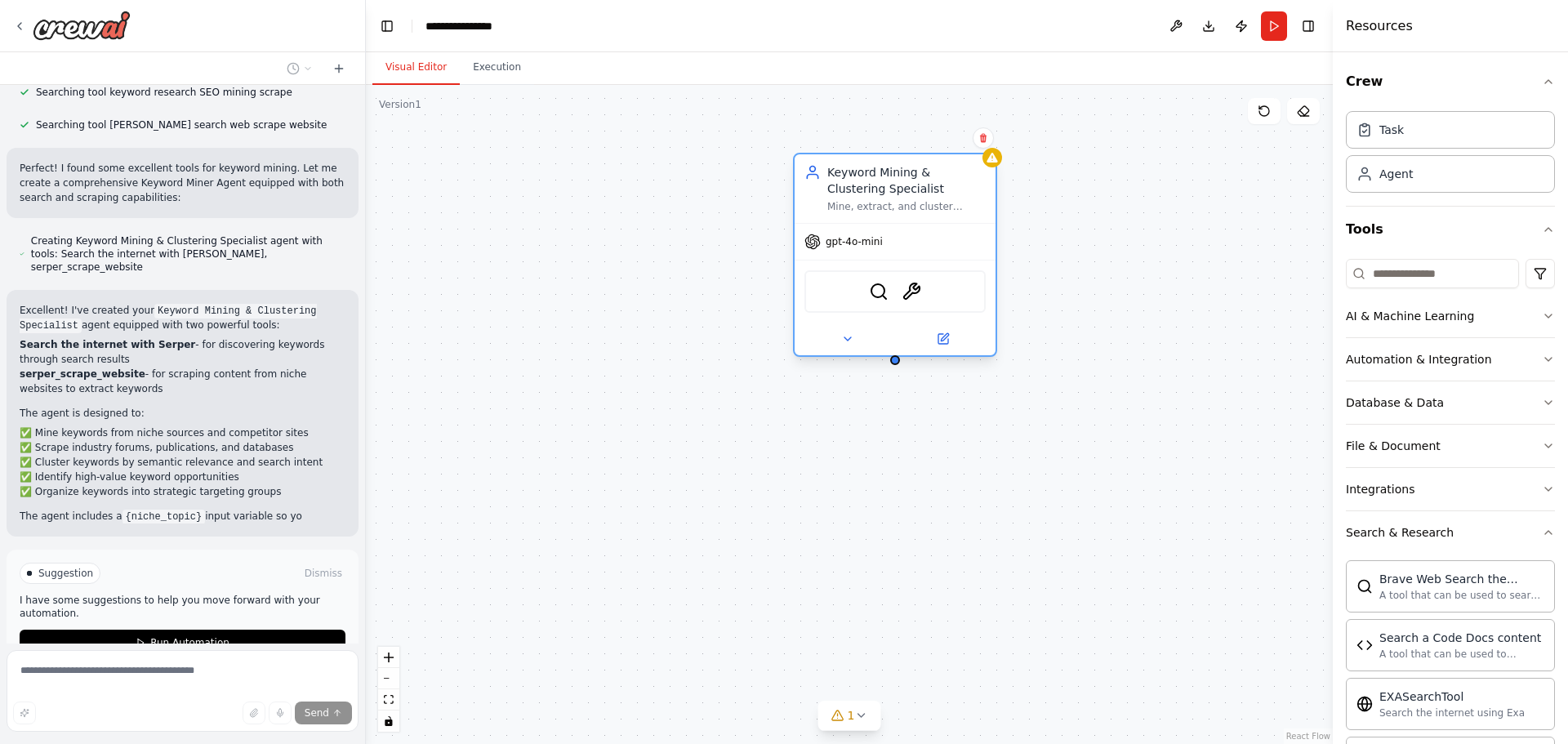
click at [863, 238] on span "gpt-4o-mini" at bounding box center [854, 242] width 57 height 13
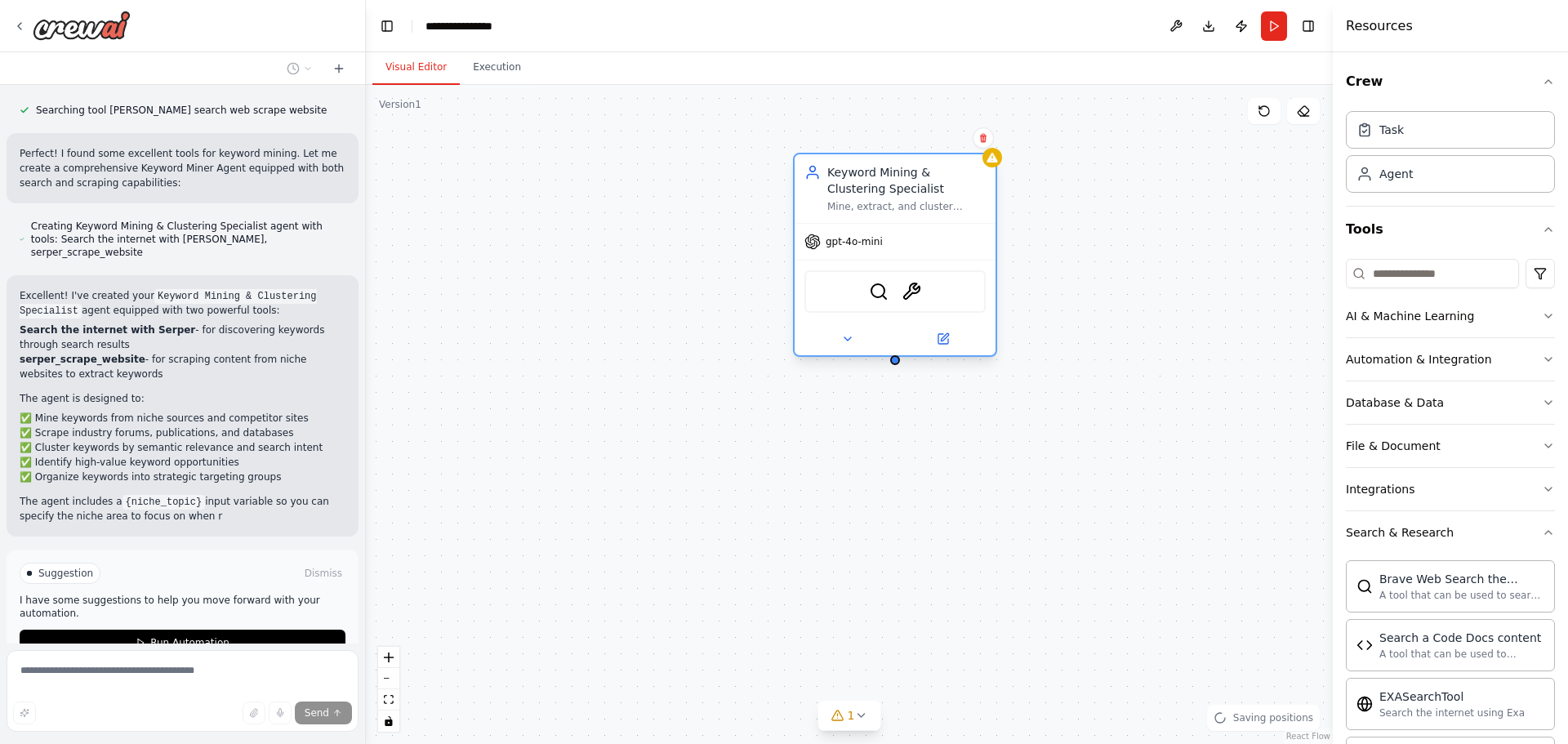
click at [851, 253] on div "gpt-4o-mini" at bounding box center [896, 242] width 201 height 36
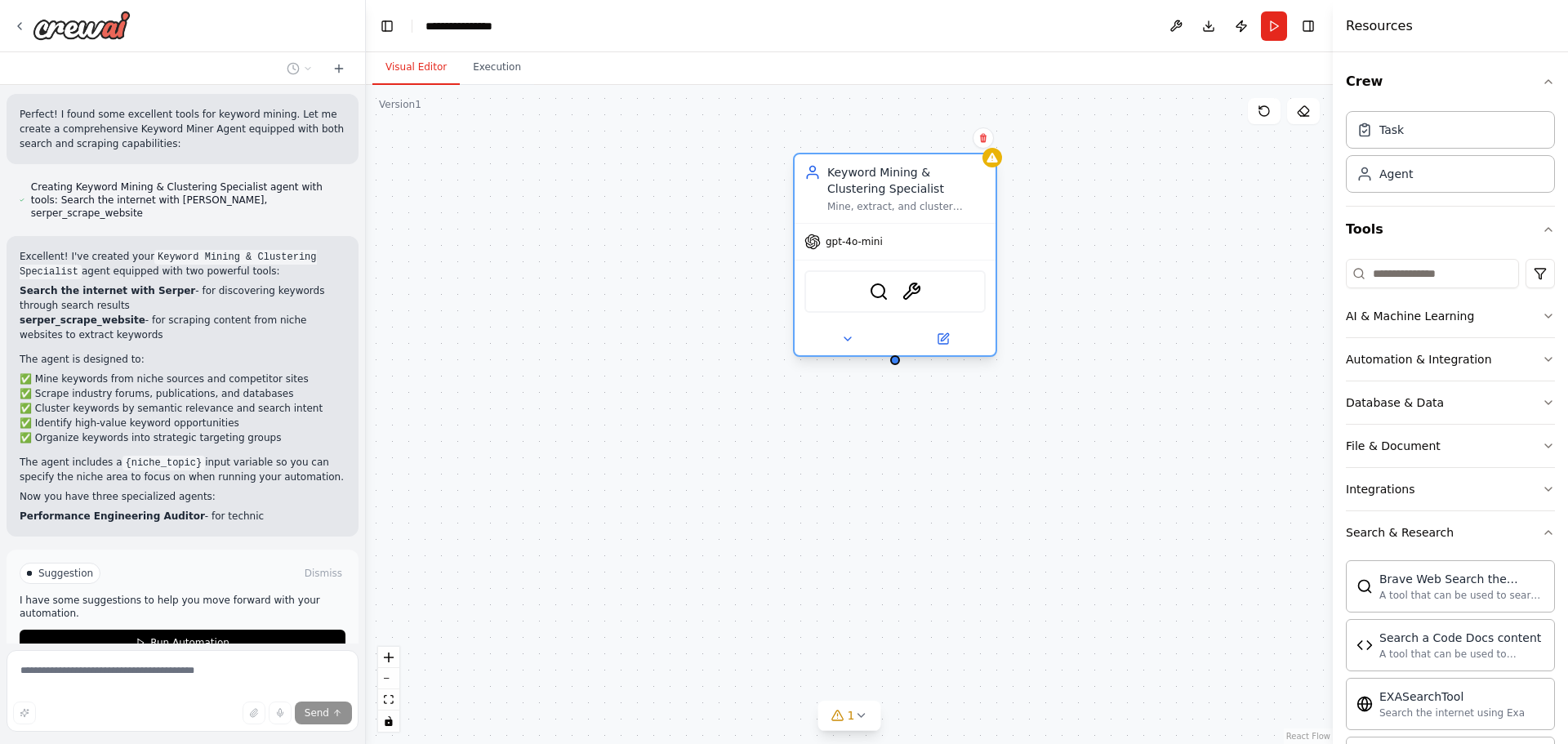
click at [857, 243] on span "gpt-4o-mini" at bounding box center [854, 242] width 57 height 13
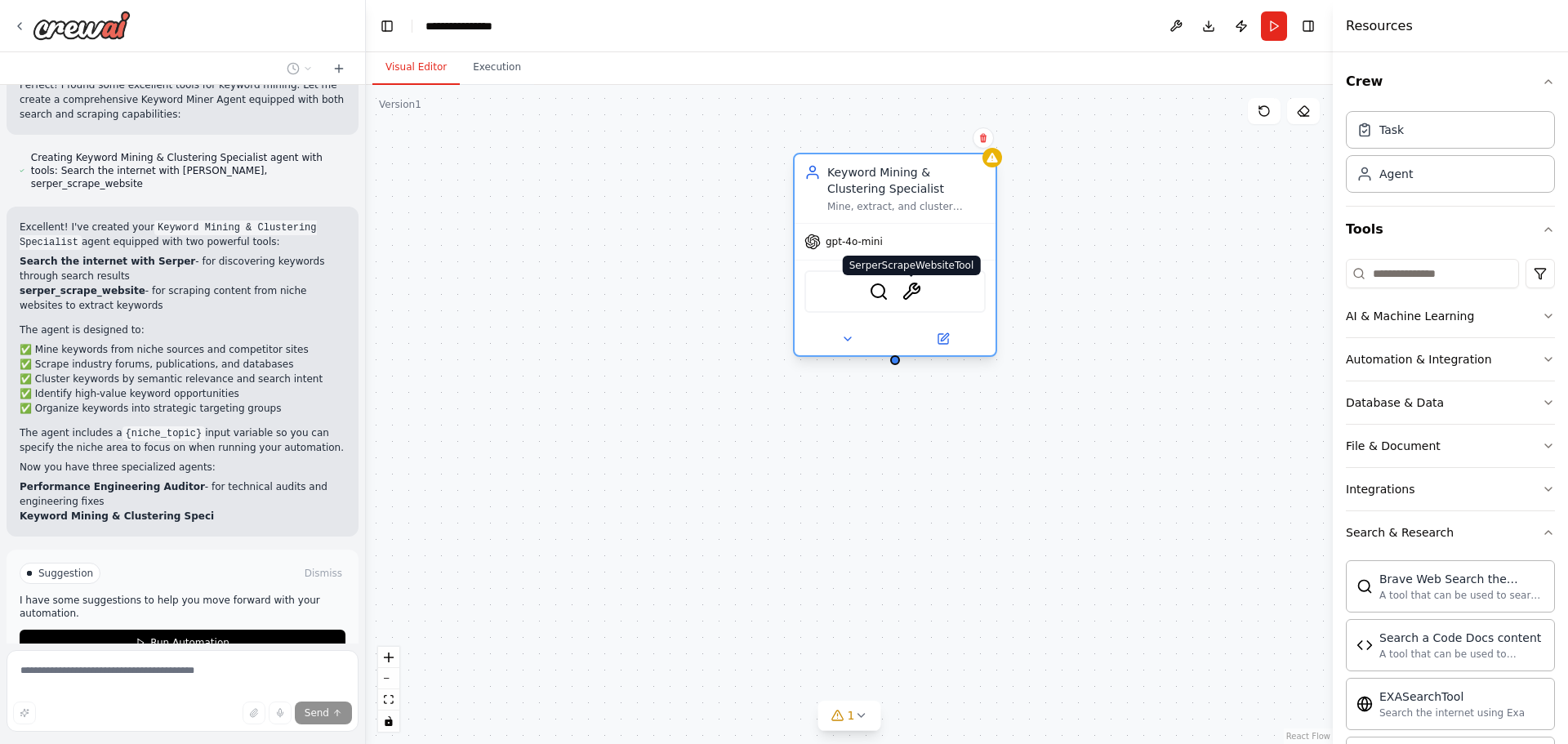
click at [911, 295] on img at bounding box center [912, 291] width 20 height 20
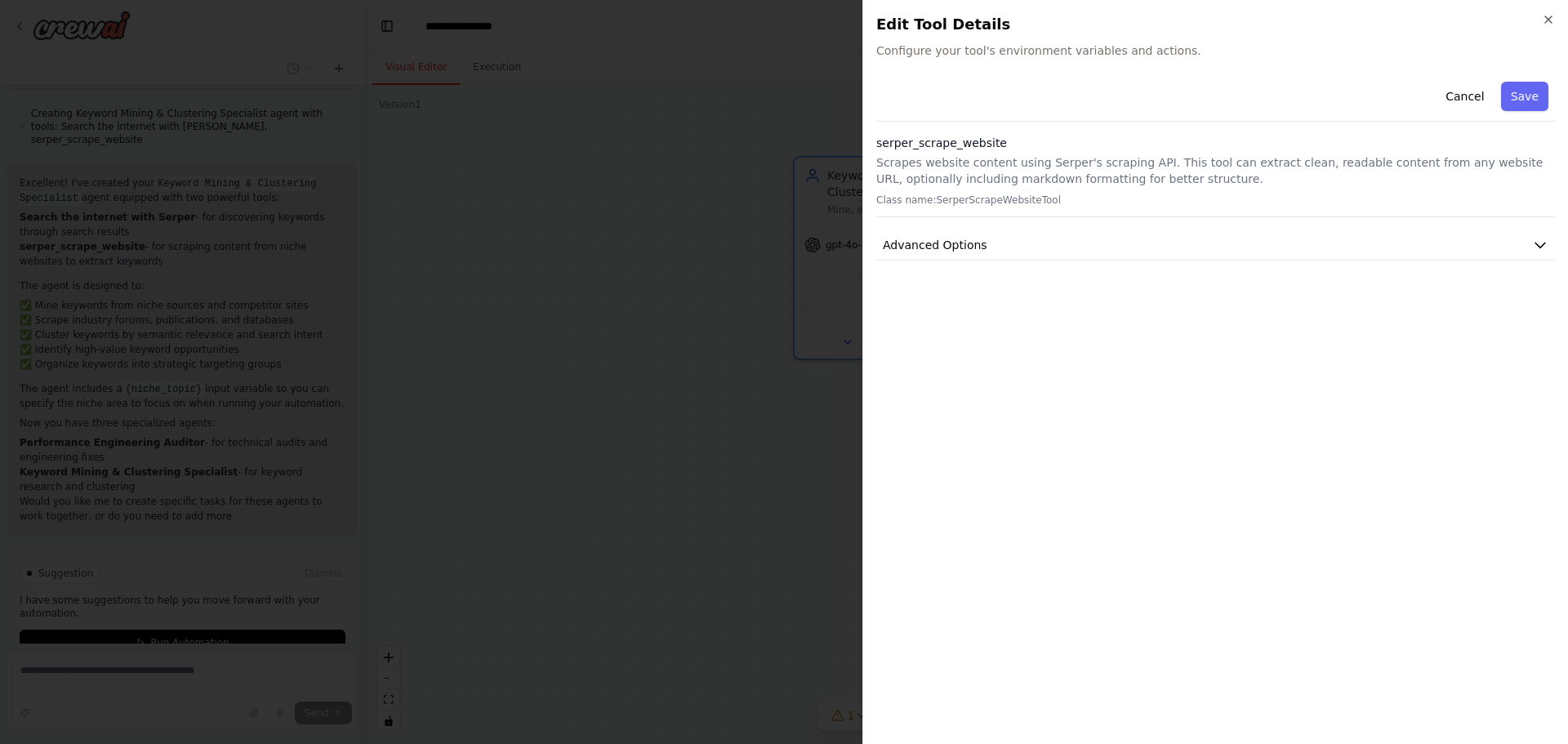
click at [1541, 25] on h2 "Edit Tool Details" at bounding box center [1216, 25] width 679 height 23
click at [1544, 22] on icon "button" at bounding box center [1549, 20] width 13 height 13
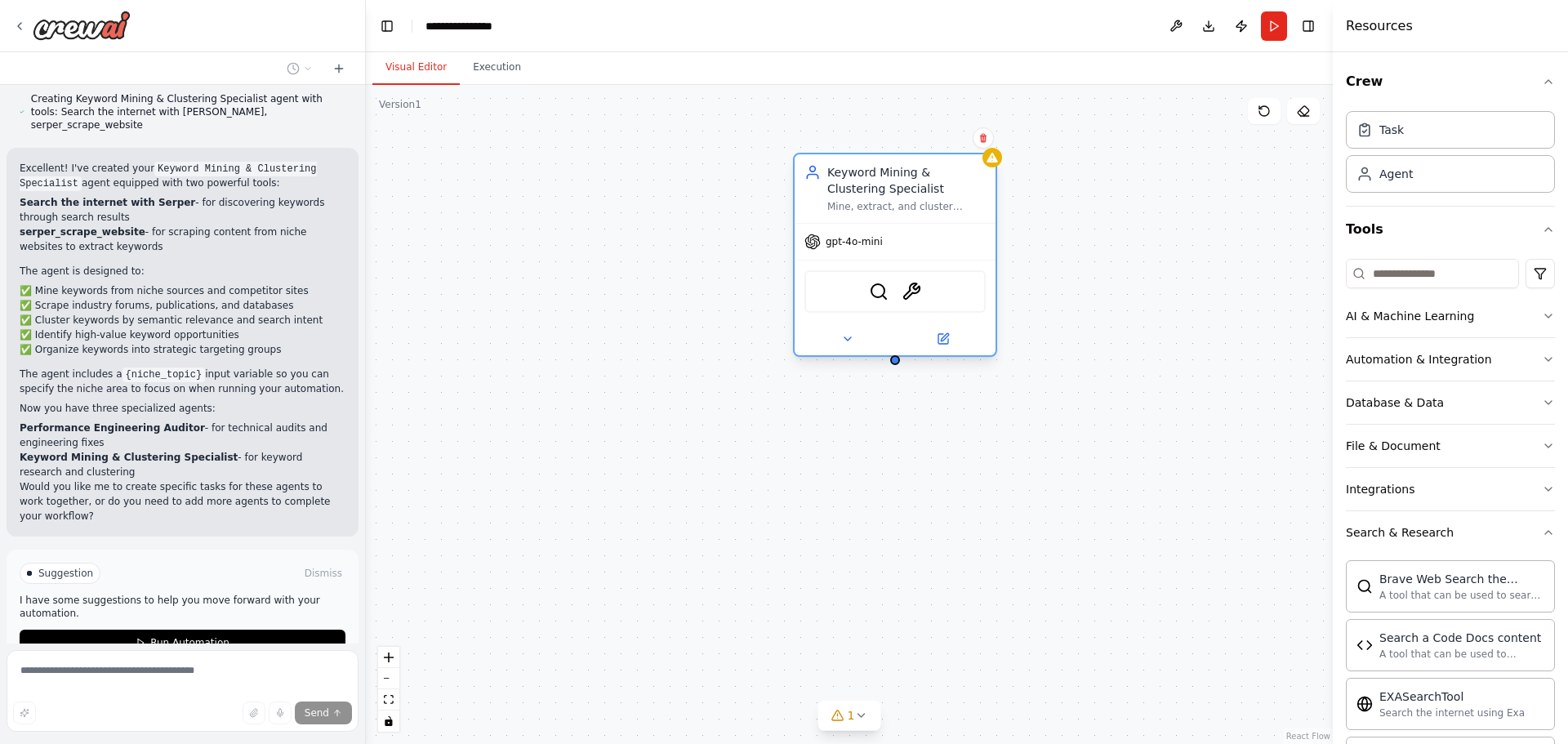
click at [824, 249] on div "gpt-4o-mini" at bounding box center [843, 242] width 78 height 16
click at [993, 159] on icon at bounding box center [992, 158] width 11 height 10
click at [990, 165] on div at bounding box center [993, 158] width 20 height 20
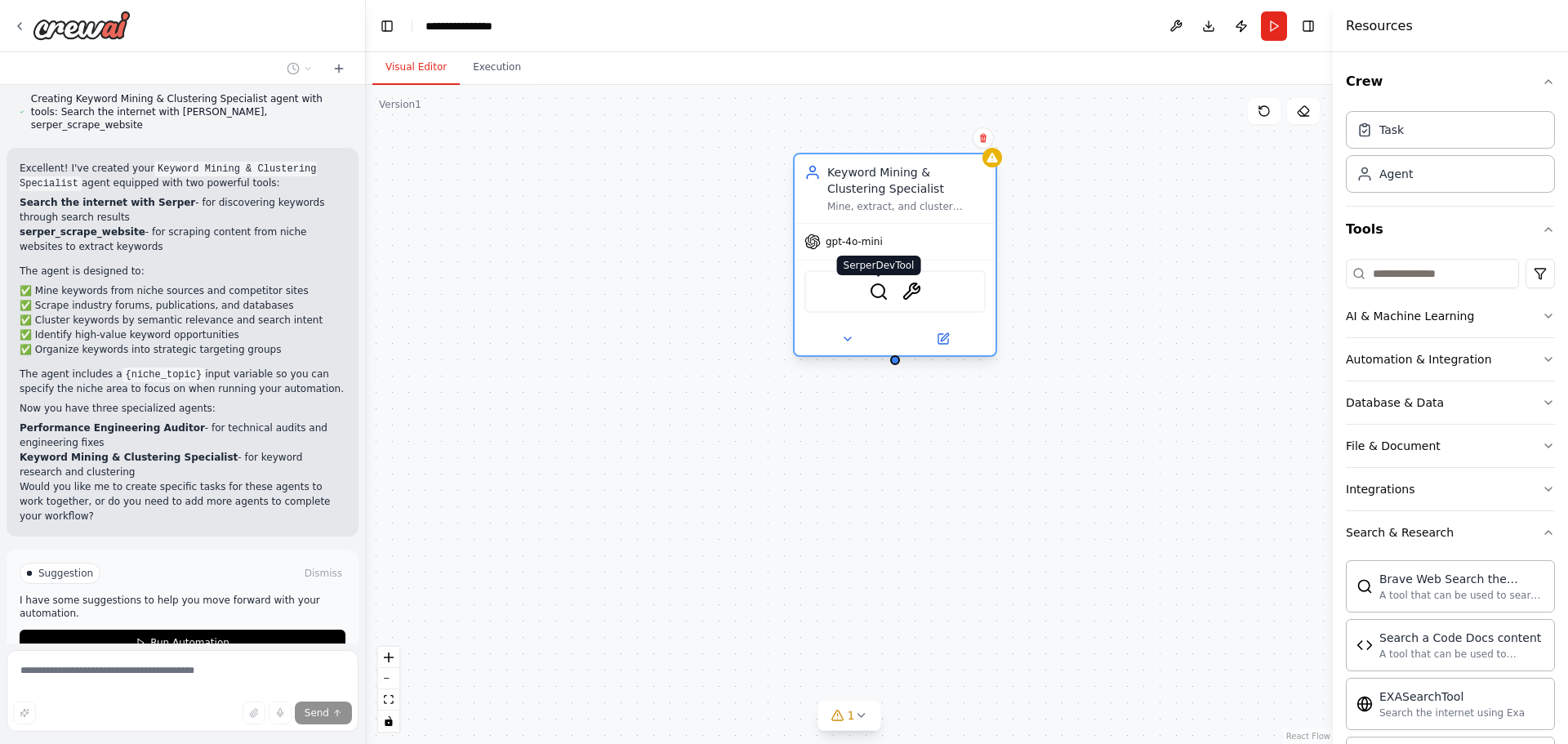
click at [886, 295] on img at bounding box center [879, 291] width 20 height 20
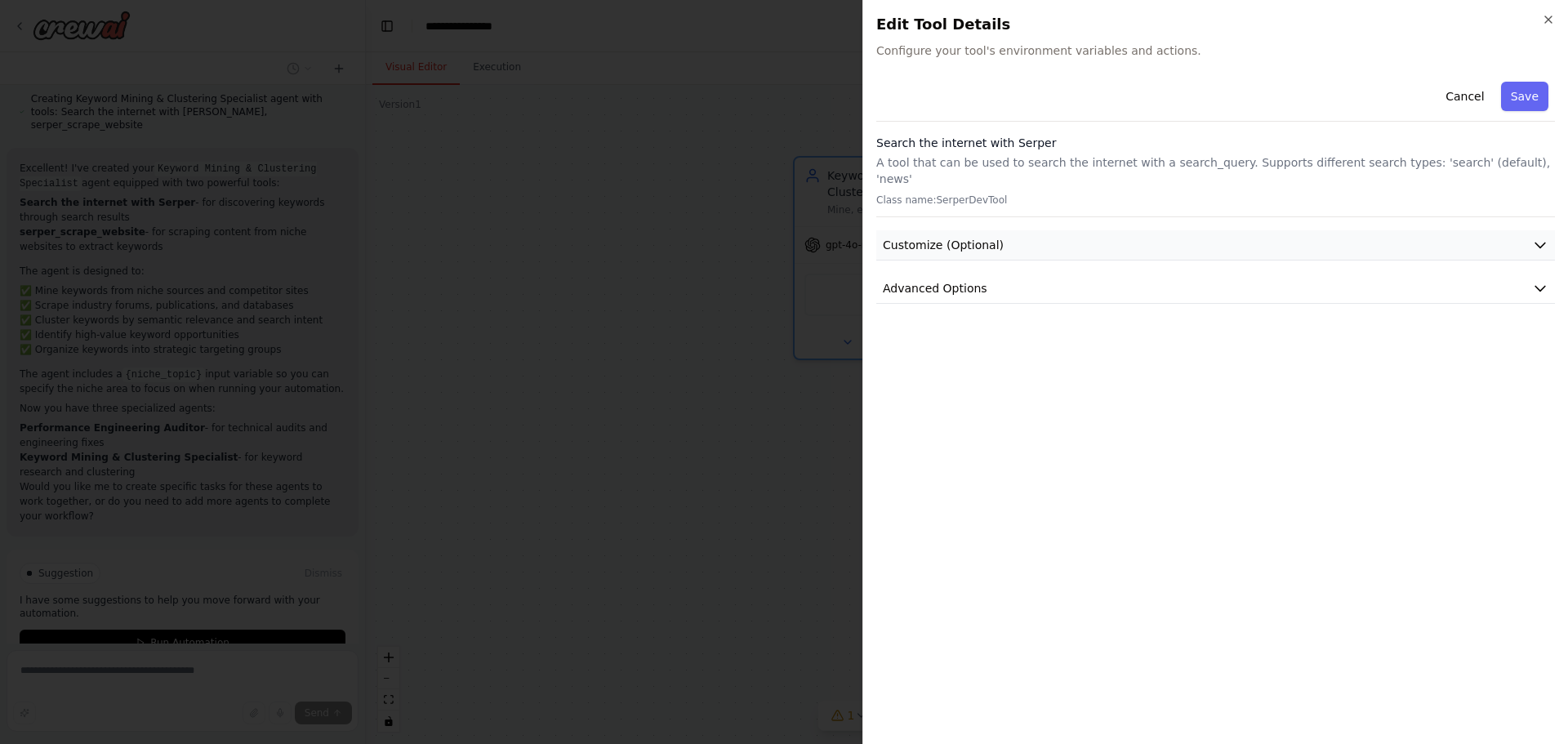
click at [1019, 241] on button "Customize (Optional)" at bounding box center [1216, 245] width 679 height 30
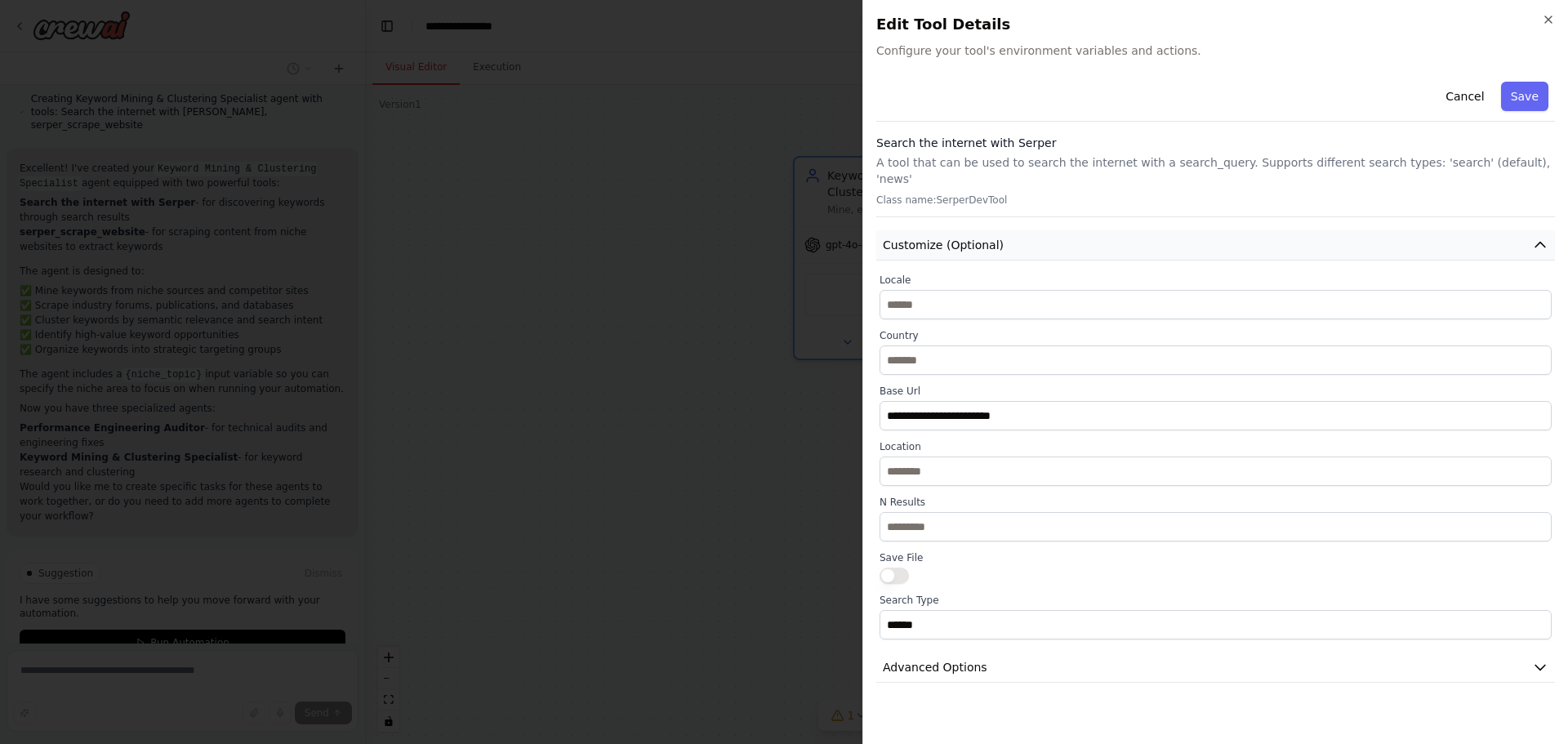
click at [1045, 230] on button "Customize (Optional)" at bounding box center [1216, 245] width 679 height 30
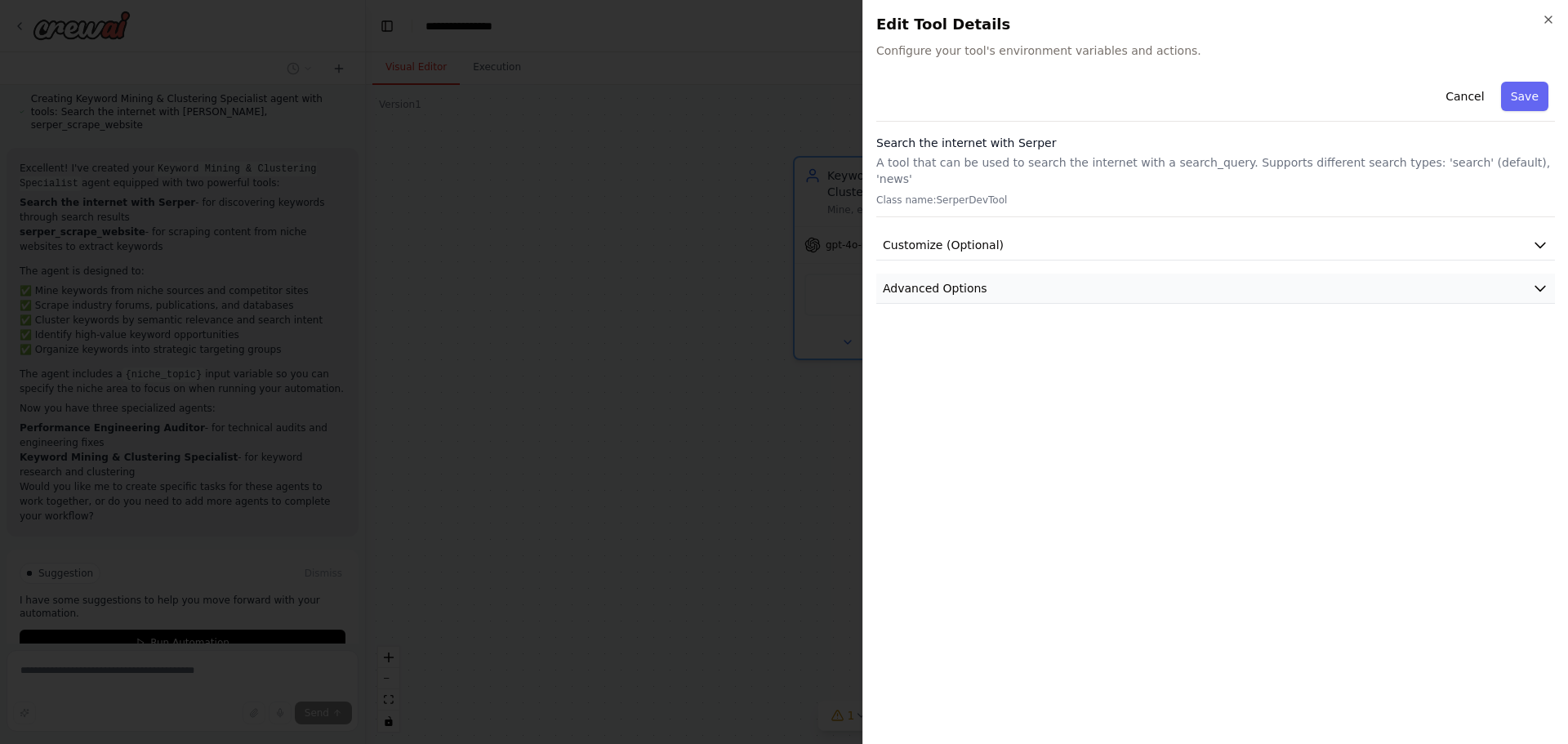
click at [1015, 273] on button "Advanced Options" at bounding box center [1216, 288] width 679 height 30
click at [1022, 241] on button "Customize (Optional)" at bounding box center [1216, 245] width 679 height 30
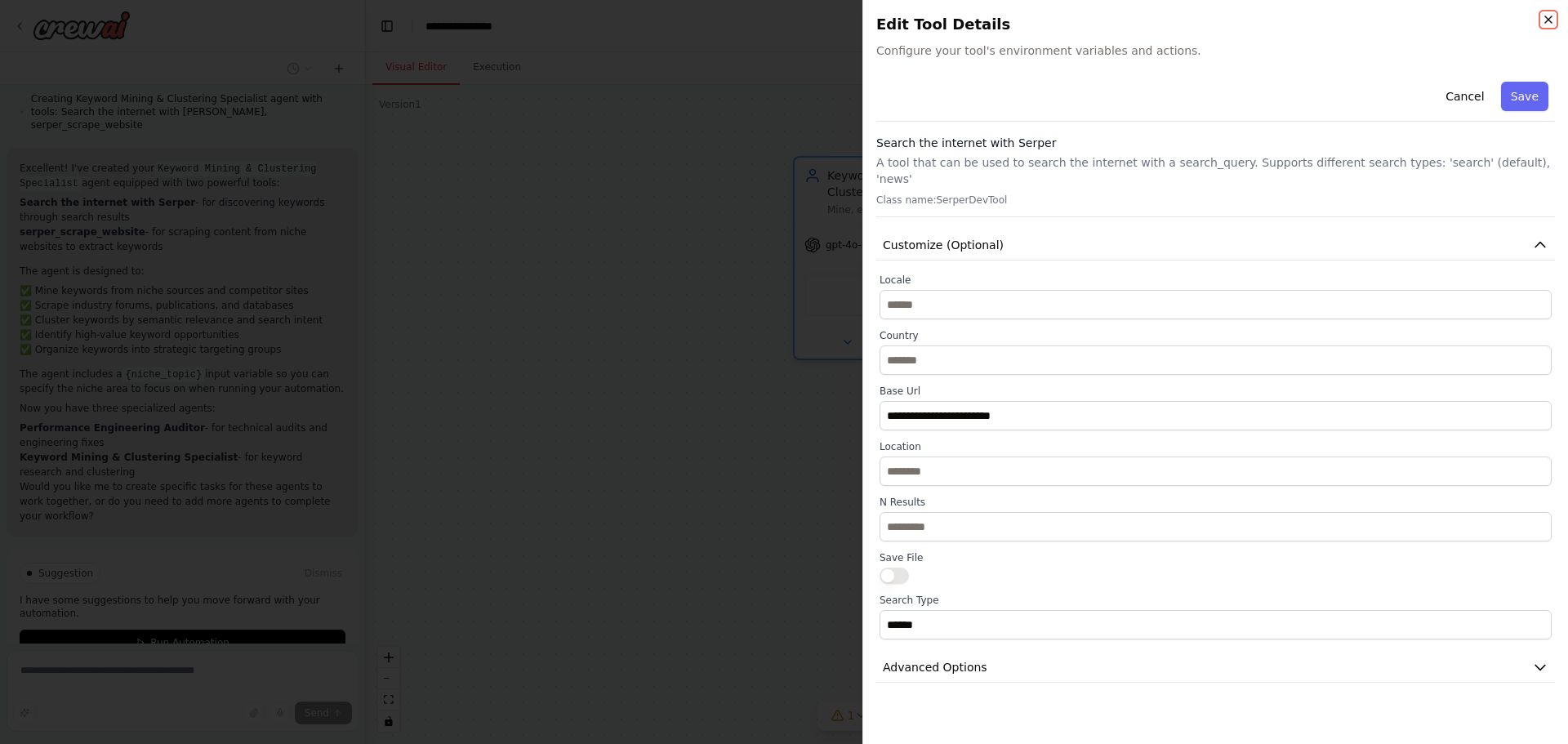
click at [1552, 17] on icon "button" at bounding box center [1549, 20] width 7 height 7
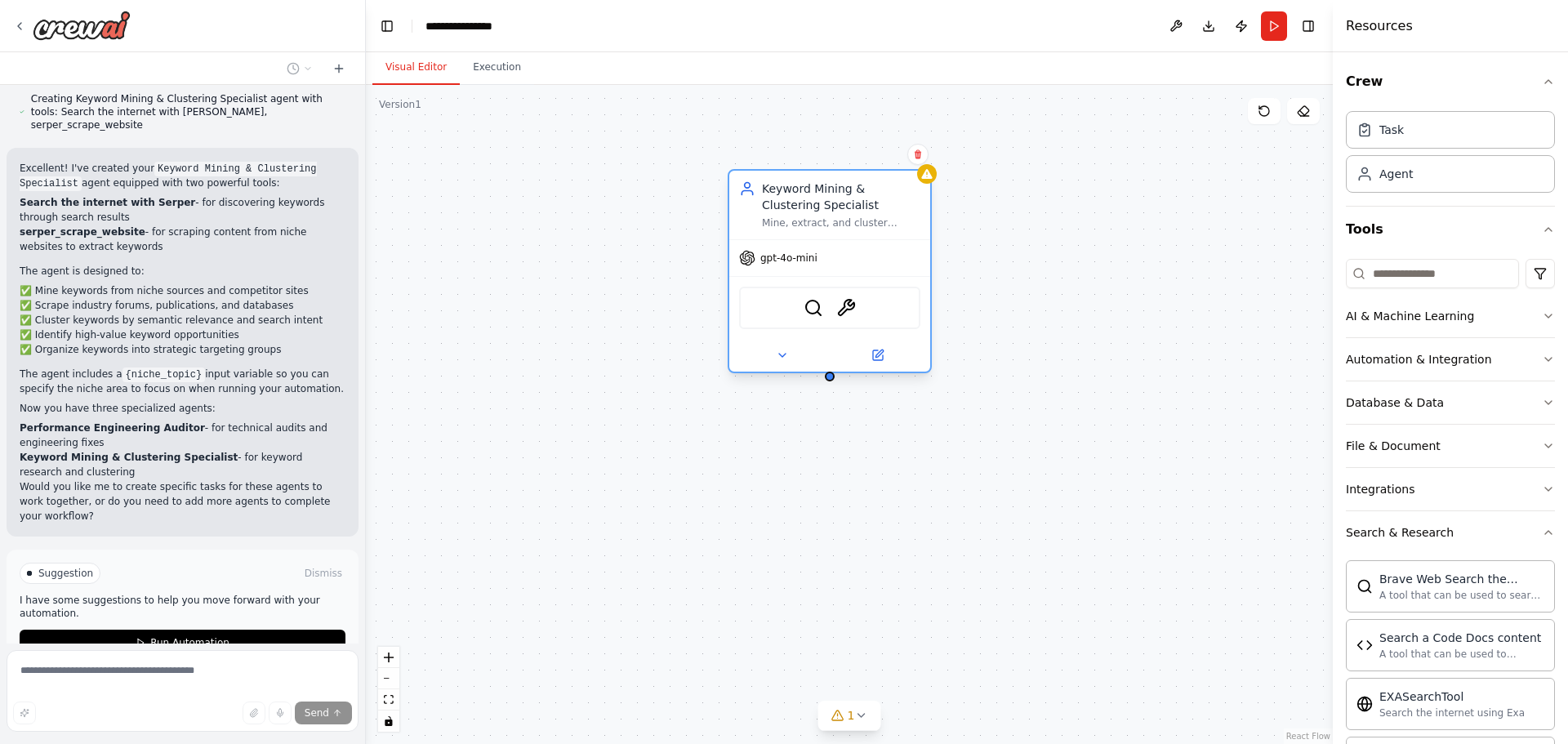
drag, startPoint x: 892, startPoint y: 190, endPoint x: 760, endPoint y: 210, distance: 133.5
click at [760, 210] on div "Keyword Mining & Clustering Specialist Mine, extract, and cluster keywords from…" at bounding box center [830, 205] width 181 height 49
click at [950, 174] on div "Agent Keyword Mining & Clustering Specialist has no task assigned Keyword Minin…" at bounding box center [849, 414] width 967 height 659
click at [935, 207] on div "Agent Keyword Mining & Clustering Specialist has no task assigned Keyword Minin…" at bounding box center [849, 414] width 967 height 659
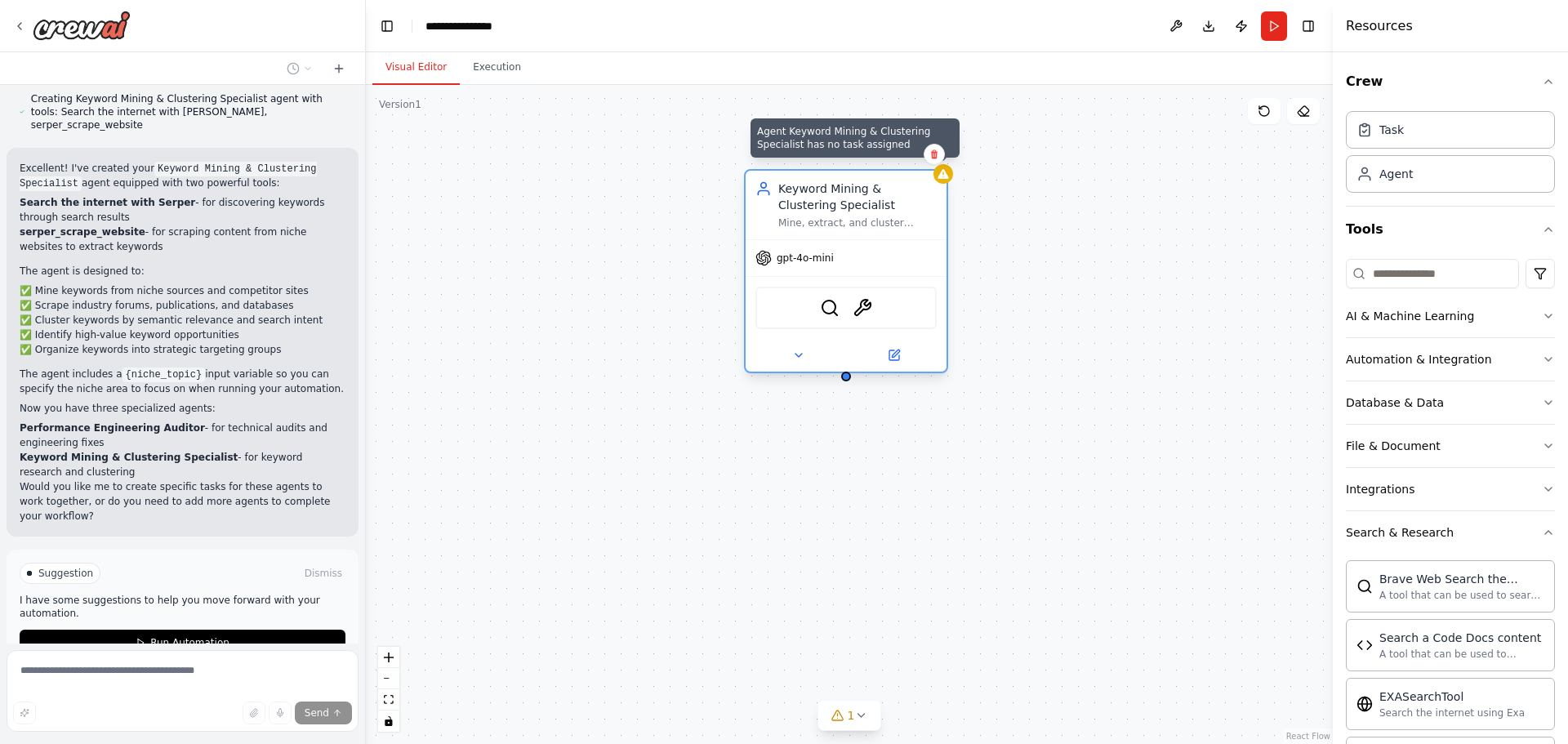
drag, startPoint x: 925, startPoint y: 174, endPoint x: 942, endPoint y: 176, distance: 17.1
click at [942, 176] on icon at bounding box center [942, 174] width 11 height 10
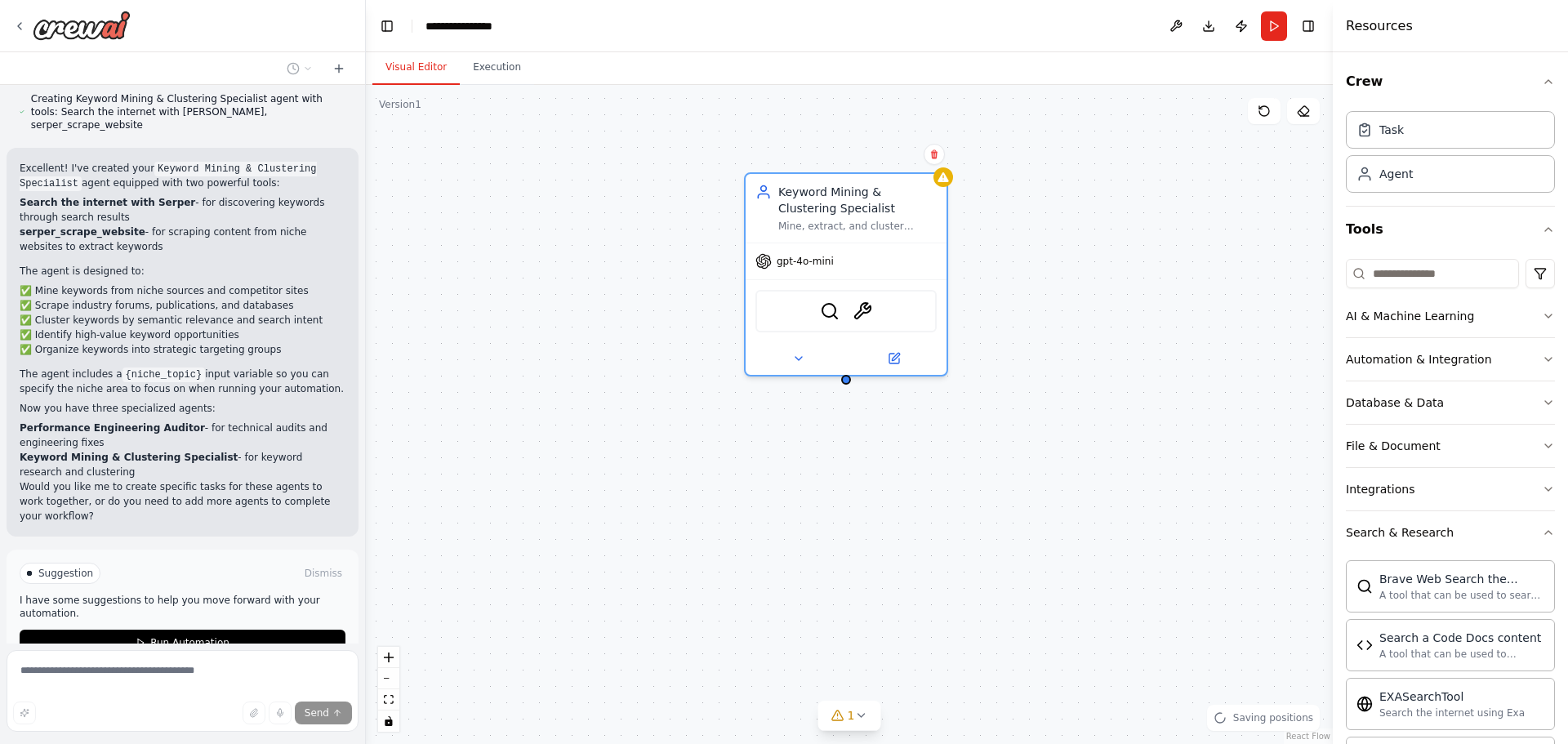
click at [1040, 188] on div "Keyword Mining & Clustering Specialist Mine, extract, and cluster keywords from…" at bounding box center [849, 414] width 967 height 659
click at [193, 630] on button "Run Automation" at bounding box center [183, 643] width 326 height 26
click at [1279, 30] on header "**********" at bounding box center [849, 26] width 967 height 53
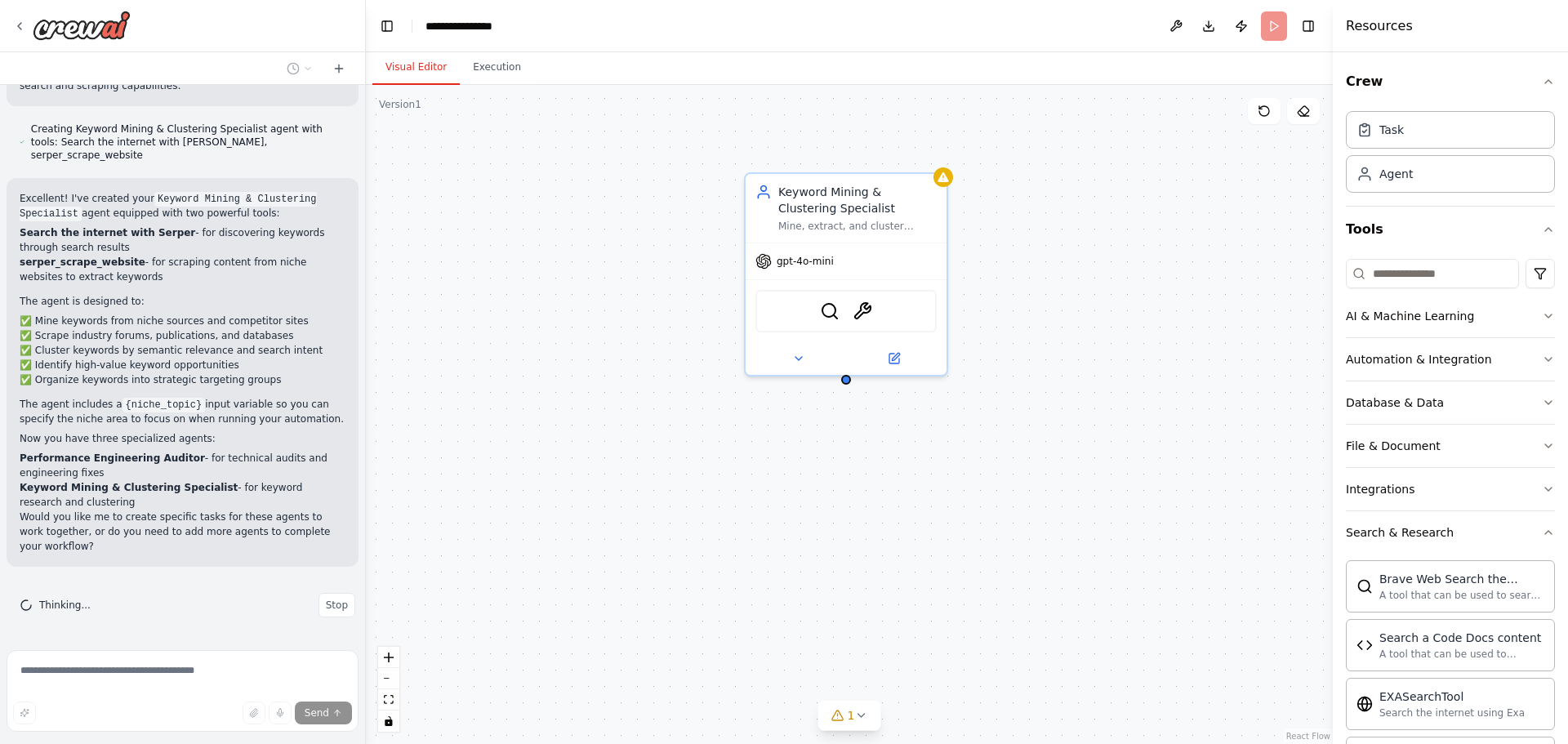
scroll to position [2190, 0]
